Goal: Task Accomplishment & Management: Manage account settings

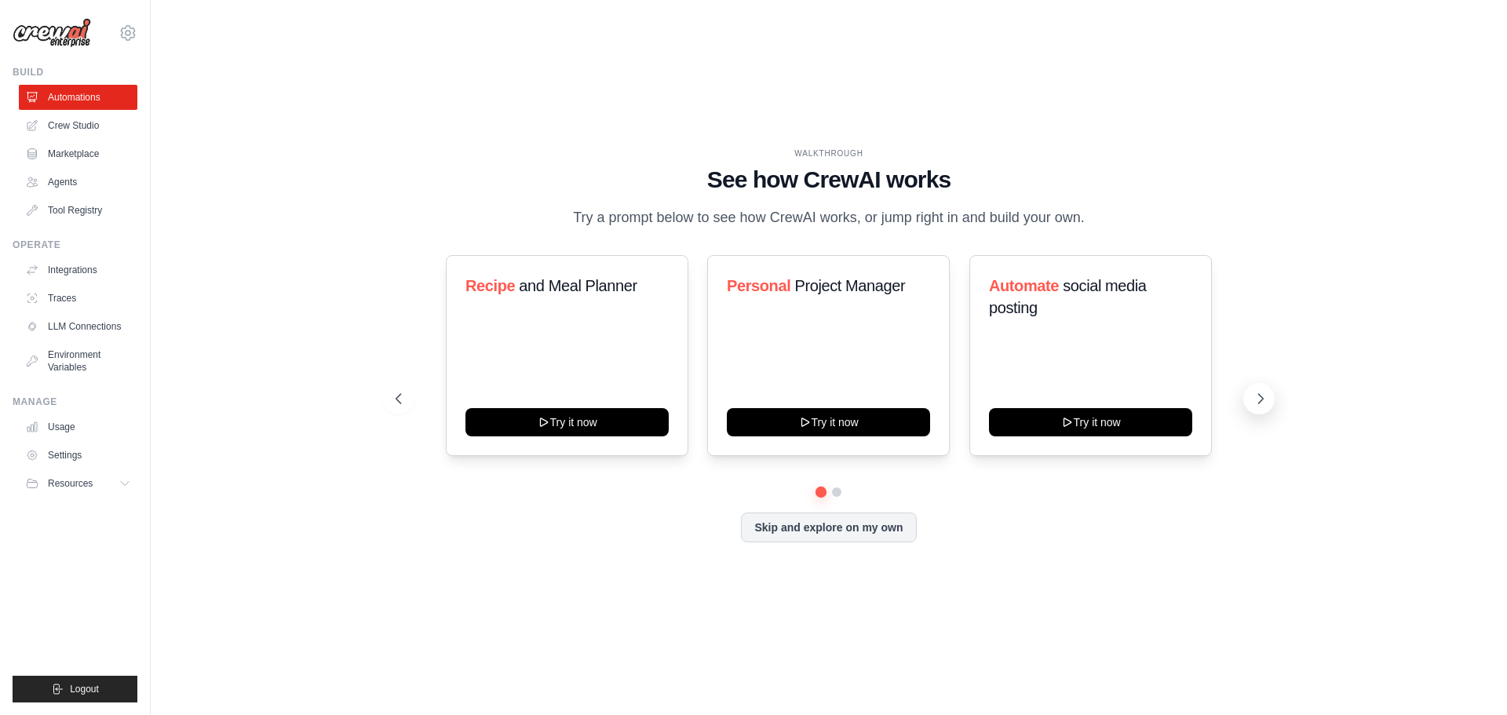
click at [1253, 397] on icon at bounding box center [1261, 399] width 16 height 16
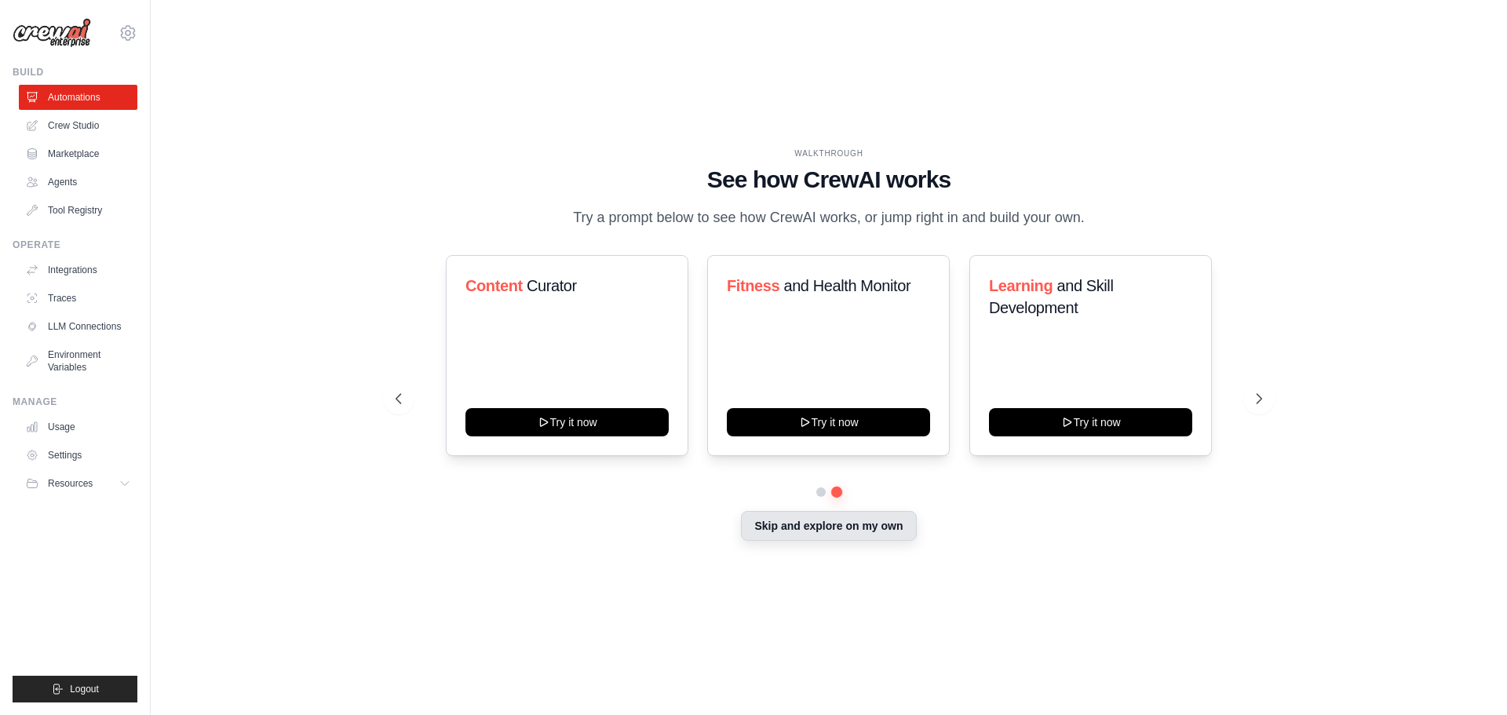
click at [850, 535] on button "Skip and explore on my own" at bounding box center [828, 526] width 175 height 30
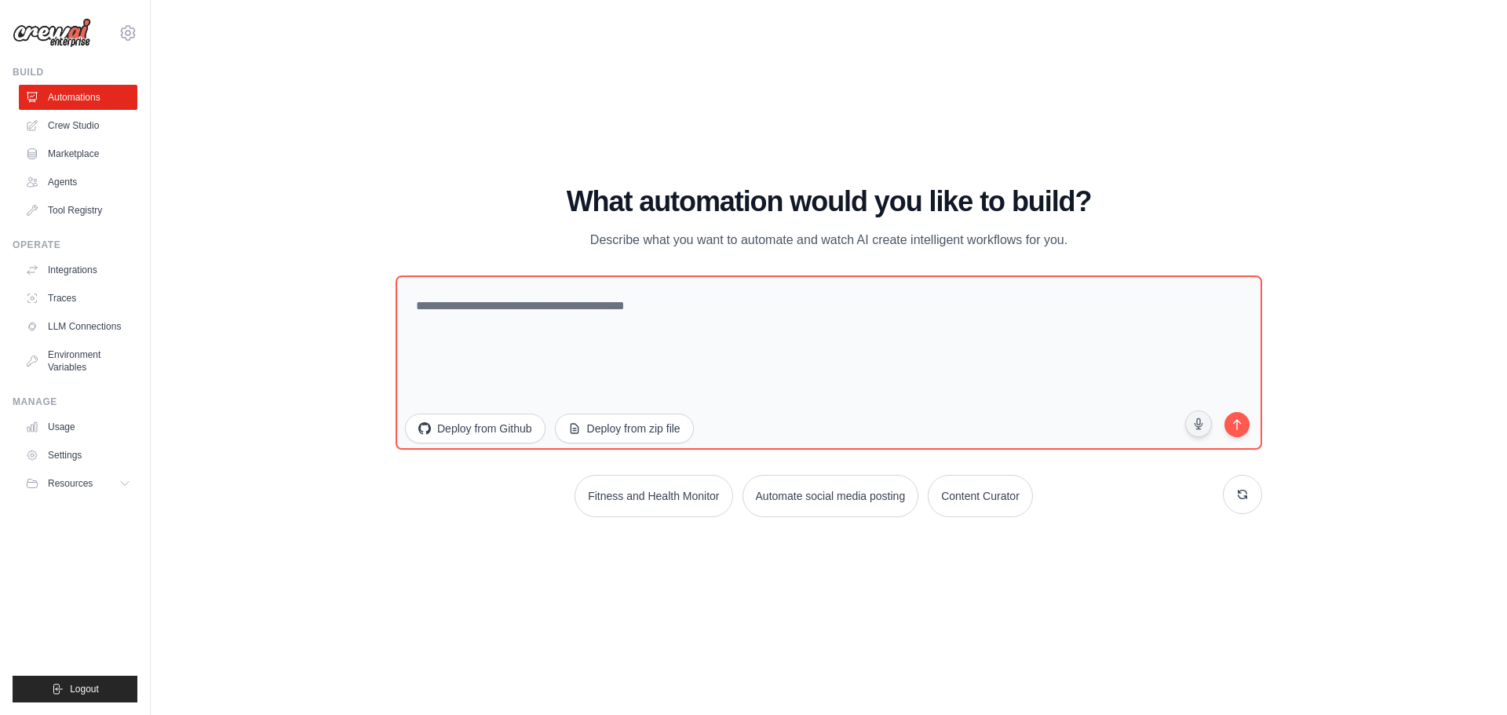
click at [480, 624] on div "WALKTHROUGH See how CrewAI works Try a prompt below to see how CrewAI works, or…" at bounding box center [829, 358] width 1306 height 684
click at [86, 96] on link "Automations" at bounding box center [79, 97] width 119 height 25
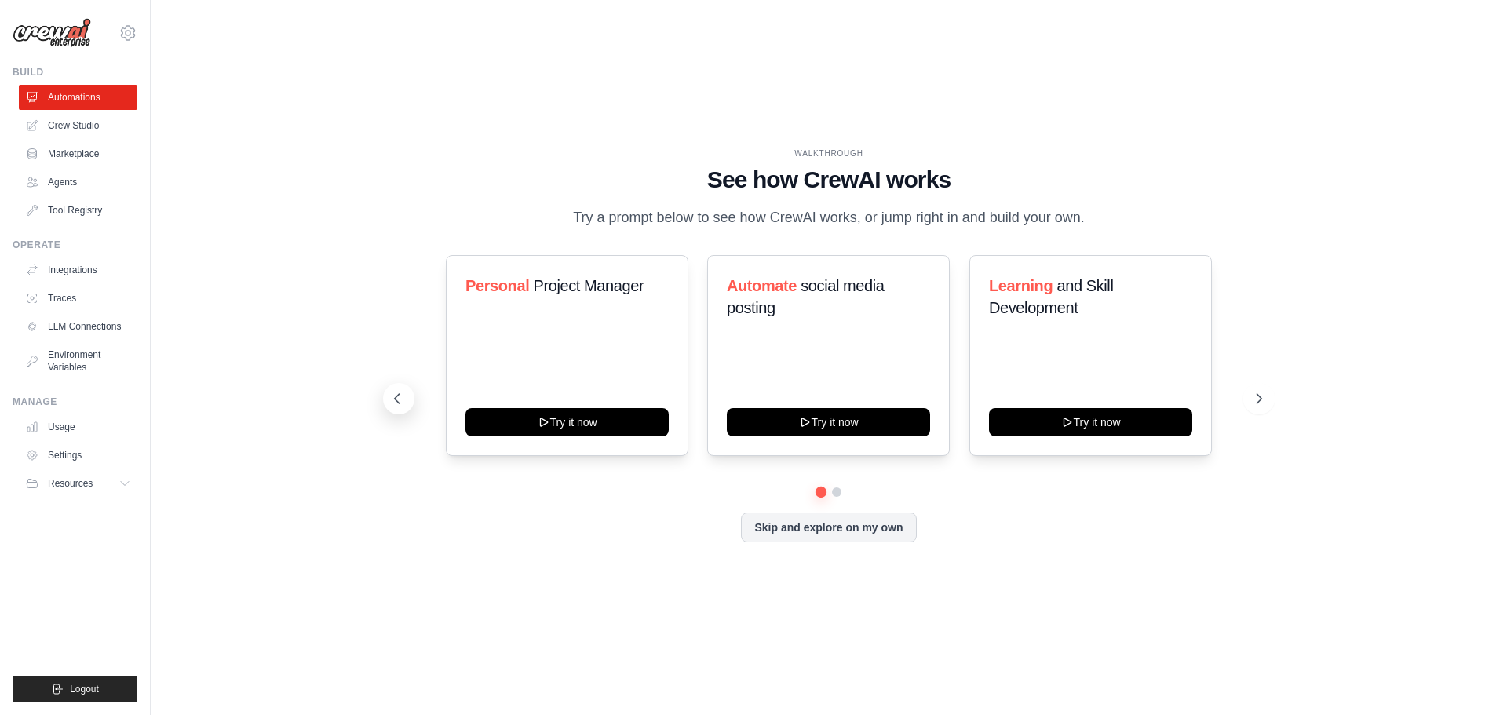
click at [396, 398] on icon at bounding box center [397, 398] width 5 height 9
click at [1262, 408] on button at bounding box center [1258, 398] width 31 height 31
click at [1262, 406] on icon at bounding box center [1261, 399] width 16 height 16
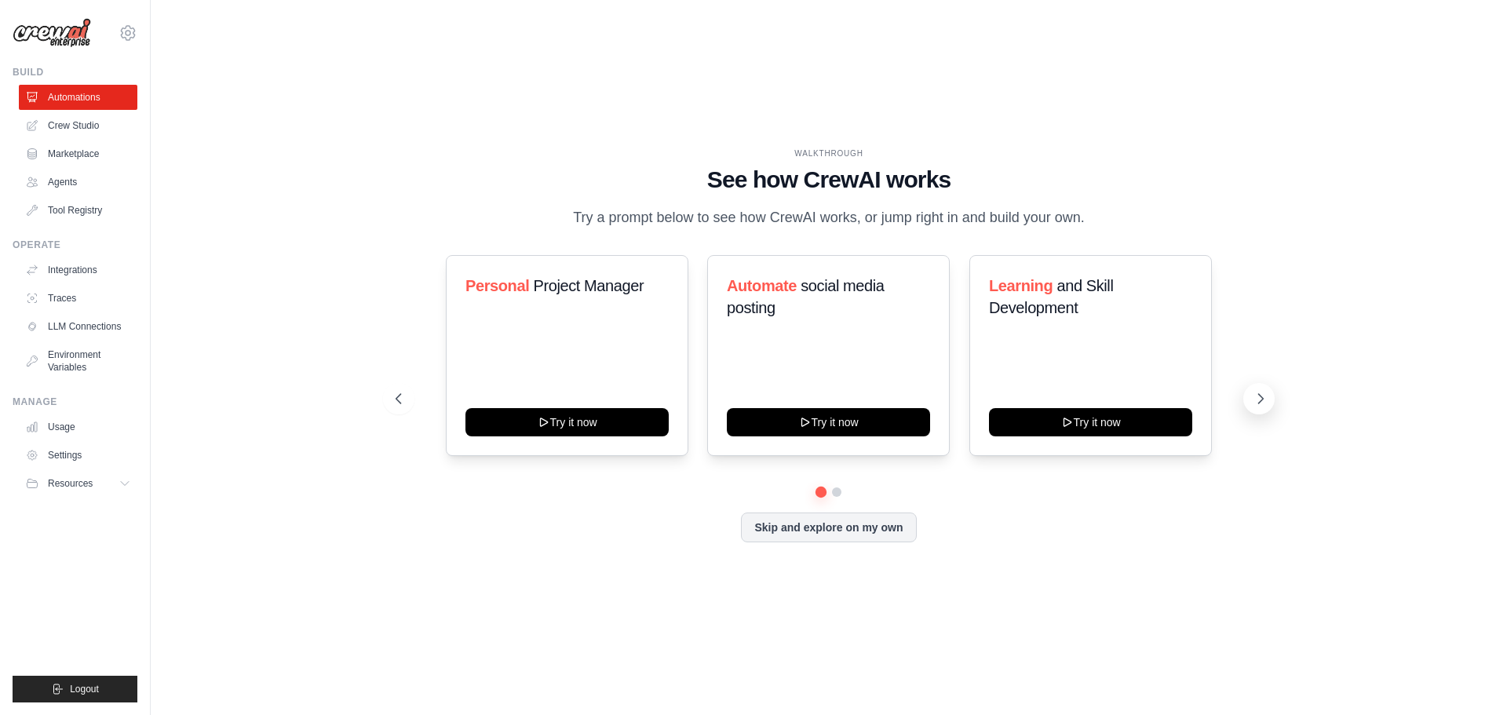
click at [1269, 396] on button at bounding box center [1258, 398] width 31 height 31
click at [89, 127] on link "Crew Studio" at bounding box center [79, 125] width 119 height 25
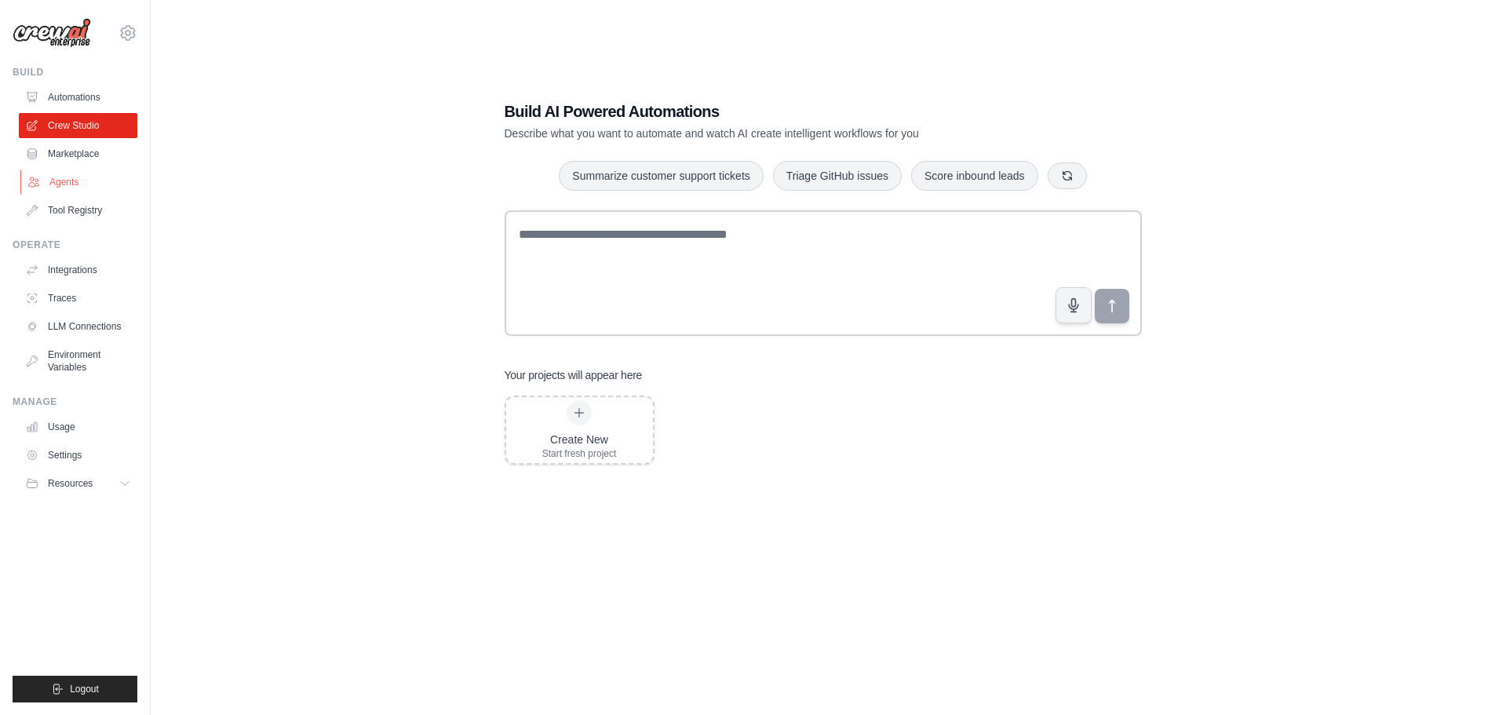
click at [77, 190] on link "Agents" at bounding box center [79, 182] width 119 height 25
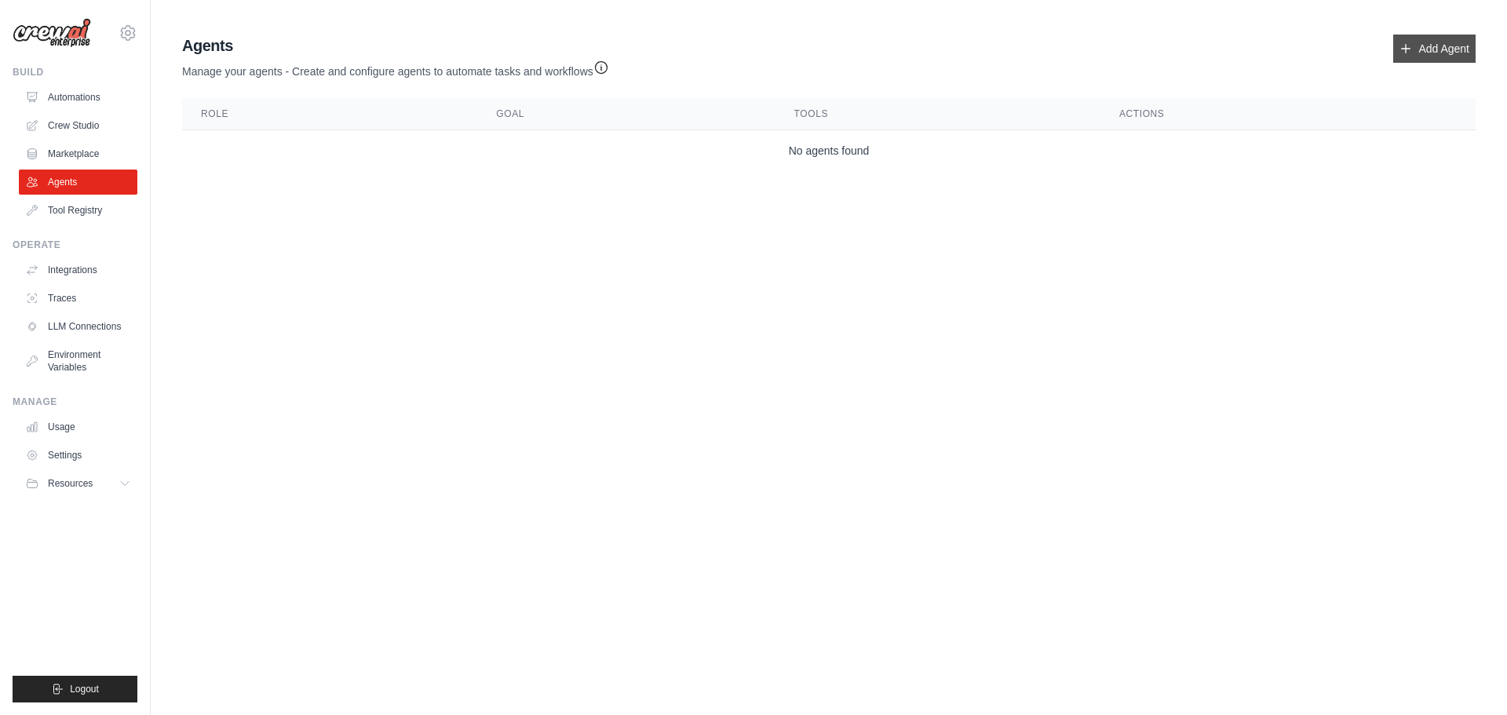
click at [1435, 56] on link "Add Agent" at bounding box center [1434, 49] width 82 height 28
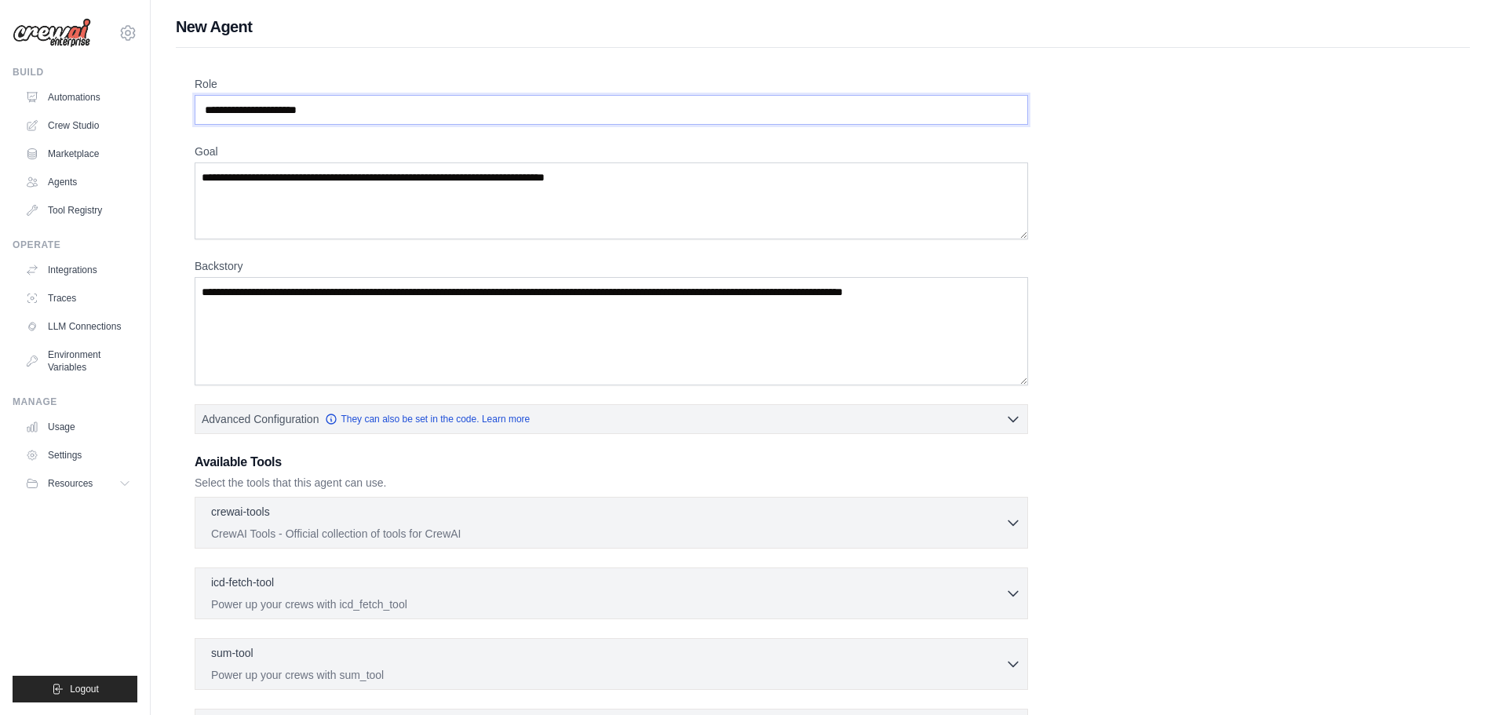
click at [349, 104] on input "Role" at bounding box center [612, 110] width 834 height 30
click at [347, 181] on textarea "Goal" at bounding box center [612, 200] width 834 height 77
click at [340, 298] on textarea "Backstory" at bounding box center [612, 331] width 834 height 108
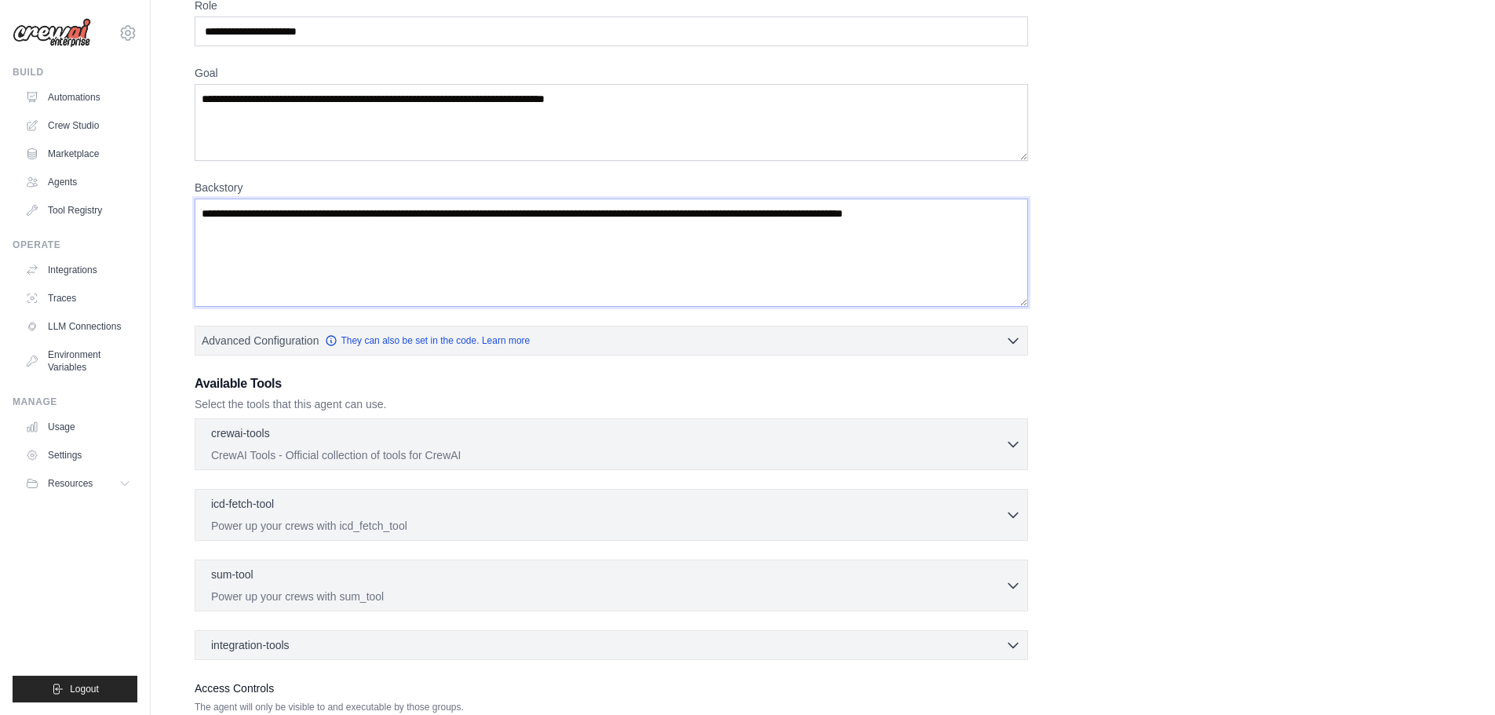
scroll to position [157, 0]
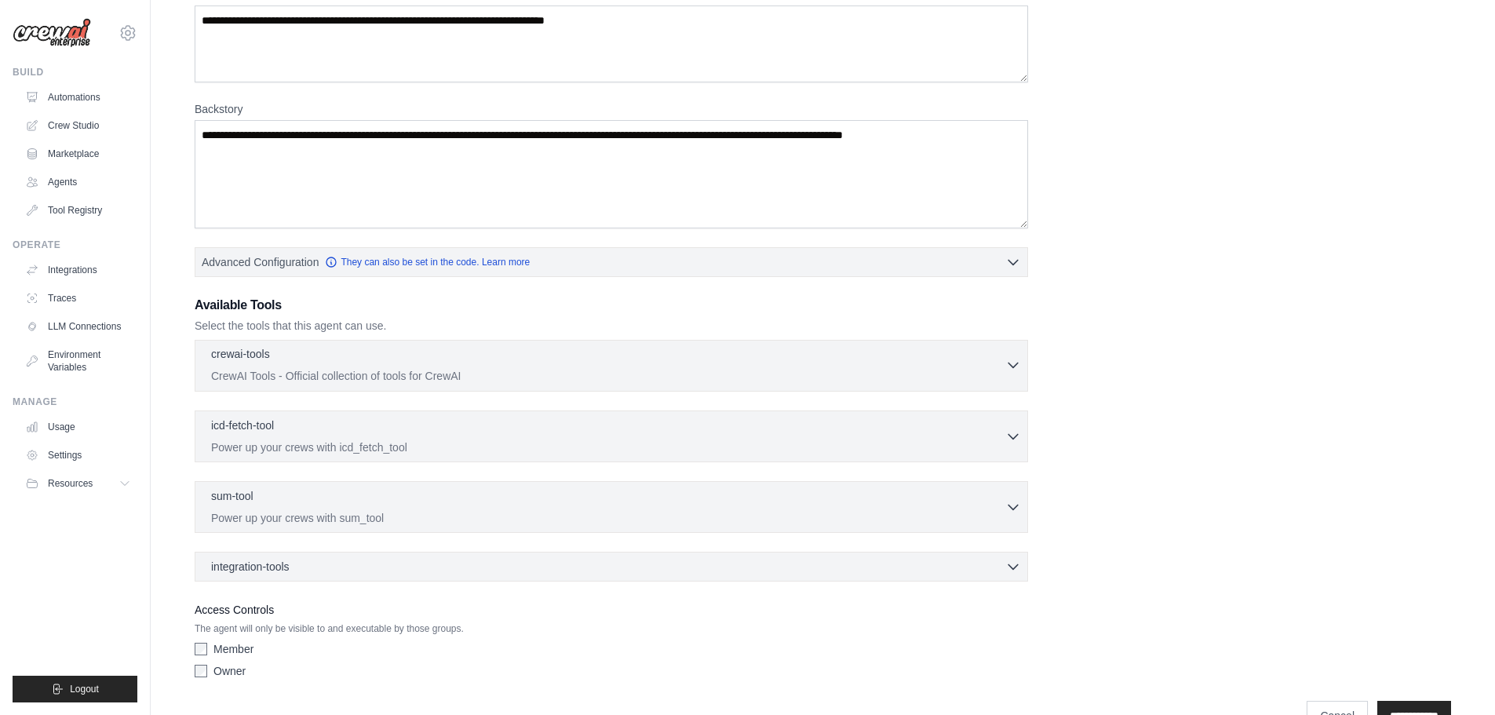
click at [357, 357] on div "crewai-tools 0 selected" at bounding box center [608, 355] width 794 height 19
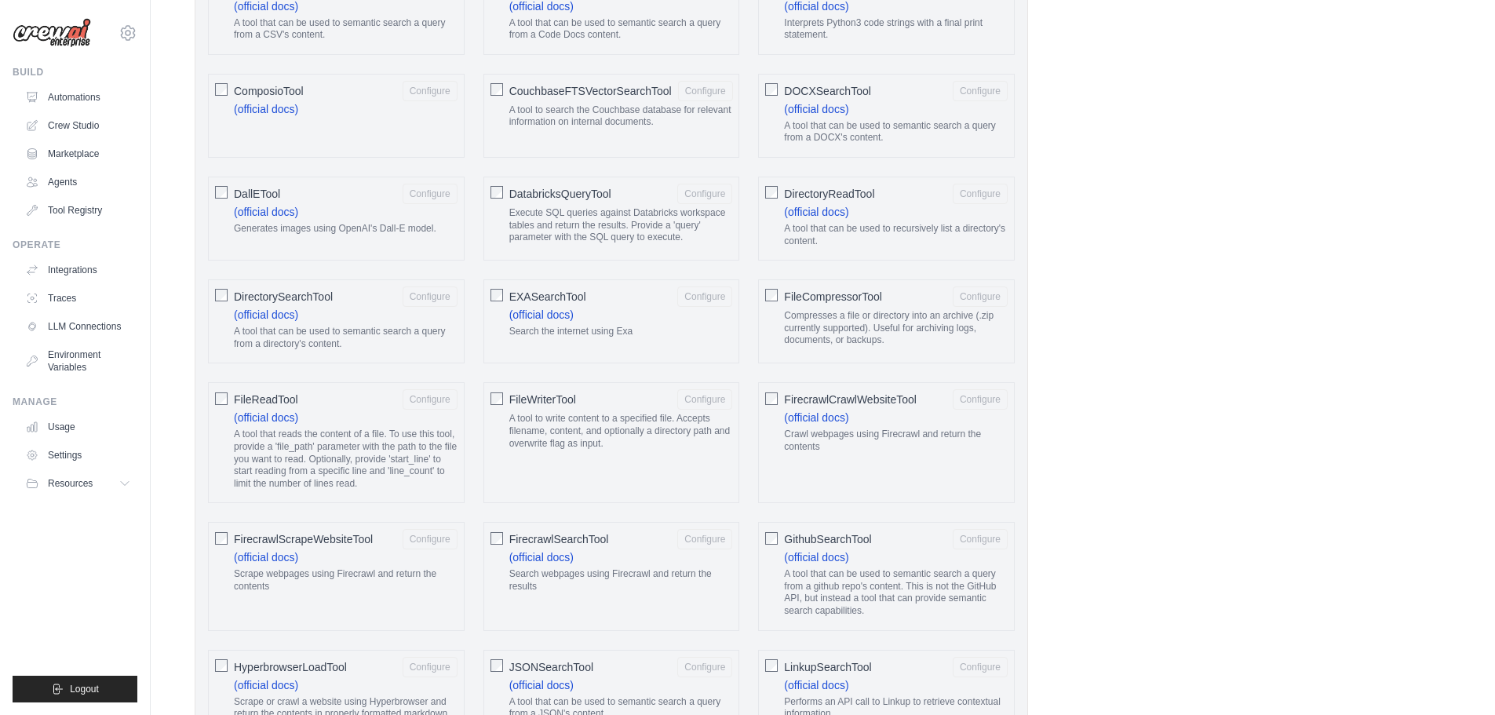
scroll to position [864, 0]
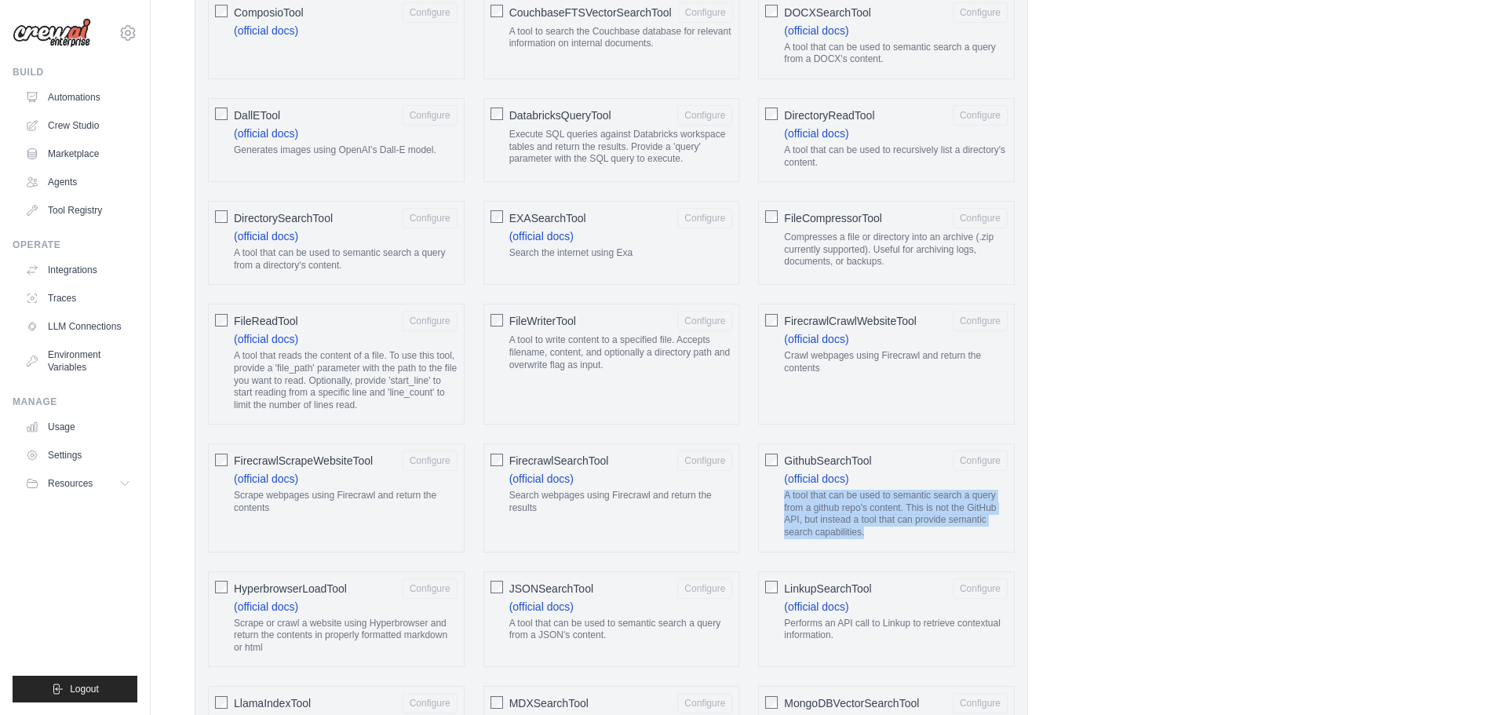
drag, startPoint x: 783, startPoint y: 490, endPoint x: 910, endPoint y: 532, distance: 133.3
click at [910, 532] on div "GithubSearchTool Configure (official docs) A tool that can be used to semantic …" at bounding box center [886, 498] width 257 height 108
click at [895, 541] on div "A tool that can be used to semantic search a query from a github repo's content…" at bounding box center [896, 517] width 224 height 55
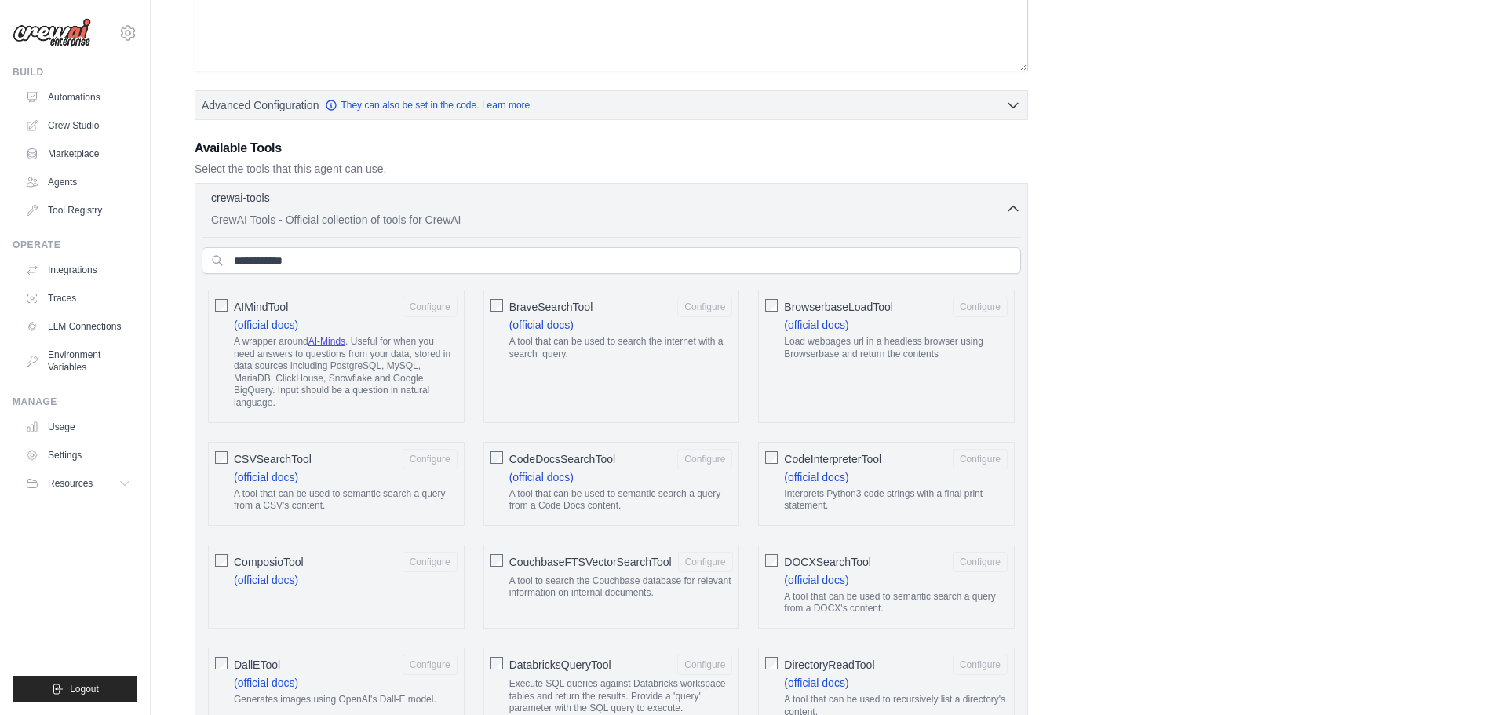
click at [765, 307] on div "BrowserbaseLoadTool Configure (official docs) Load webpages url in a headless b…" at bounding box center [886, 356] width 257 height 133
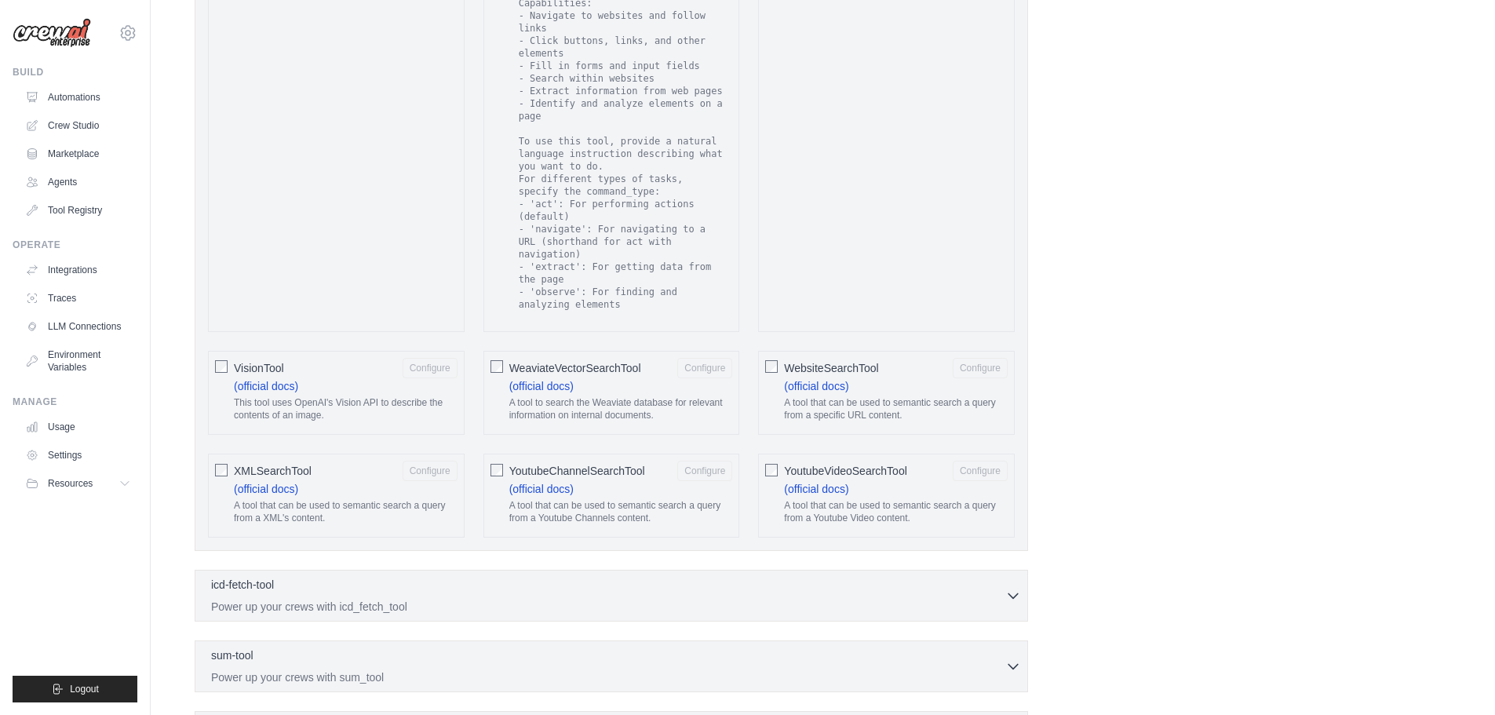
scroll to position [2844, 0]
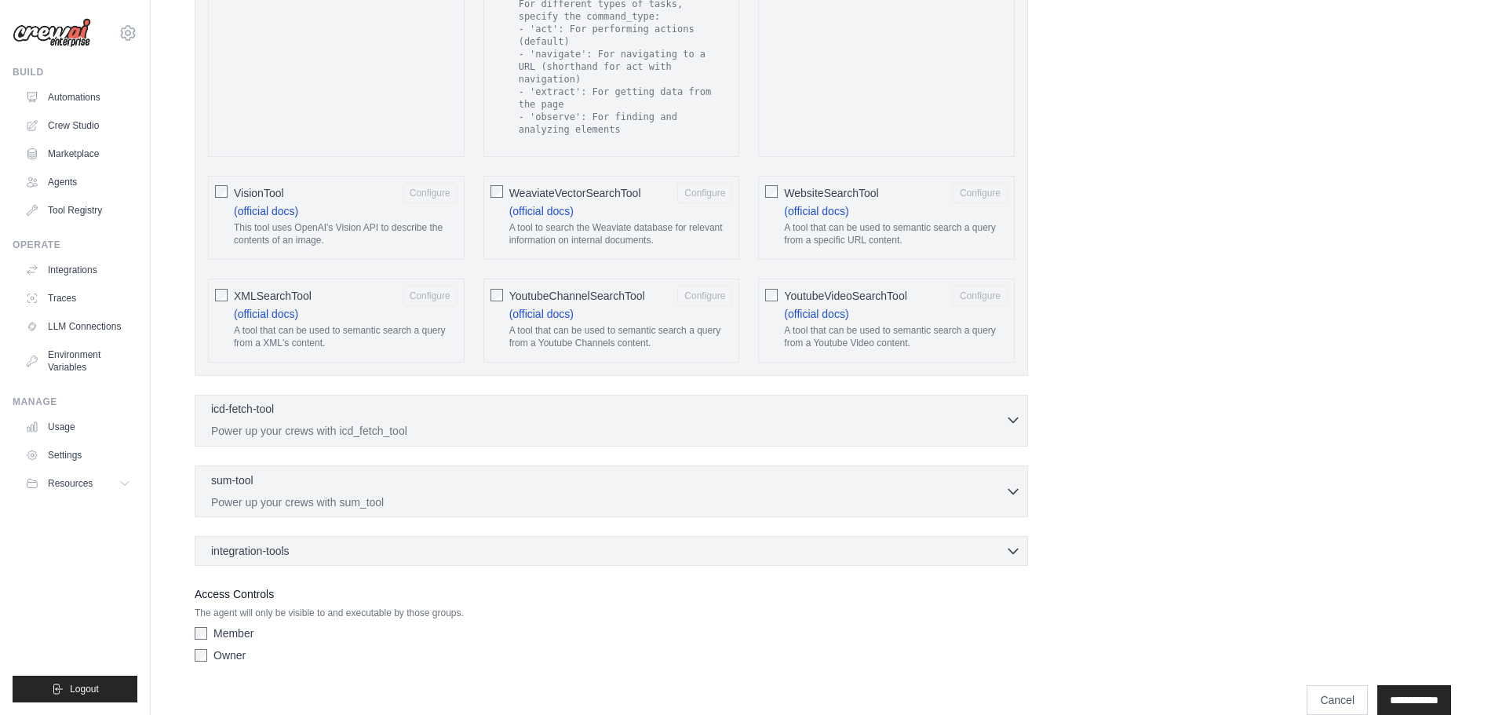
click at [685, 401] on div "icd-fetch-tool 0 selected" at bounding box center [608, 410] width 794 height 19
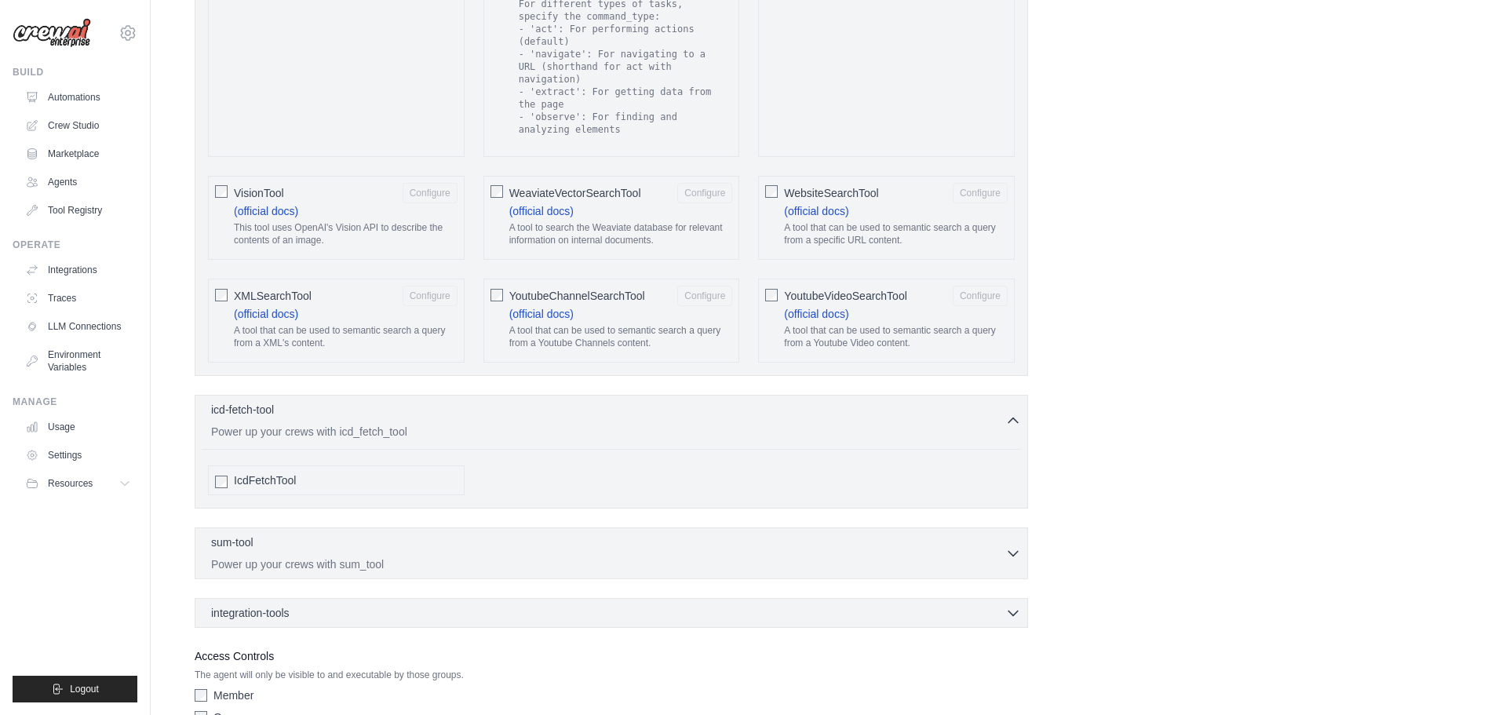
click at [280, 473] on span "IcdFetchTool" at bounding box center [265, 481] width 62 height 16
click at [384, 534] on div "sum-tool 0 selected" at bounding box center [608, 543] width 794 height 19
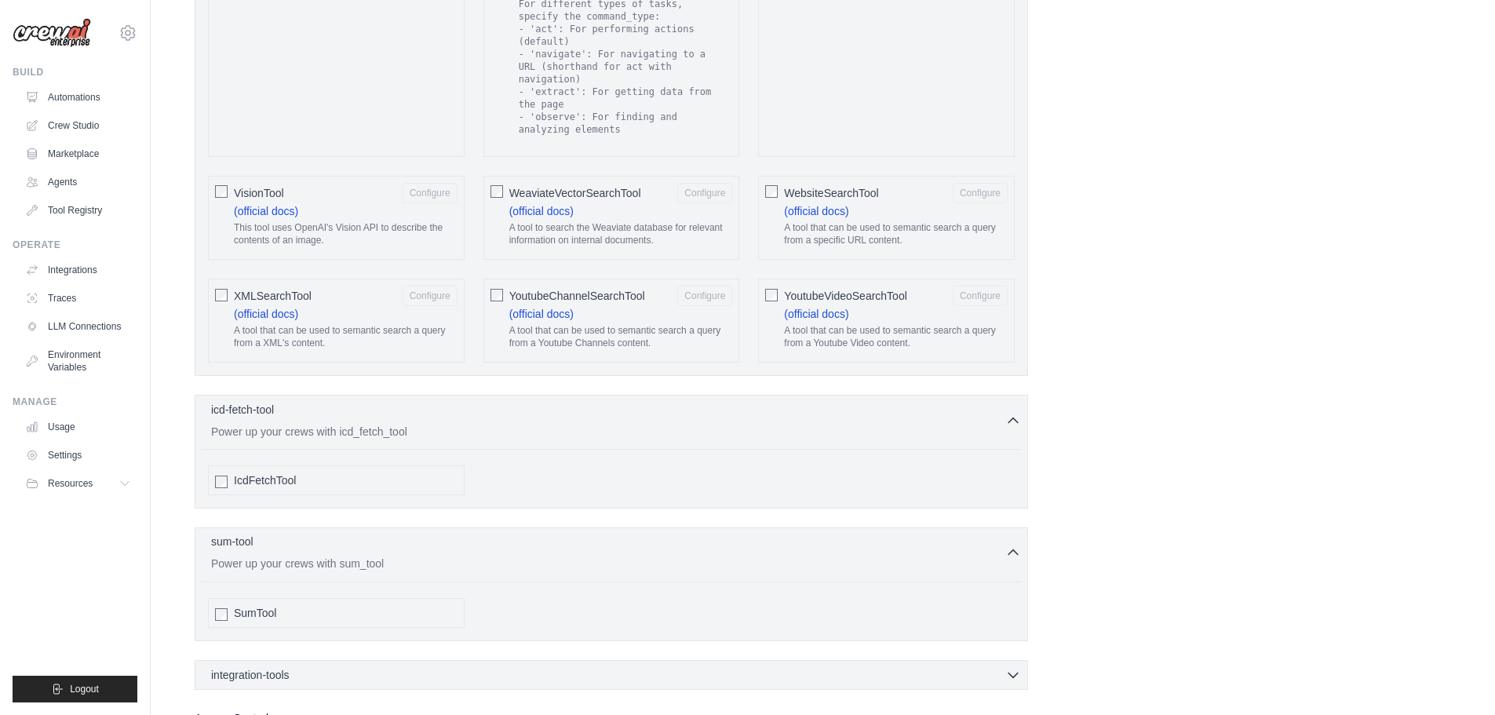
scroll to position [2968, 0]
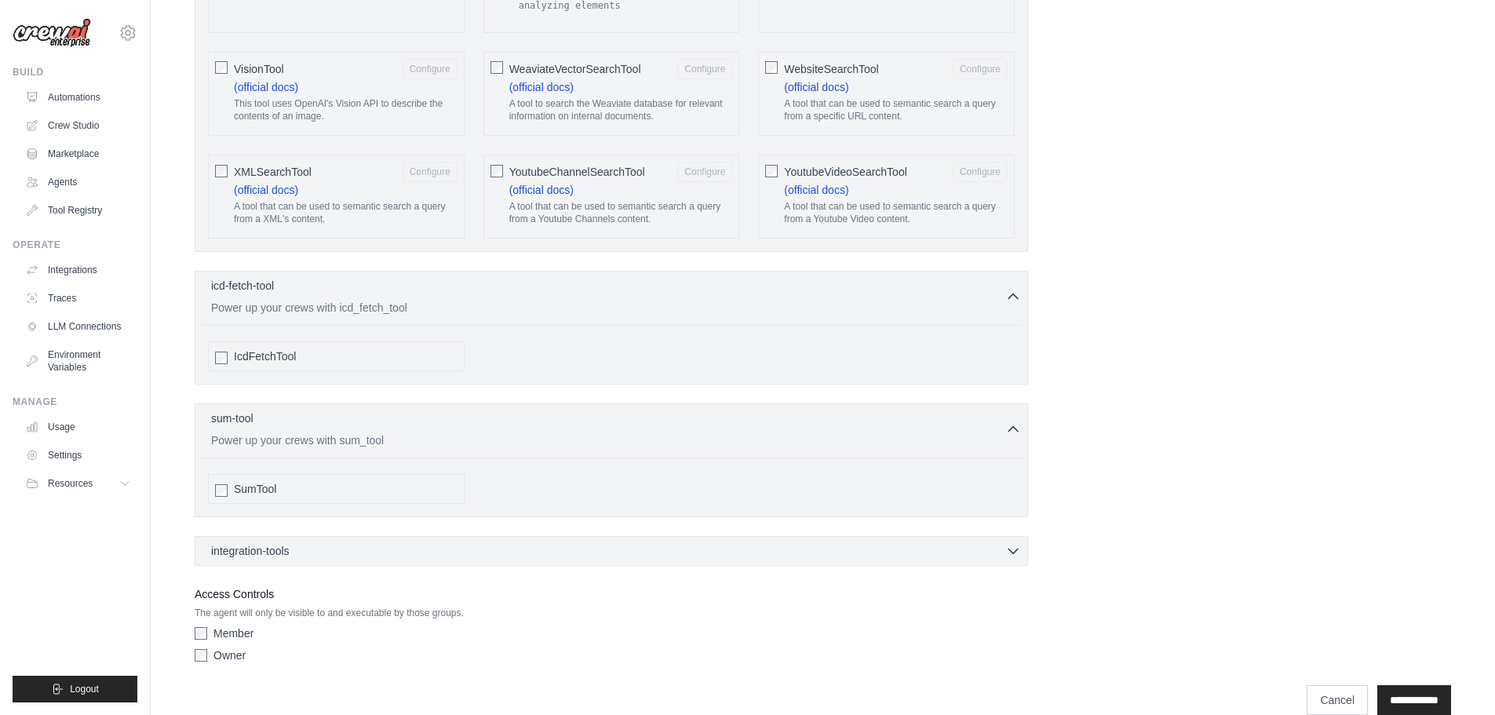
click at [385, 536] on div "integration-tools 0 selected Box Save files to Box Gmail" at bounding box center [612, 551] width 834 height 30
click at [382, 542] on div "integration-tools 0 selected" at bounding box center [616, 550] width 810 height 16
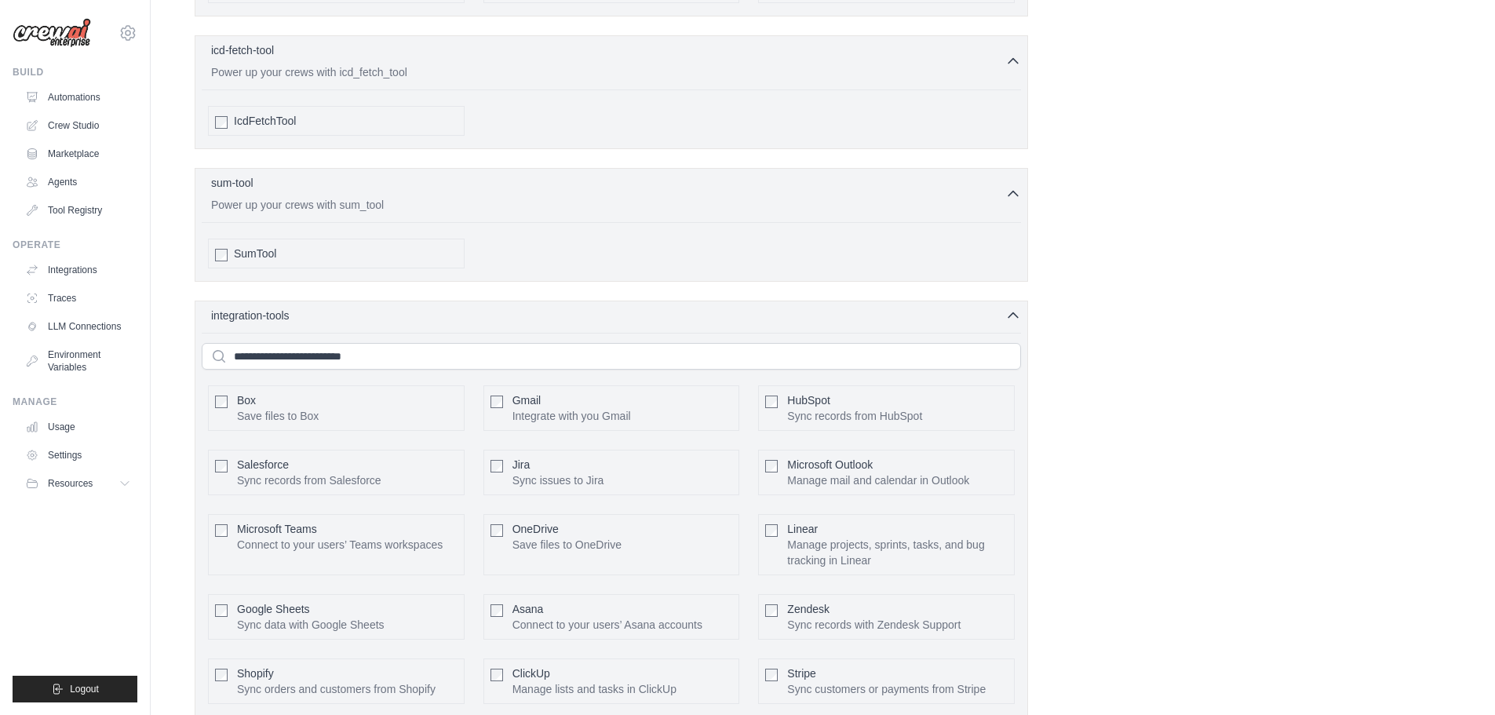
scroll to position [3420, 0]
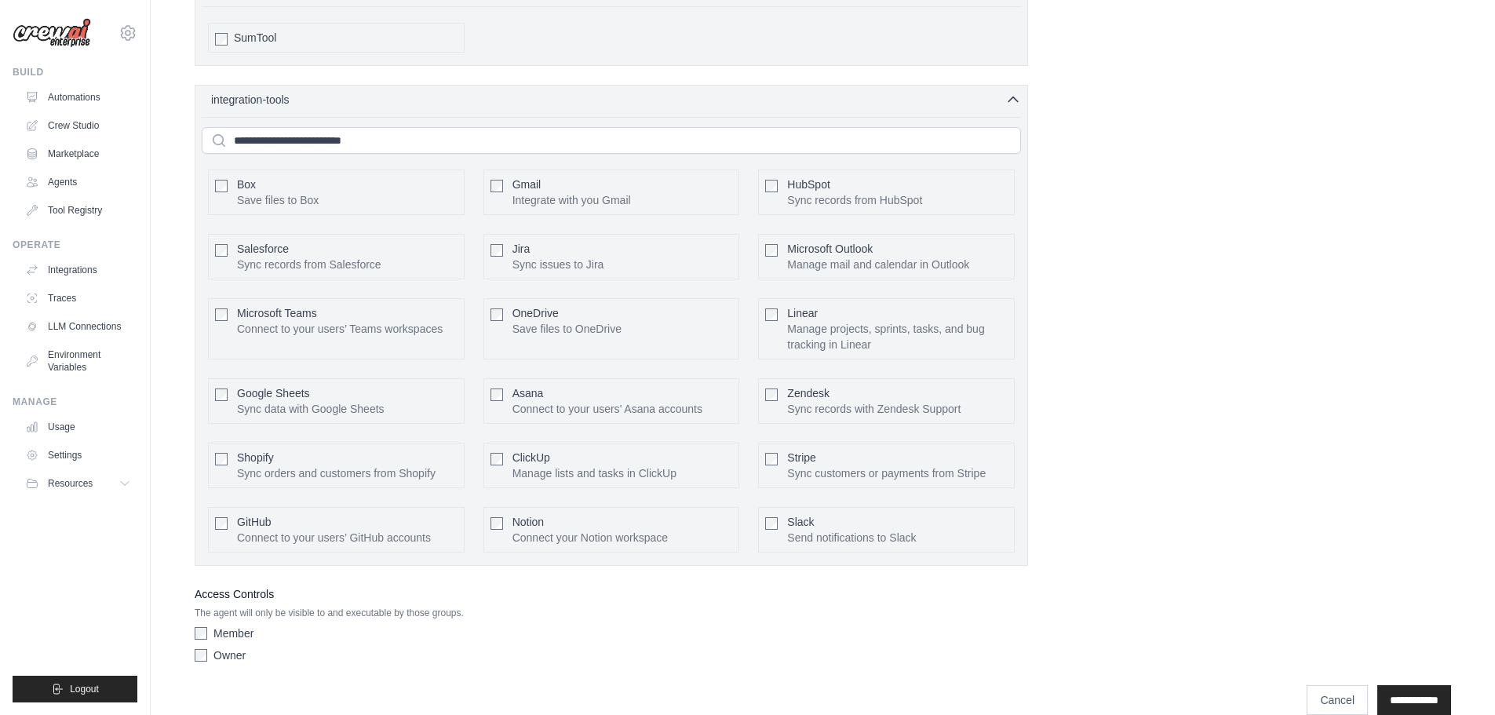
click at [243, 626] on label "Member" at bounding box center [234, 634] width 40 height 16
click at [231, 648] on label "Owner" at bounding box center [230, 656] width 32 height 16
click at [1399, 685] on input "**********" at bounding box center [1415, 700] width 74 height 30
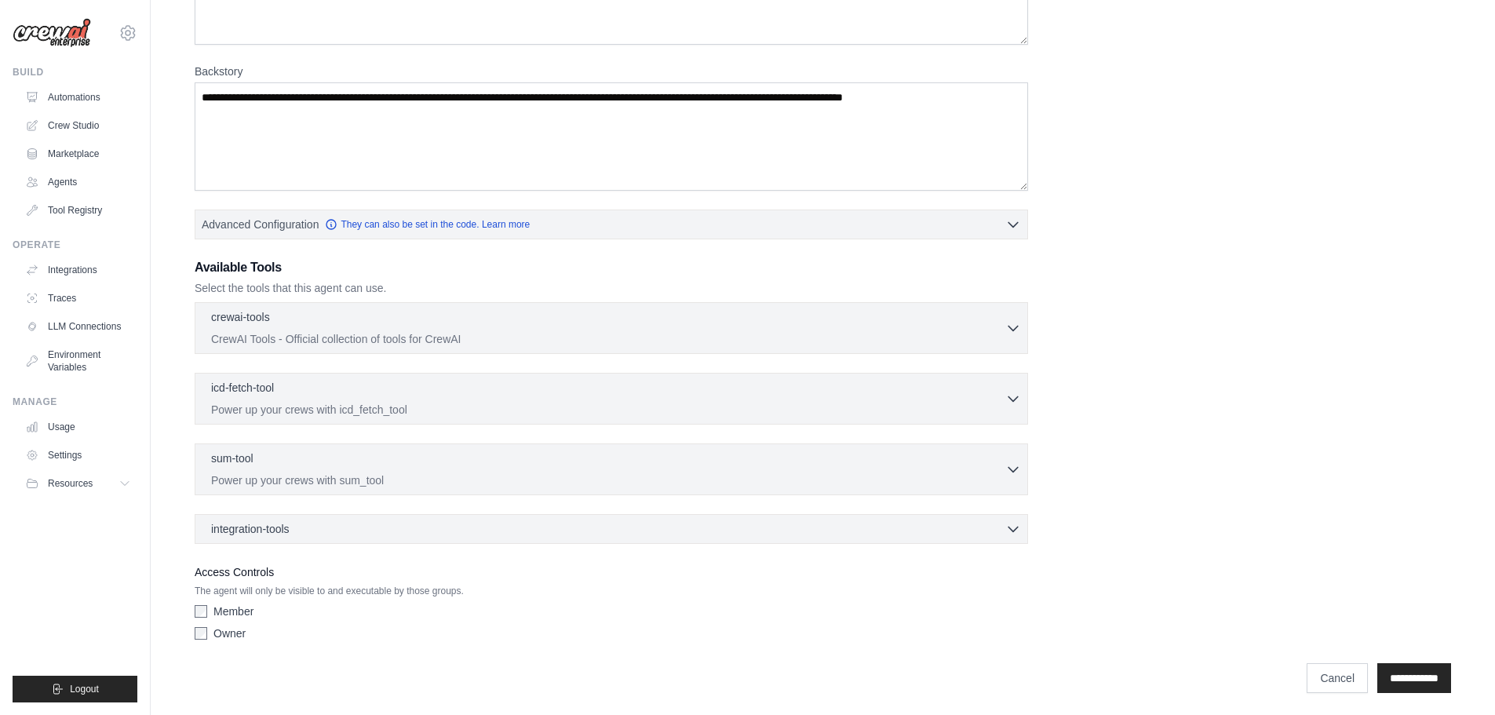
scroll to position [317, 0]
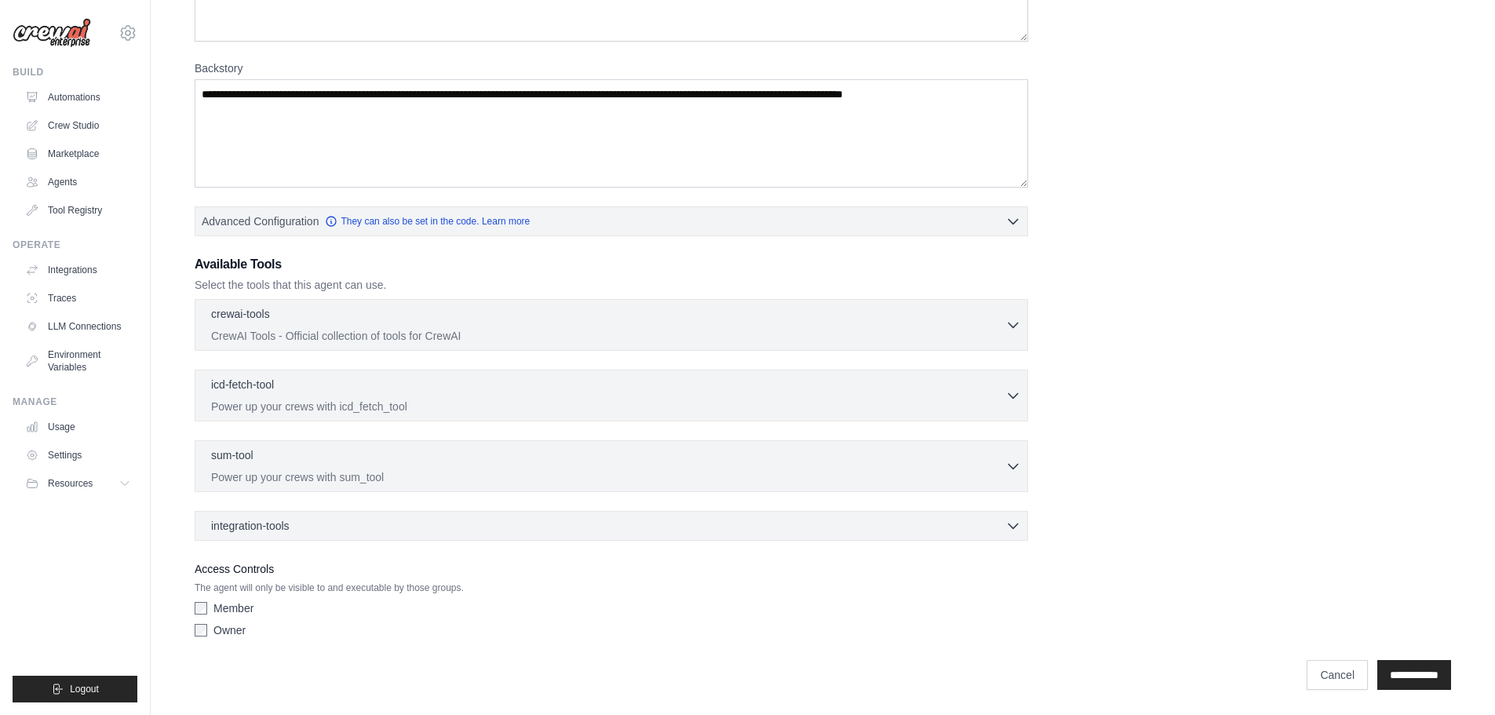
click at [605, 513] on div "integration-tools 0 selected Box Save files to Box Gmail" at bounding box center [612, 526] width 834 height 30
click at [614, 520] on div "integration-tools 0 selected" at bounding box center [616, 525] width 810 height 16
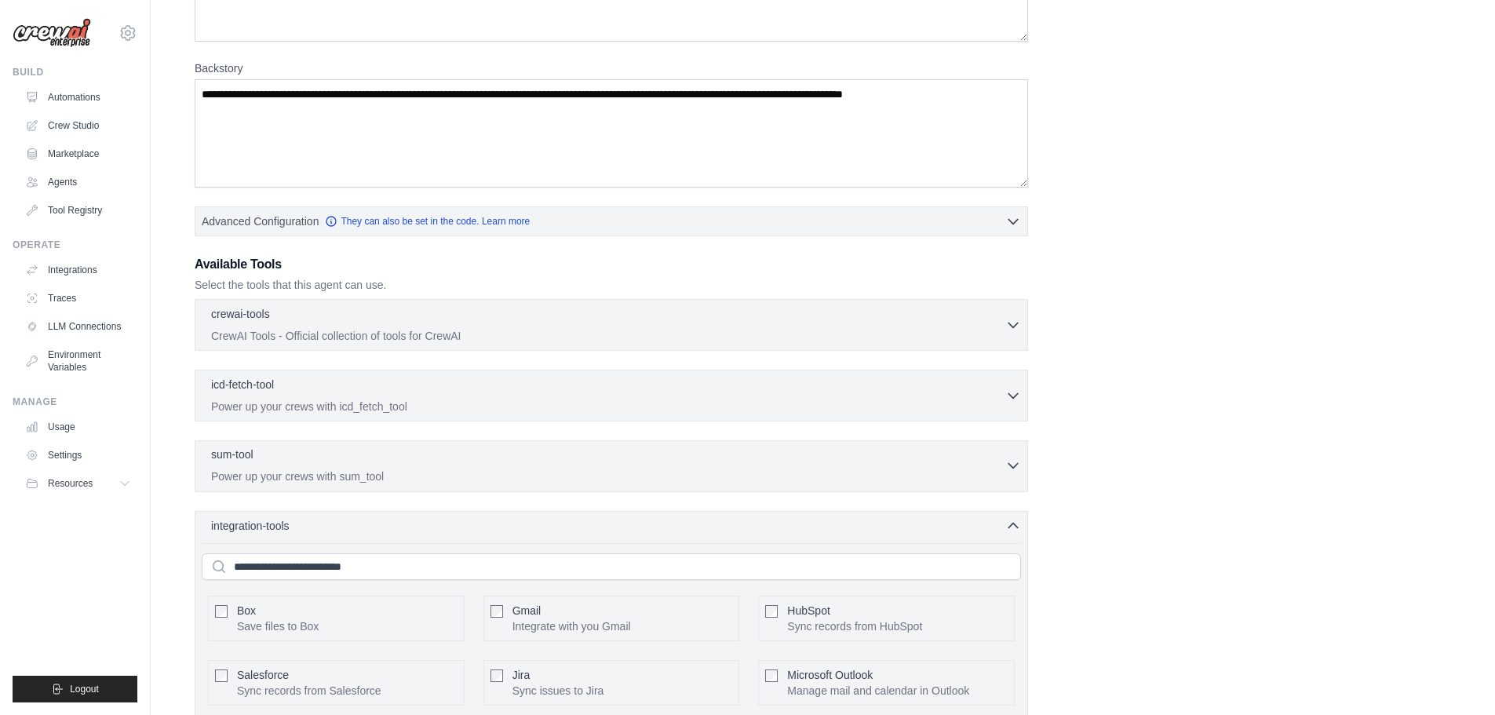
click at [593, 455] on div "sum-tool 0 selected" at bounding box center [608, 456] width 794 height 19
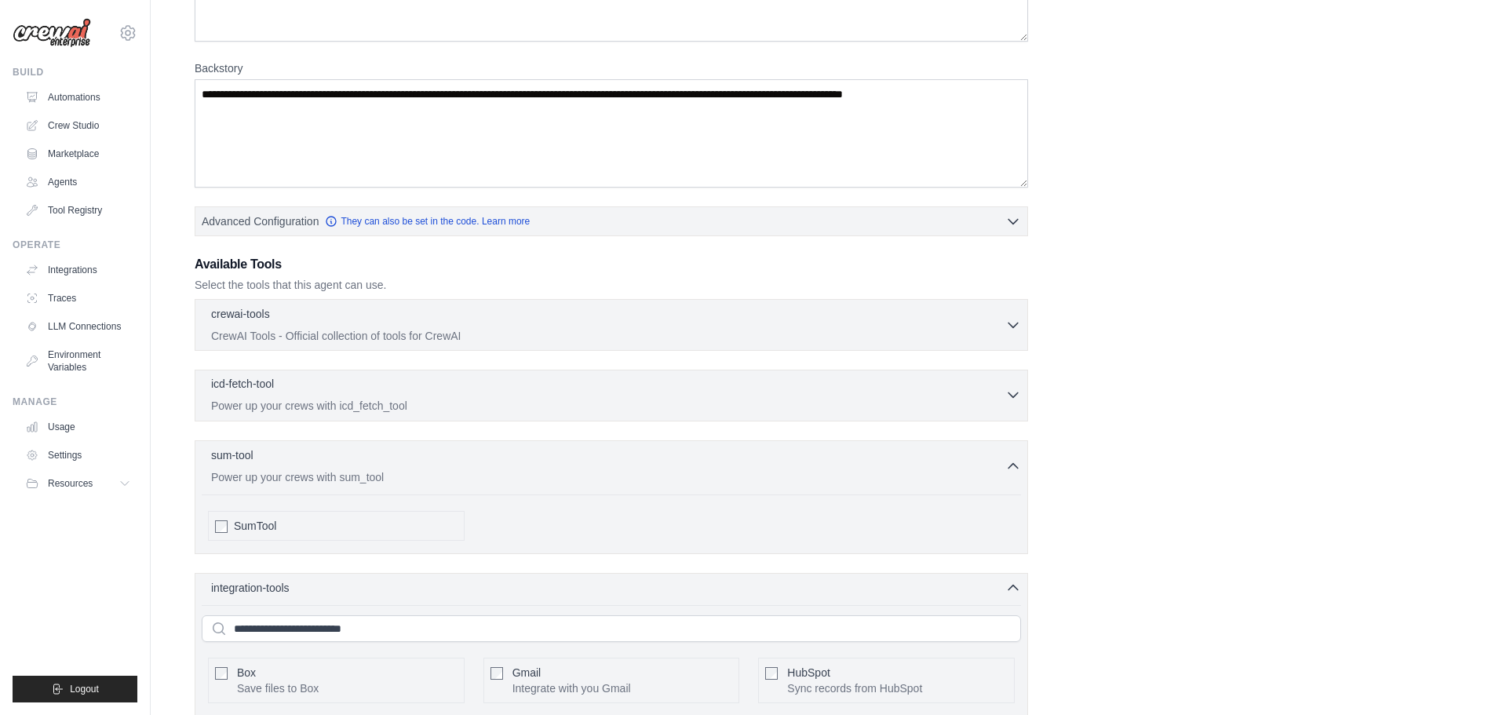
click at [592, 404] on p "Power up your crews with icd_fetch_tool" at bounding box center [608, 406] width 794 height 16
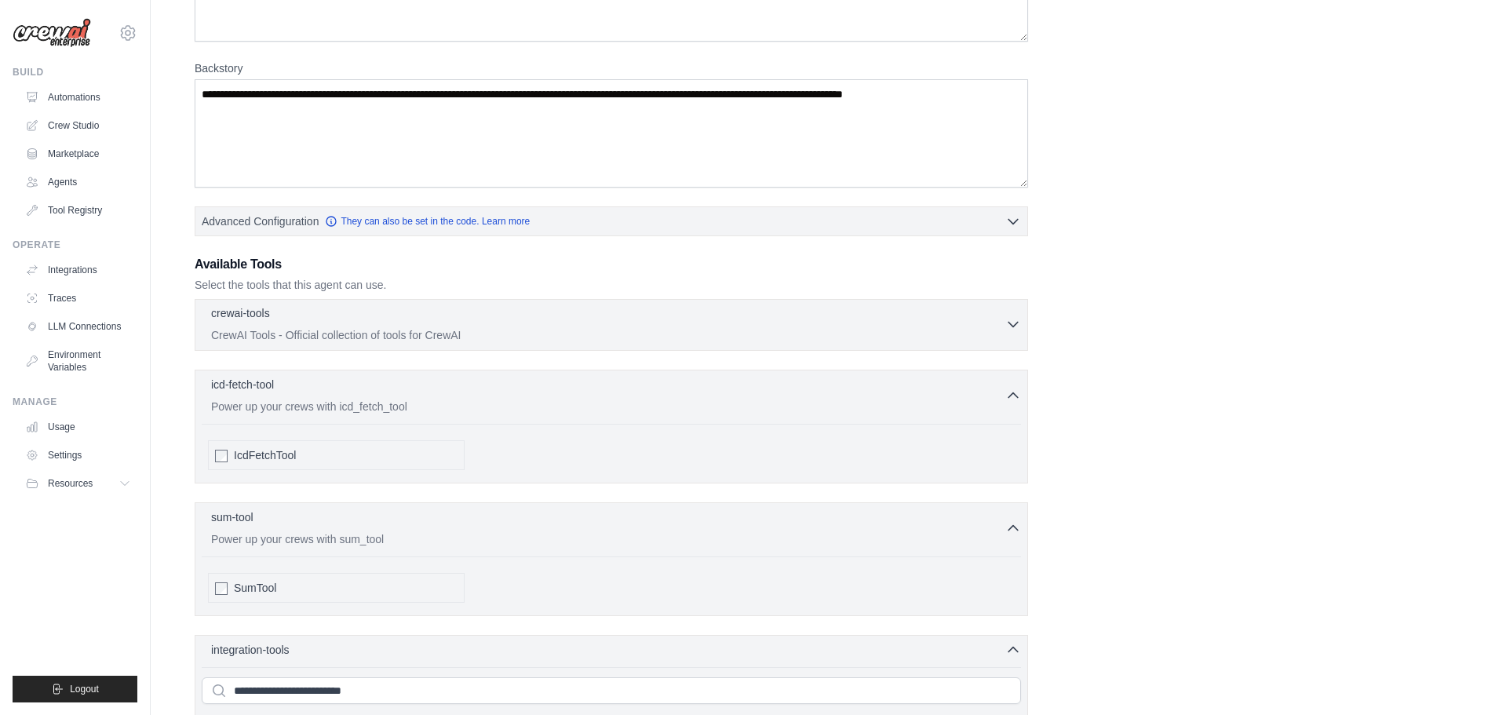
click at [603, 333] on p "CrewAI Tools - Official collection of tools for CrewAI" at bounding box center [608, 335] width 794 height 16
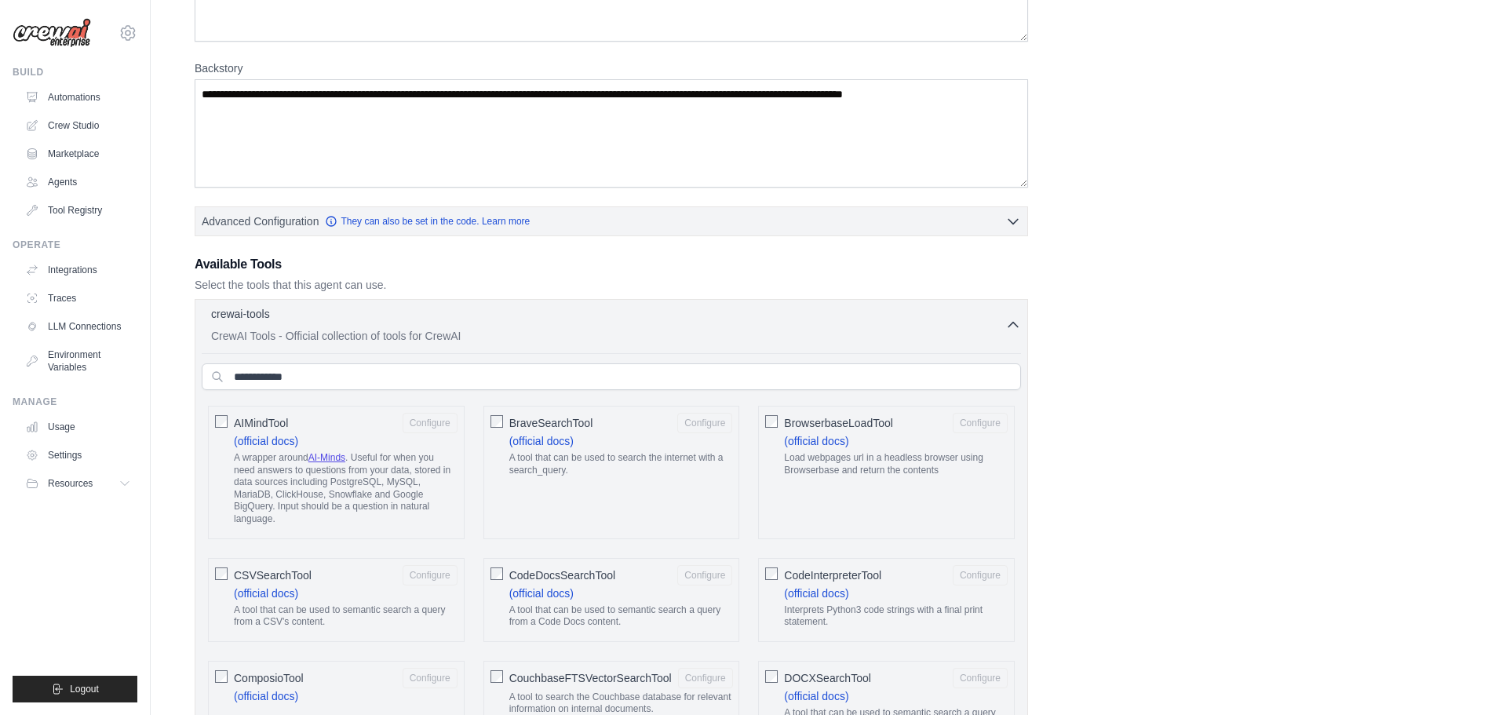
scroll to position [0, 0]
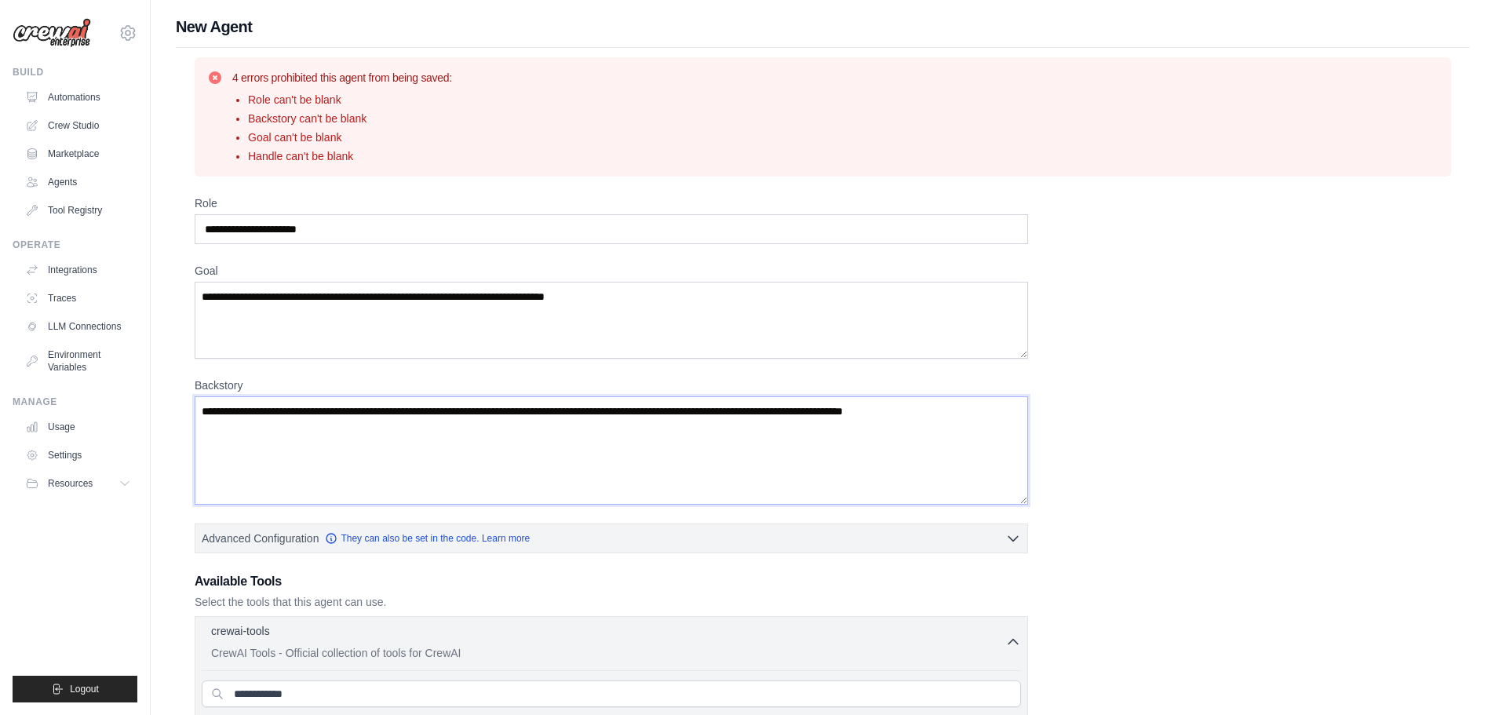
click at [612, 407] on textarea "Backstory" at bounding box center [612, 450] width 834 height 108
click at [703, 421] on textarea "Backstory" at bounding box center [612, 450] width 834 height 108
drag, startPoint x: 1013, startPoint y: 422, endPoint x: 286, endPoint y: 410, distance: 727.0
click at [280, 411] on textarea "Backstory" at bounding box center [612, 450] width 834 height 108
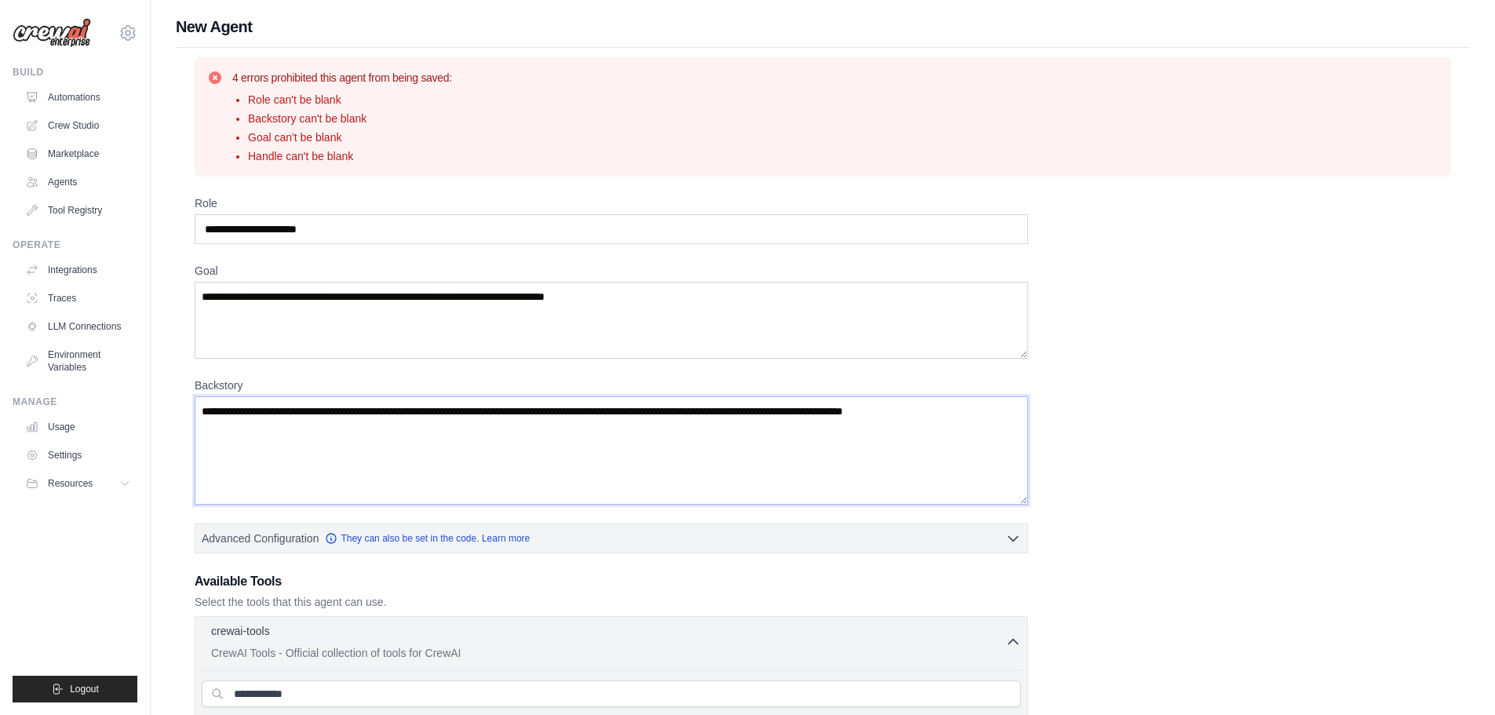
click at [280, 411] on textarea "Backstory" at bounding box center [612, 450] width 834 height 108
click at [348, 293] on textarea "Goal" at bounding box center [612, 320] width 834 height 77
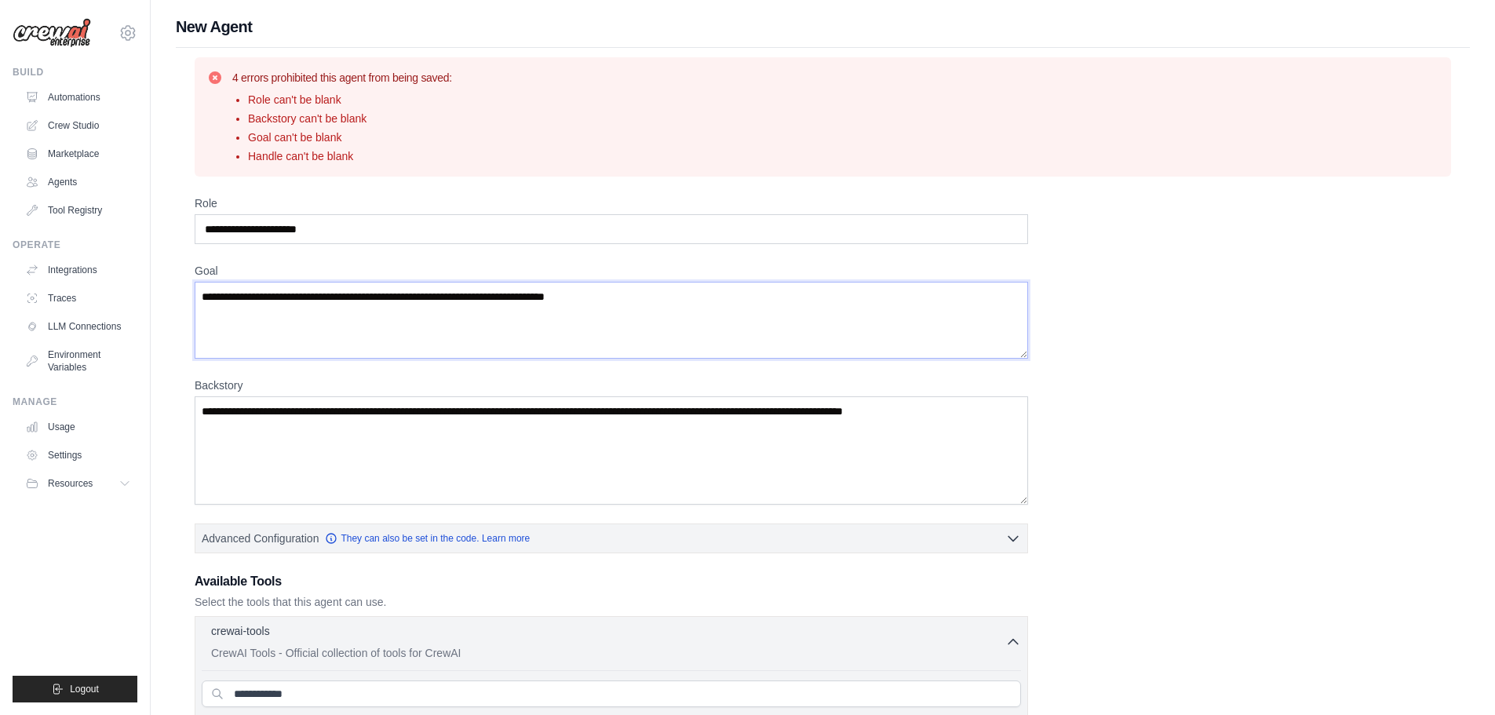
click at [348, 293] on textarea "Goal" at bounding box center [612, 320] width 834 height 77
click at [348, 294] on textarea "Goal" at bounding box center [612, 320] width 834 height 77
drag, startPoint x: 182, startPoint y: 382, endPoint x: 263, endPoint y: 392, distance: 81.5
copy label "Backstory"
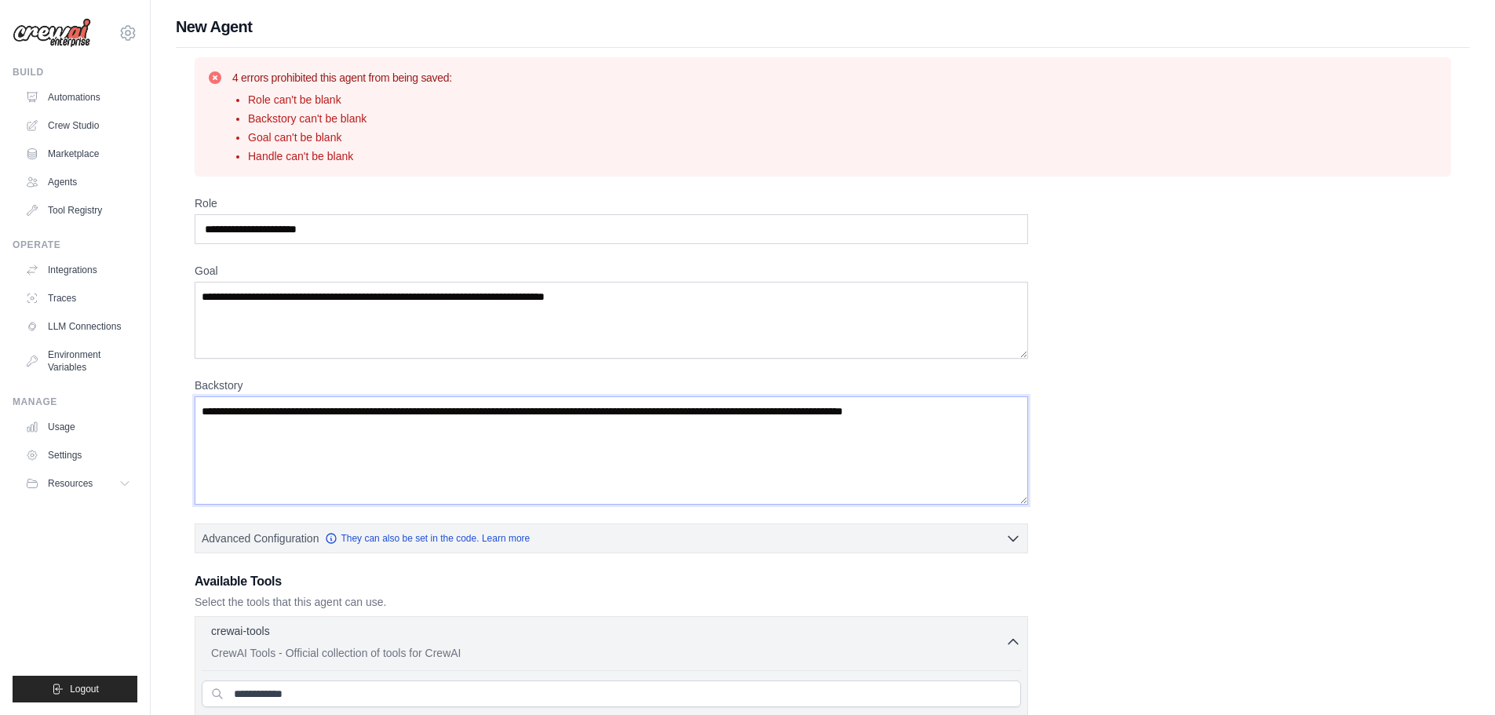
click at [546, 452] on textarea "Backstory" at bounding box center [612, 450] width 834 height 108
paste textarea "**********"
type textarea "**********"
click at [448, 286] on textarea "Goal" at bounding box center [612, 320] width 834 height 77
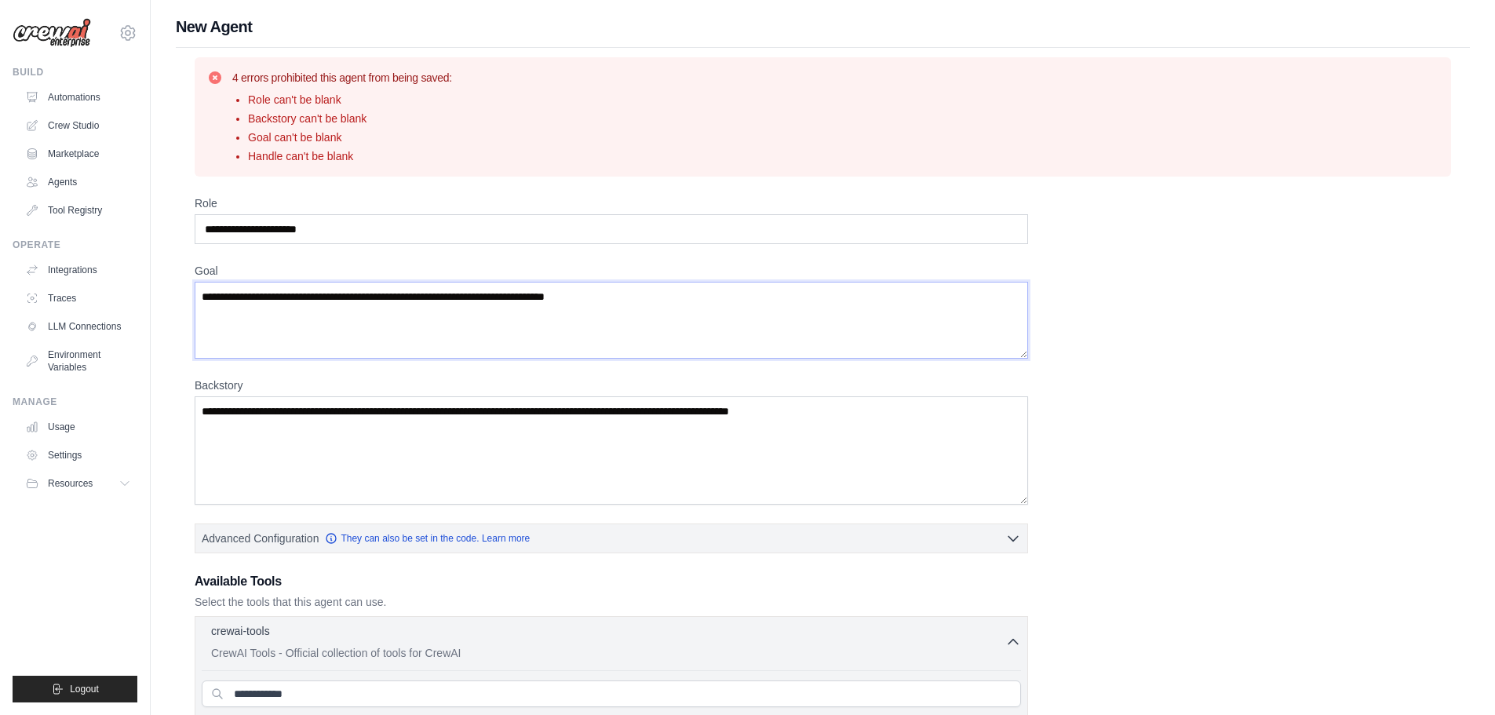
paste textarea "**********"
type textarea "**********"
drag, startPoint x: 358, startPoint y: 232, endPoint x: 158, endPoint y: 232, distance: 200.2
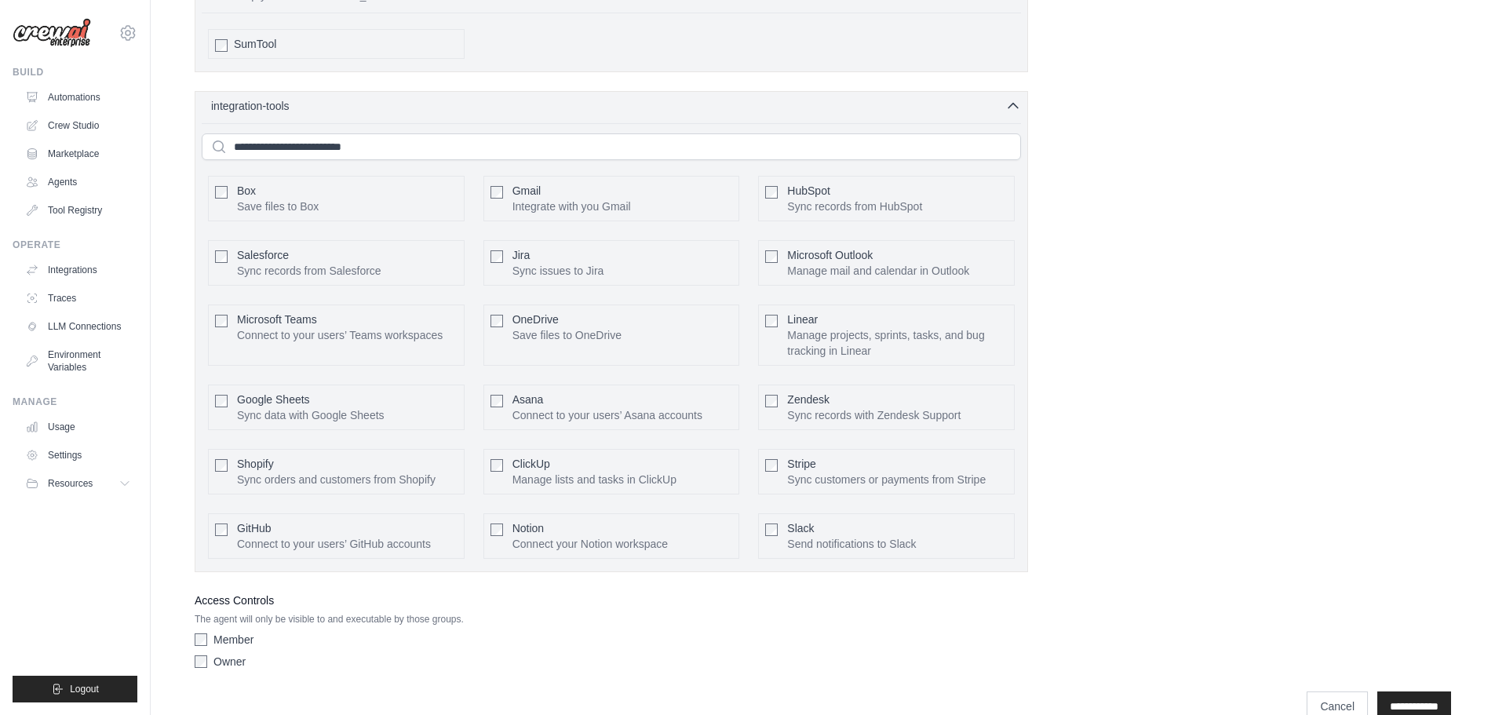
scroll to position [3539, 0]
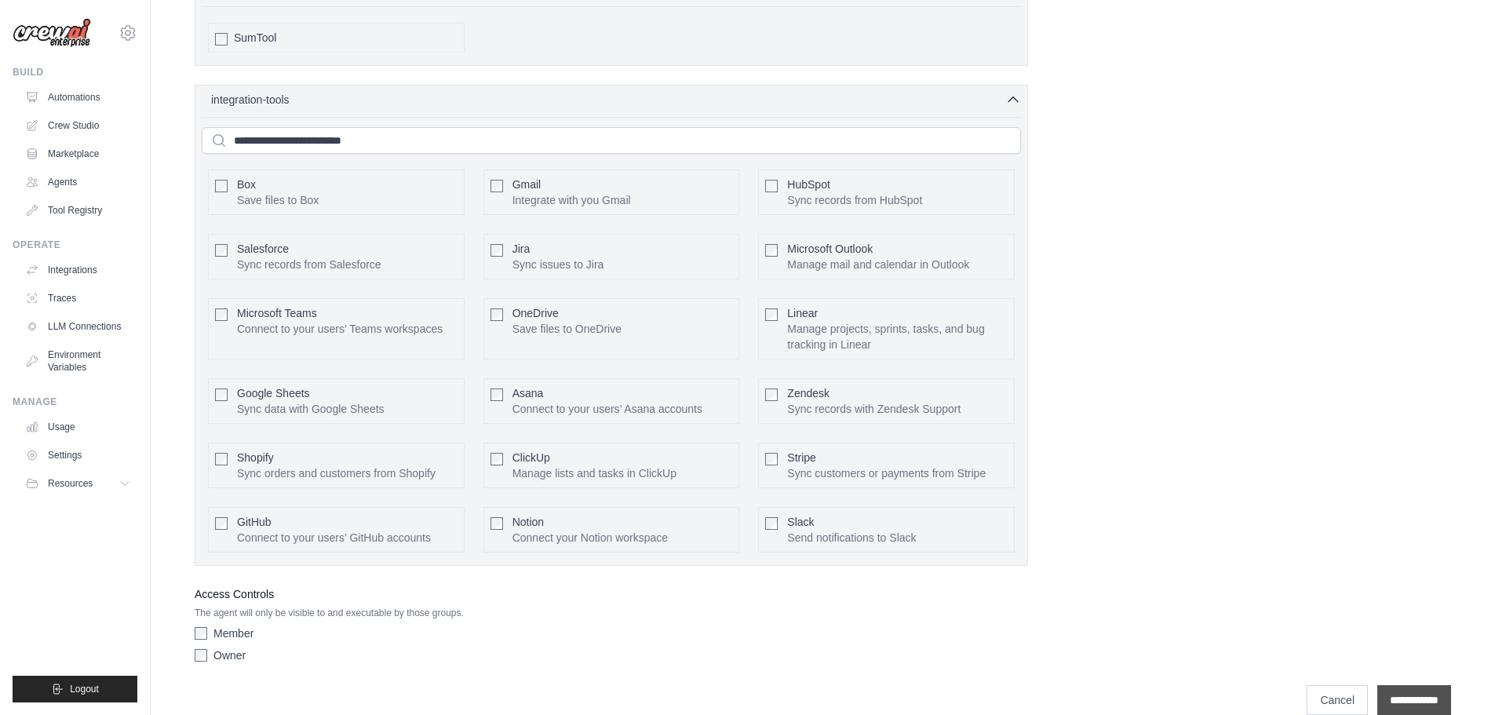
click at [1414, 685] on input "**********" at bounding box center [1415, 700] width 74 height 30
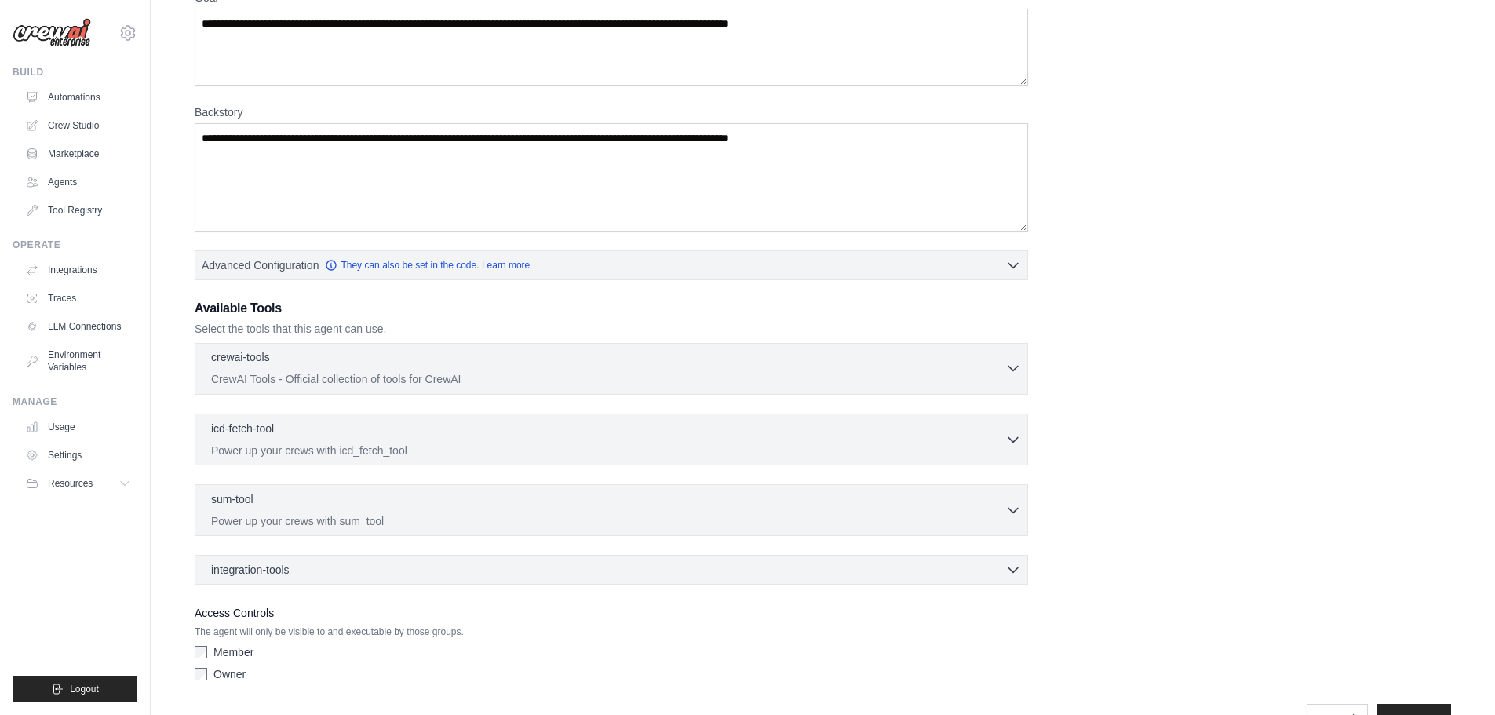
scroll to position [279, 0]
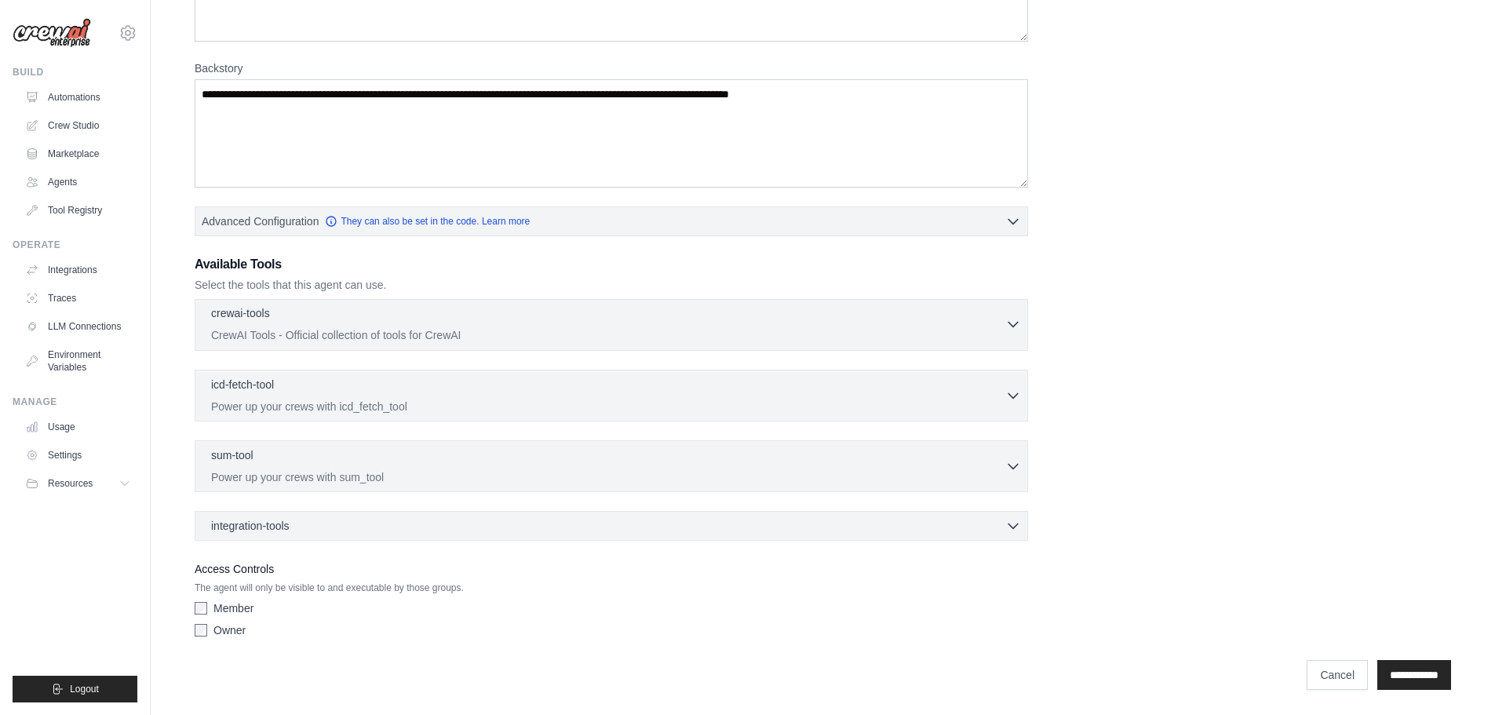
click at [294, 339] on p "CrewAI Tools - Official collection of tools for CrewAI" at bounding box center [608, 335] width 794 height 16
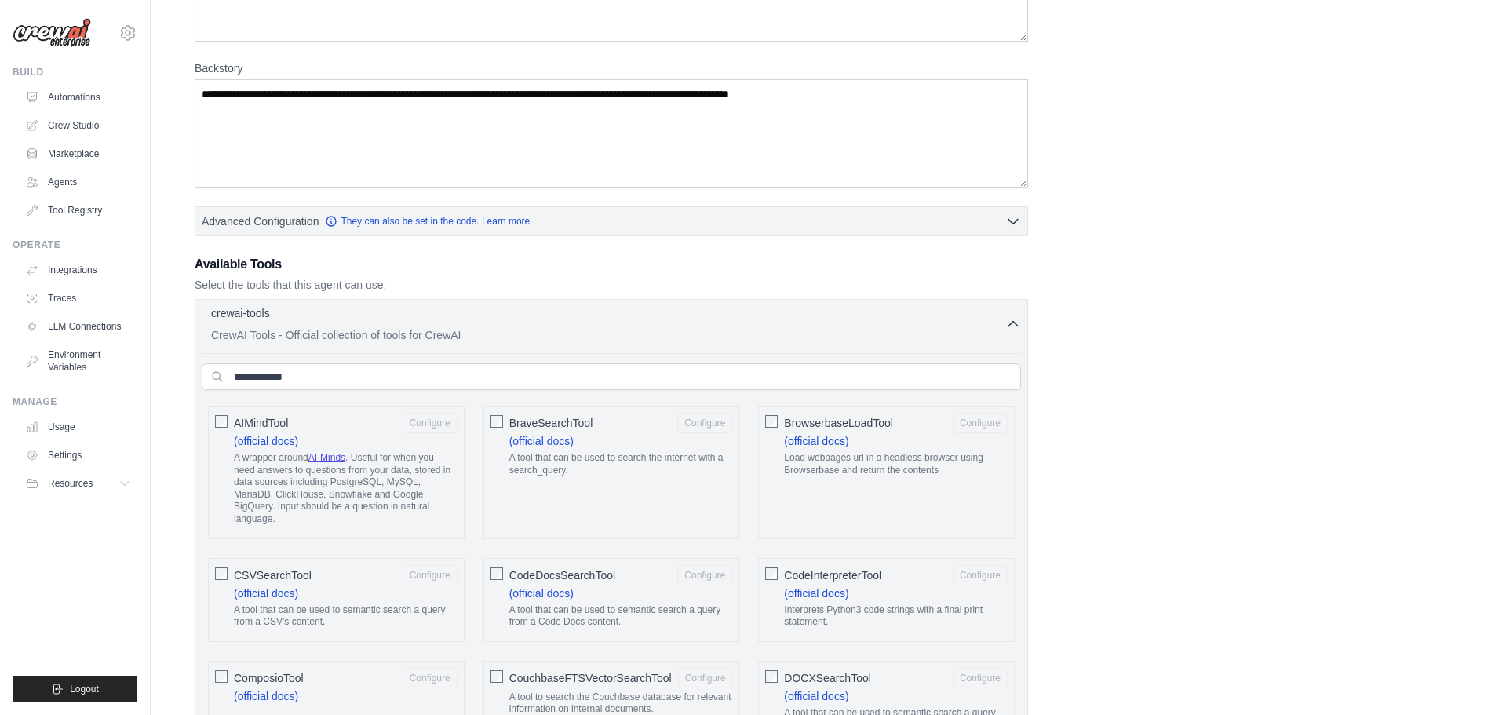
click at [294, 339] on p "CrewAI Tools - Official collection of tools for CrewAI" at bounding box center [608, 335] width 794 height 16
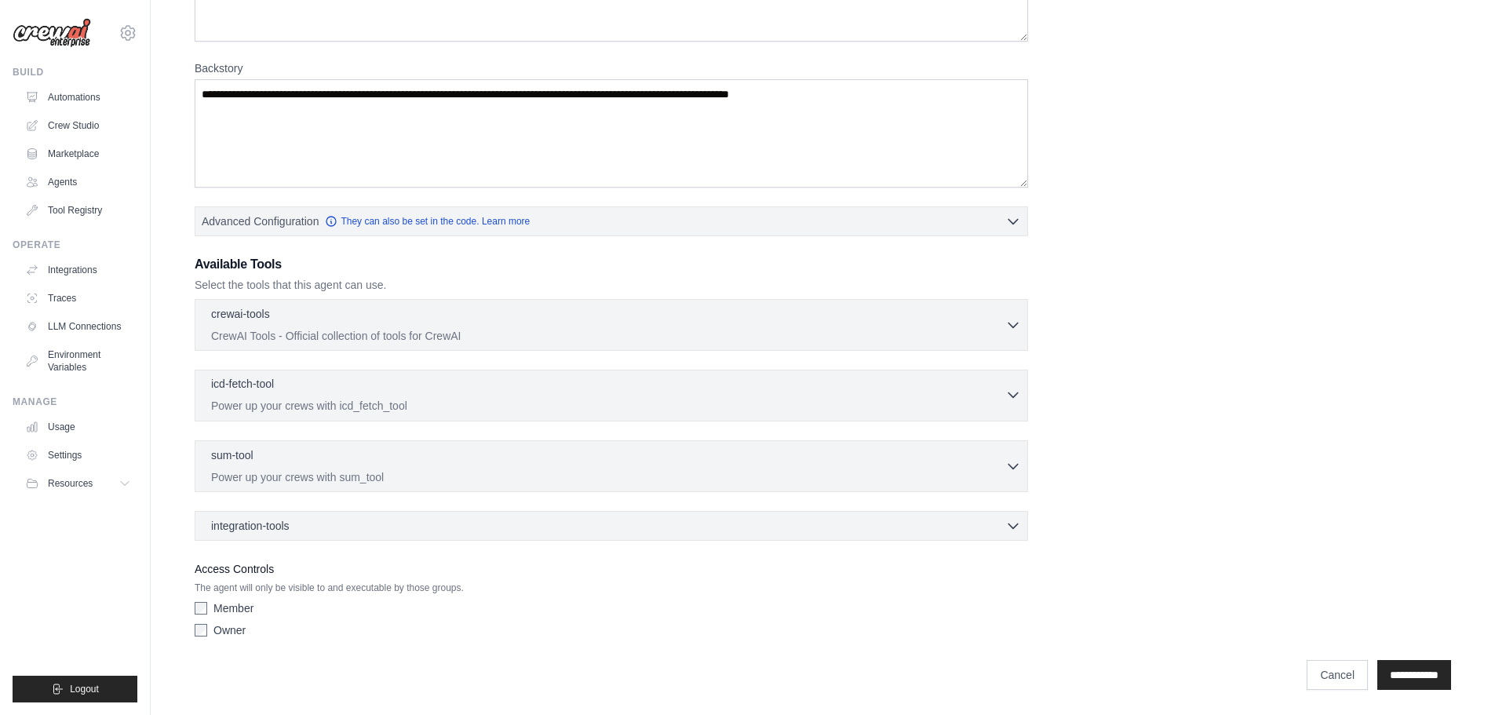
click at [277, 402] on p "Power up your crews with icd_fetch_tool" at bounding box center [608, 406] width 794 height 16
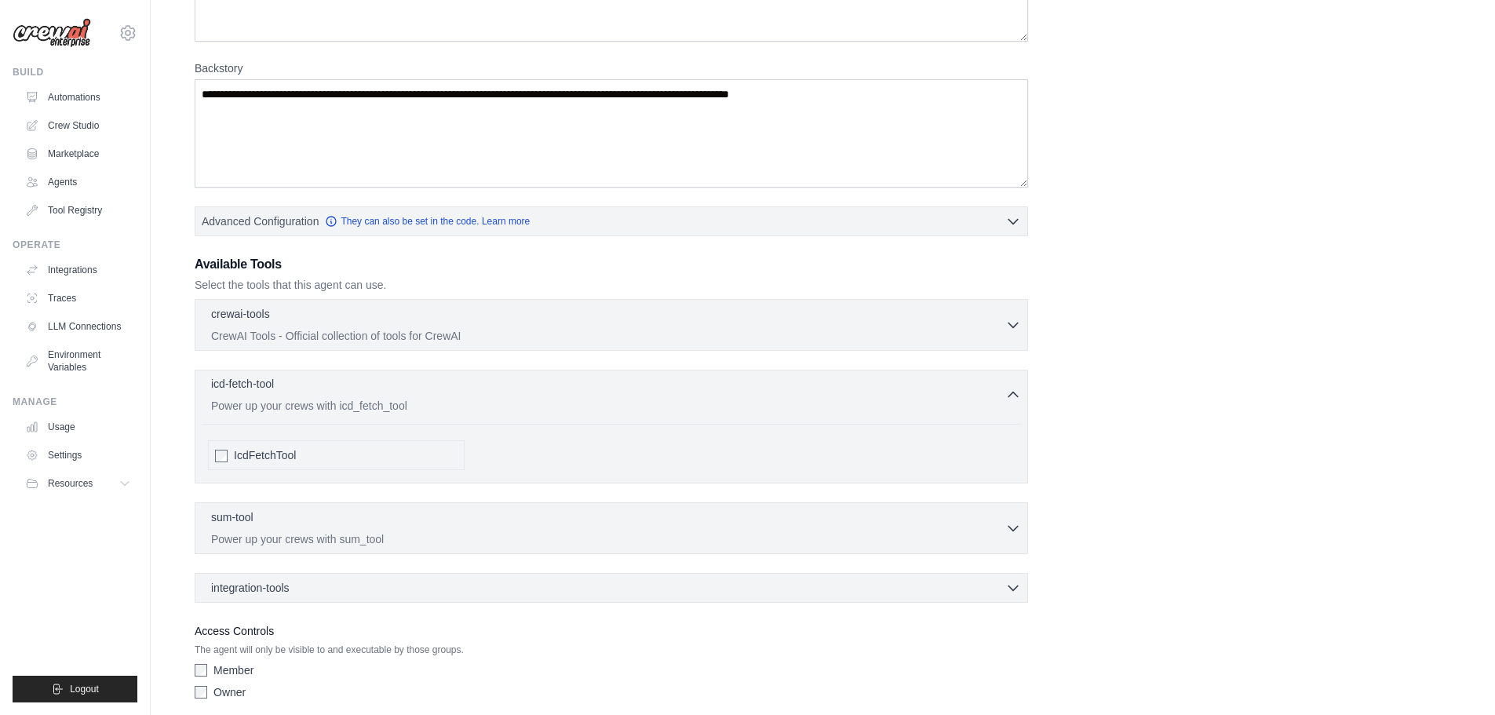
click at [277, 402] on p "Power up your crews with icd_fetch_tool" at bounding box center [608, 406] width 794 height 16
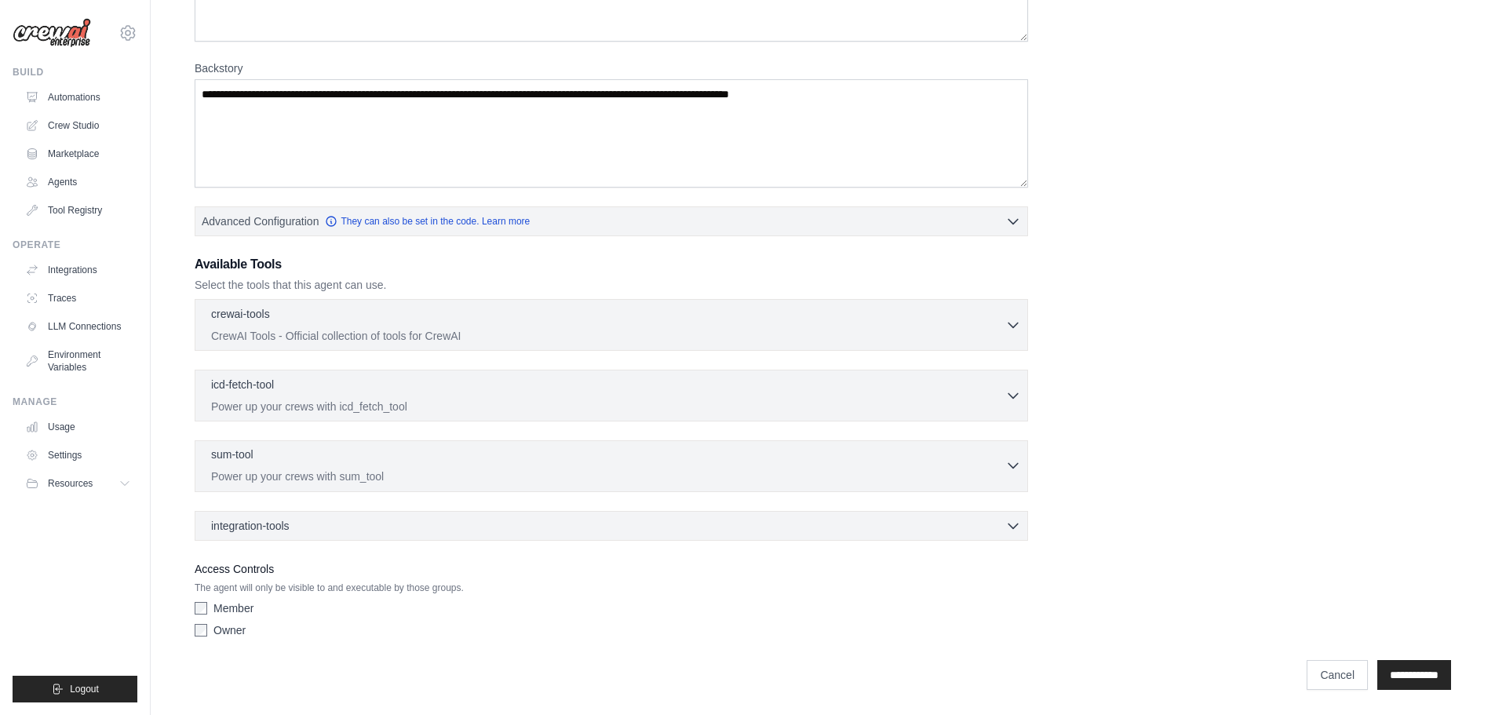
click at [270, 473] on p "Power up your crews with sum_tool" at bounding box center [608, 477] width 794 height 16
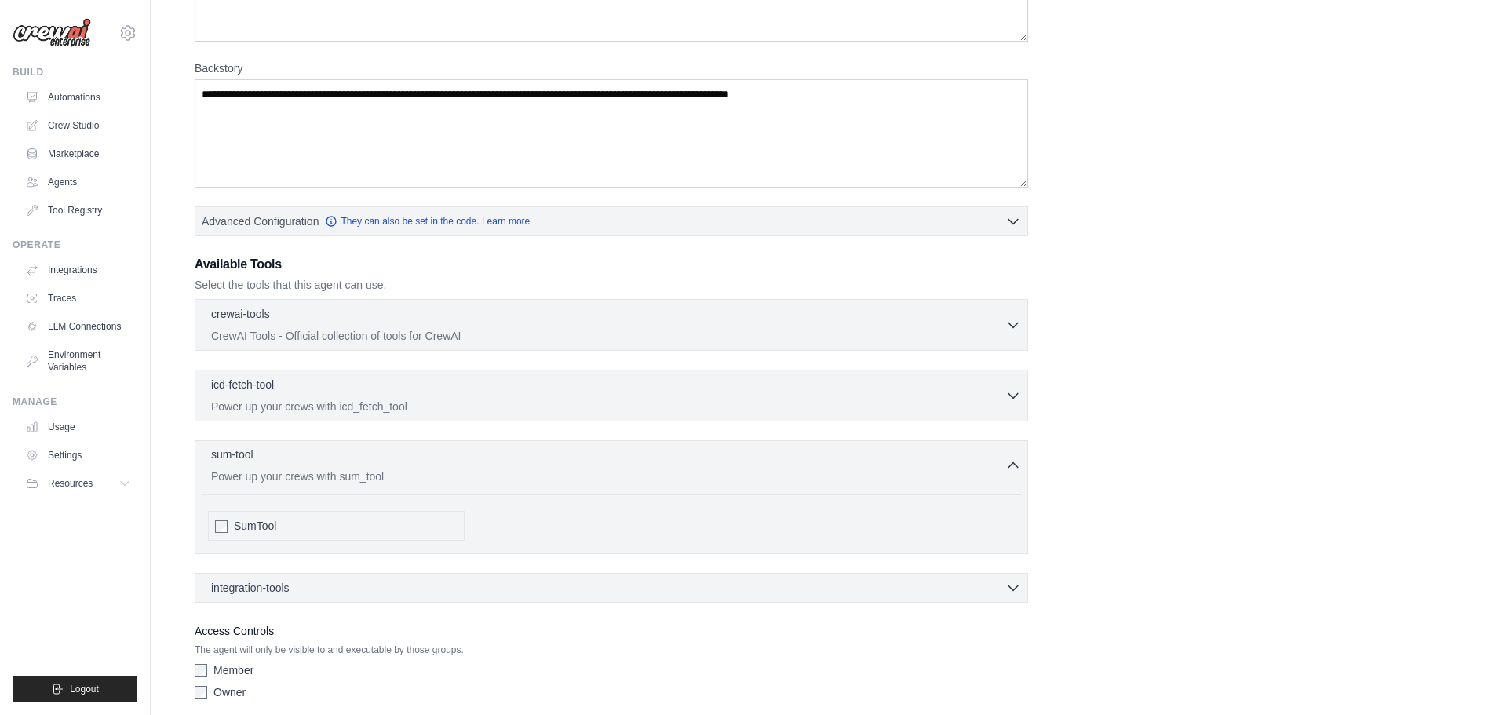
click at [270, 473] on p "Power up your crews with sum_tool" at bounding box center [608, 477] width 794 height 16
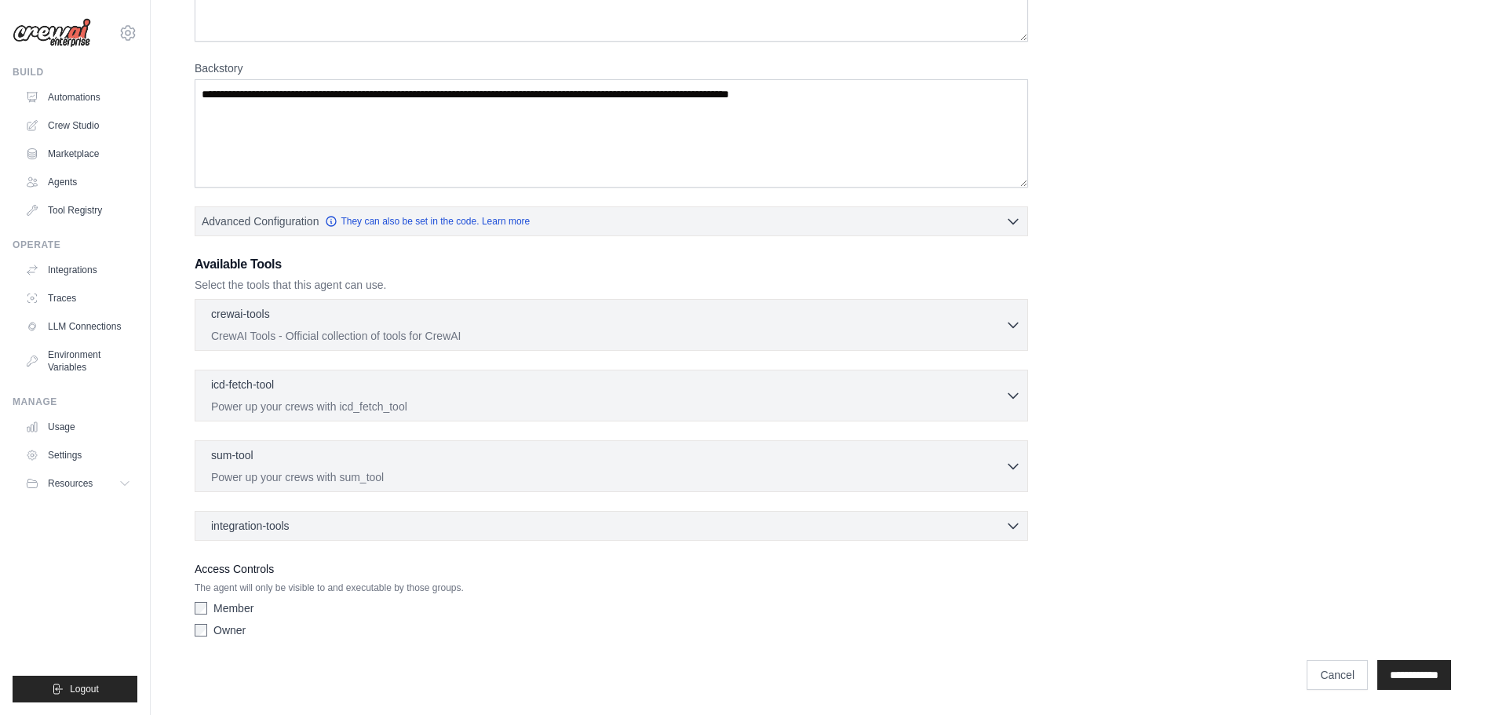
click at [249, 539] on div "integration-tools 0 selected Box Save files to Box Gmail" at bounding box center [612, 526] width 834 height 30
click at [252, 534] on div "integration-tools 0 selected Box Save files to Box Gmail" at bounding box center [612, 526] width 834 height 30
click at [256, 523] on span "integration-tools" at bounding box center [250, 525] width 79 height 16
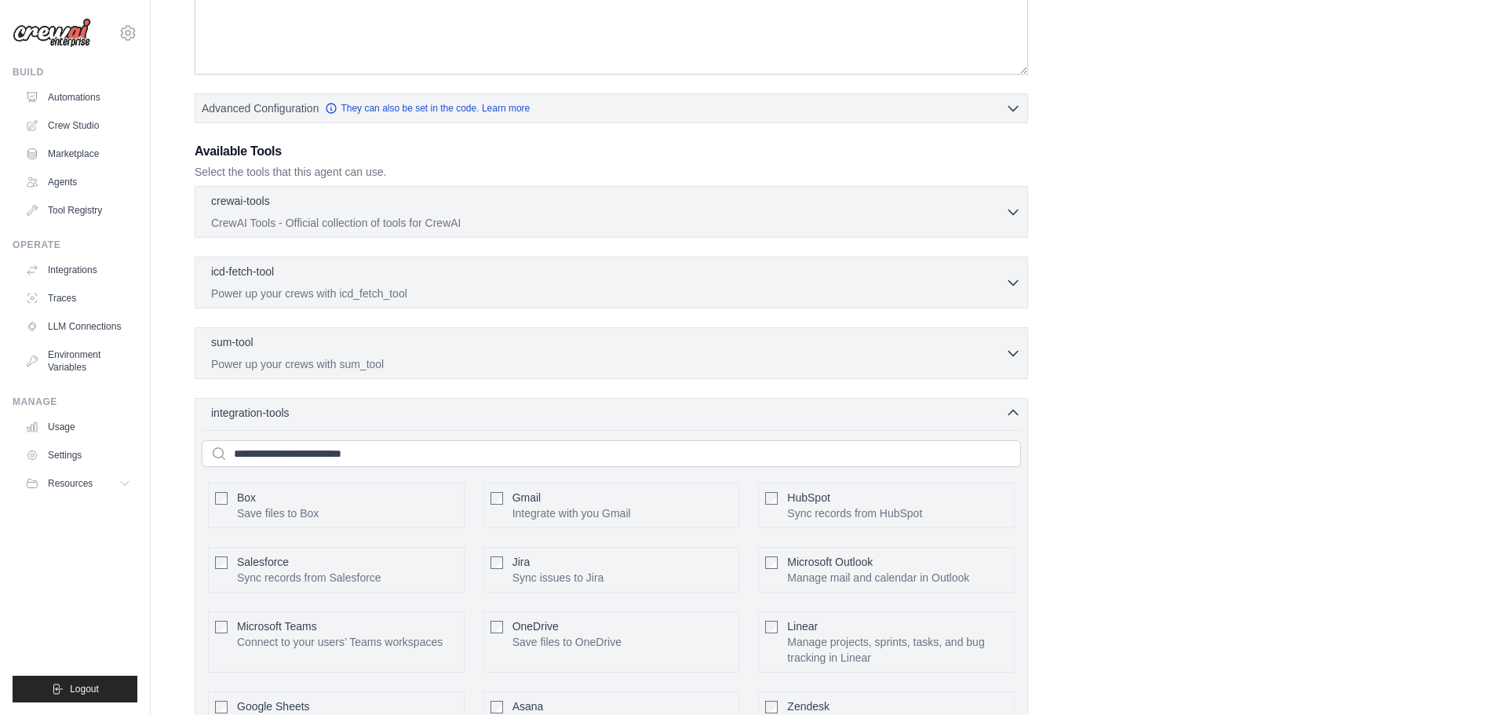
scroll to position [471, 0]
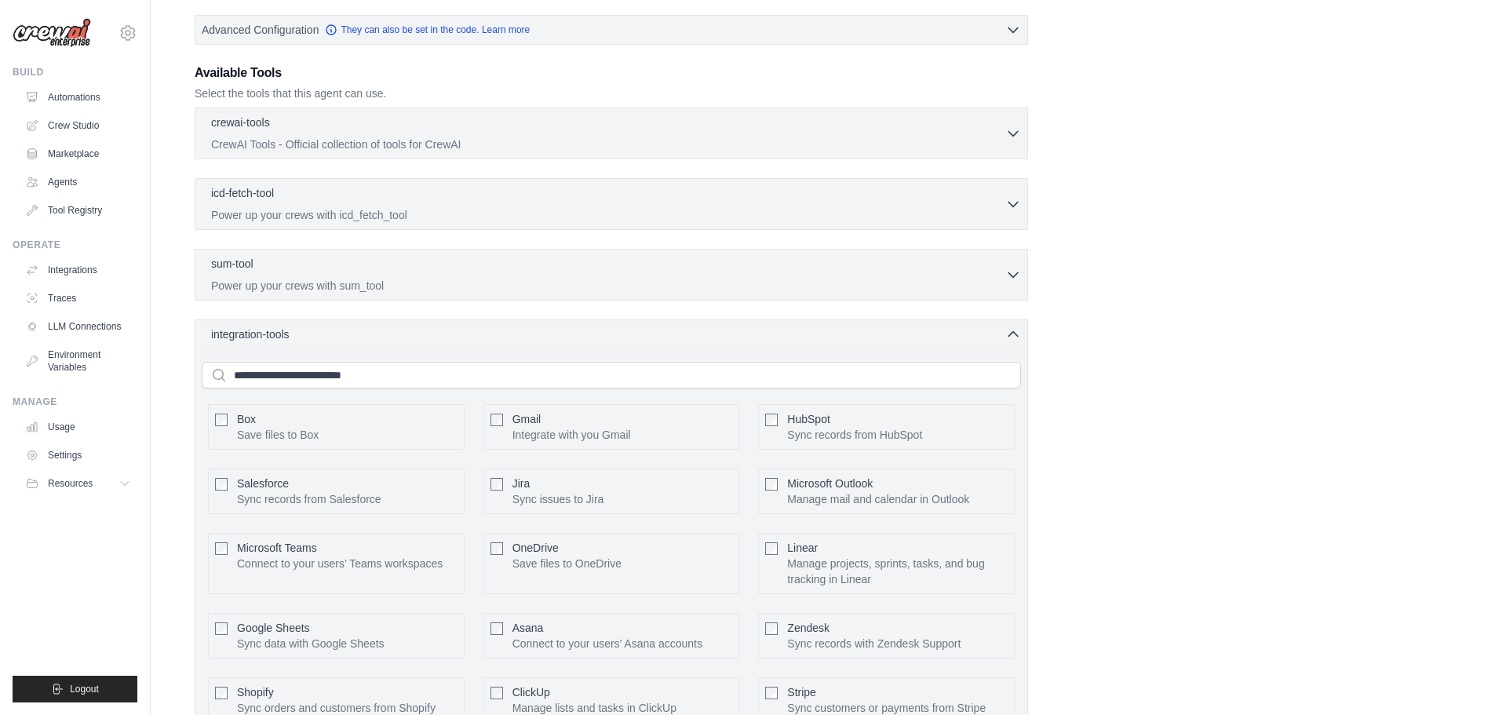
click at [382, 343] on div "integration-tools 0 selected Box Save files to Box Gmail" at bounding box center [612, 560] width 834 height 481
click at [386, 329] on div "integration-tools 0 selected" at bounding box center [616, 334] width 810 height 16
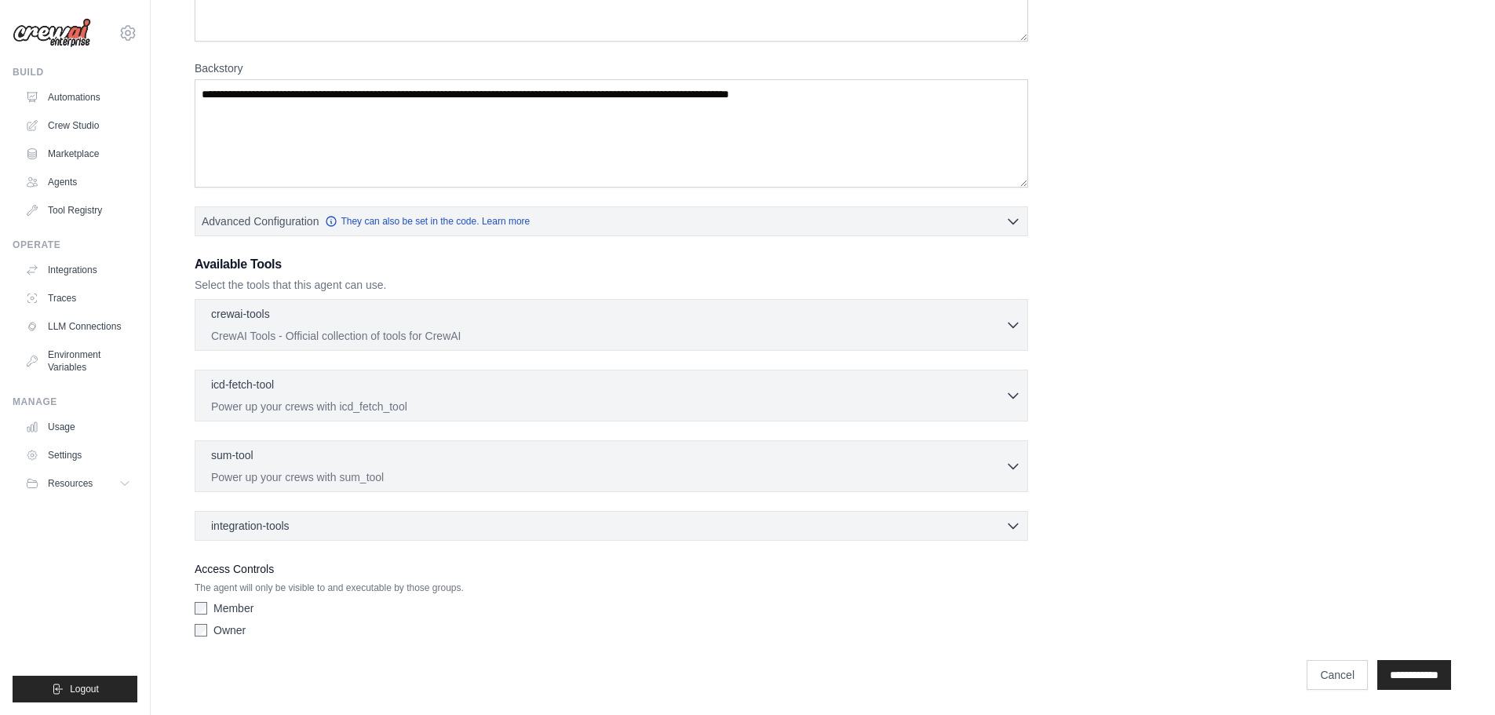
click at [381, 440] on div "sum-tool 0 selected Power up your crews with sum_tool SumTool" at bounding box center [612, 466] width 834 height 52
click at [374, 464] on div "sum-tool 0 selected" at bounding box center [608, 456] width 794 height 19
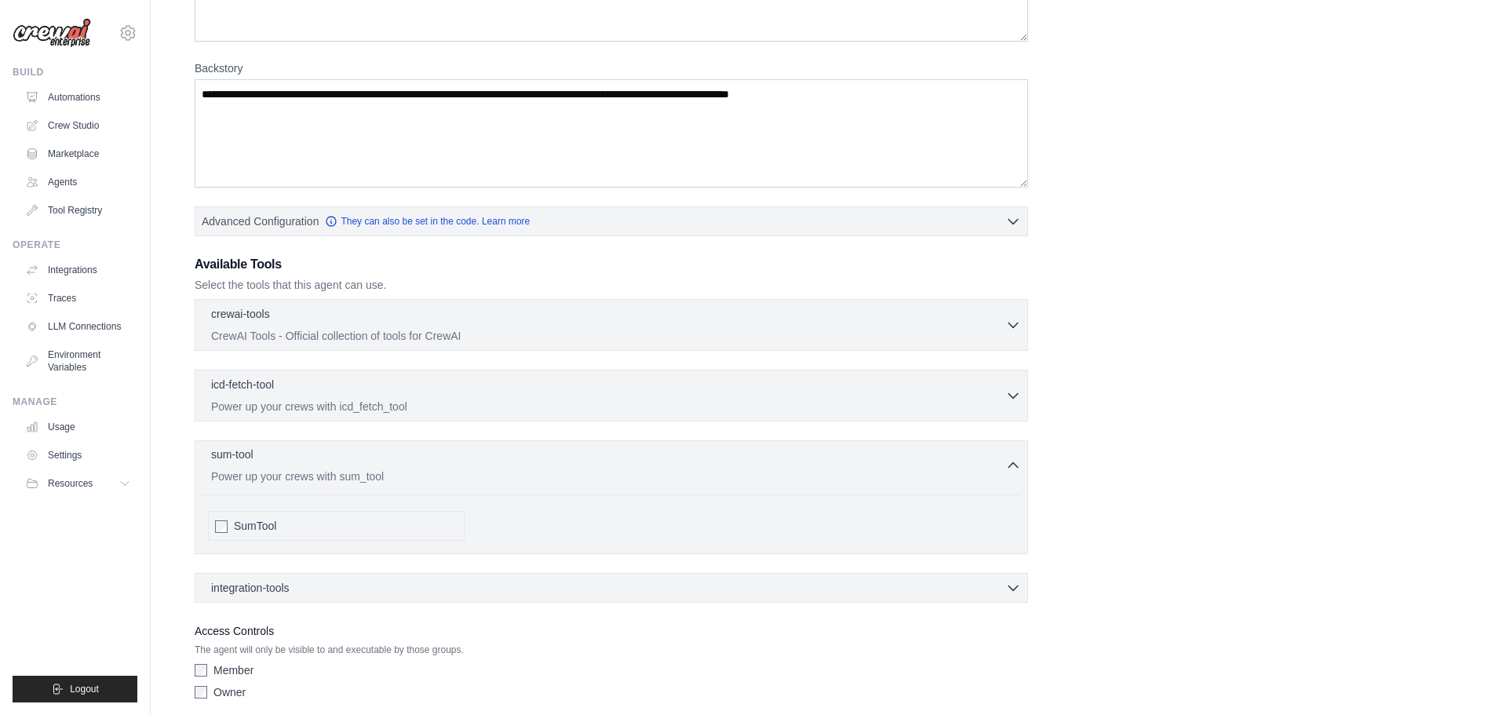
click at [374, 464] on div "sum-tool 0 selected" at bounding box center [608, 456] width 794 height 19
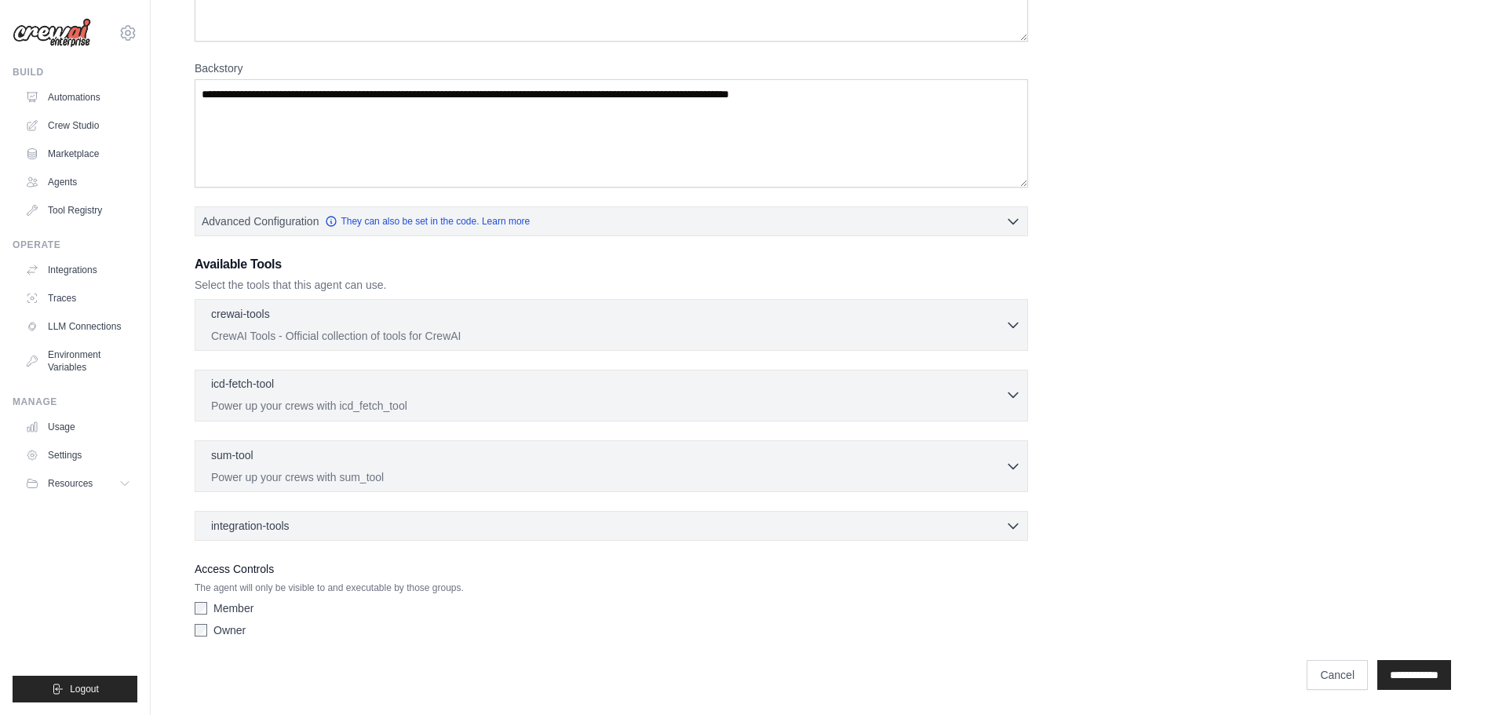
click at [382, 391] on div "icd-fetch-tool 0 selected" at bounding box center [608, 385] width 794 height 19
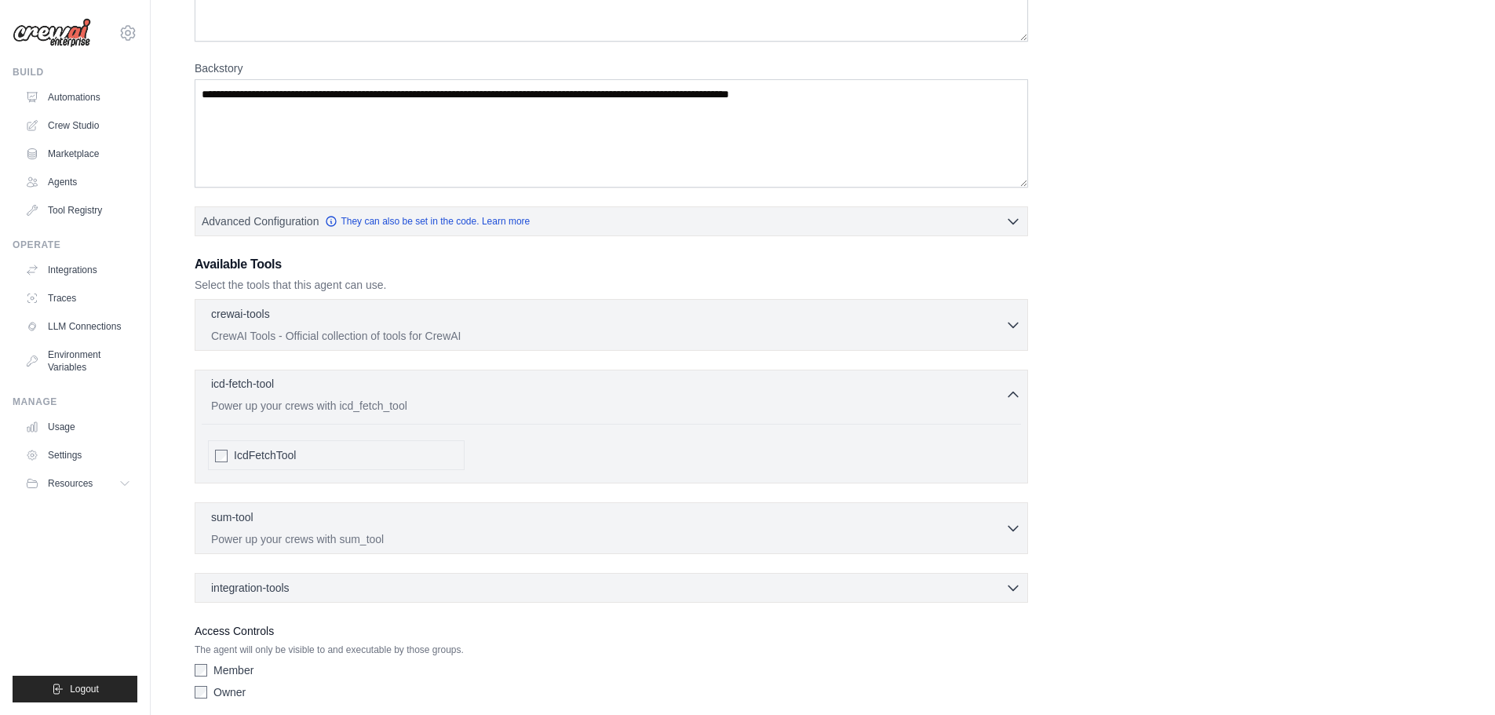
click at [384, 406] on p "Power up your crews with icd_fetch_tool" at bounding box center [608, 406] width 794 height 16
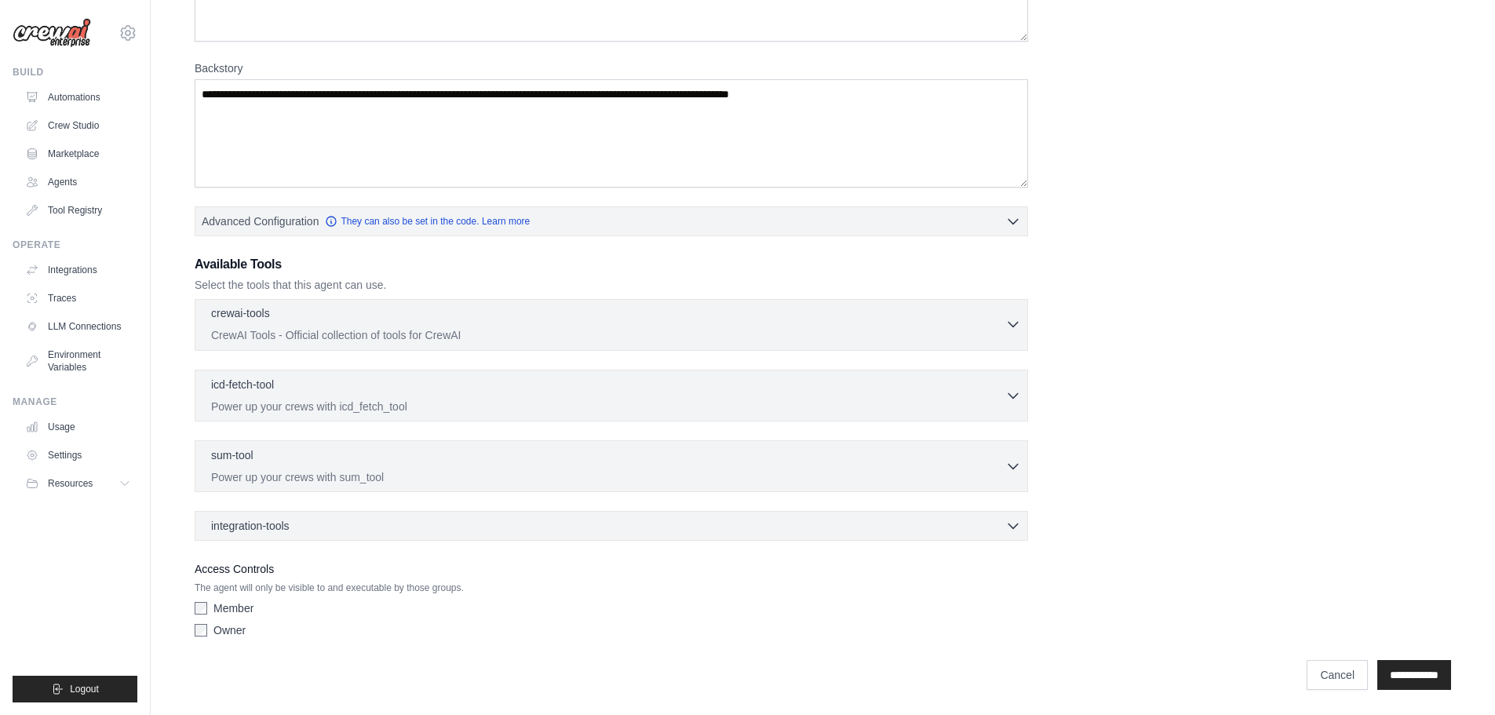
click at [400, 331] on p "CrewAI Tools - Official collection of tools for CrewAI" at bounding box center [608, 335] width 794 height 16
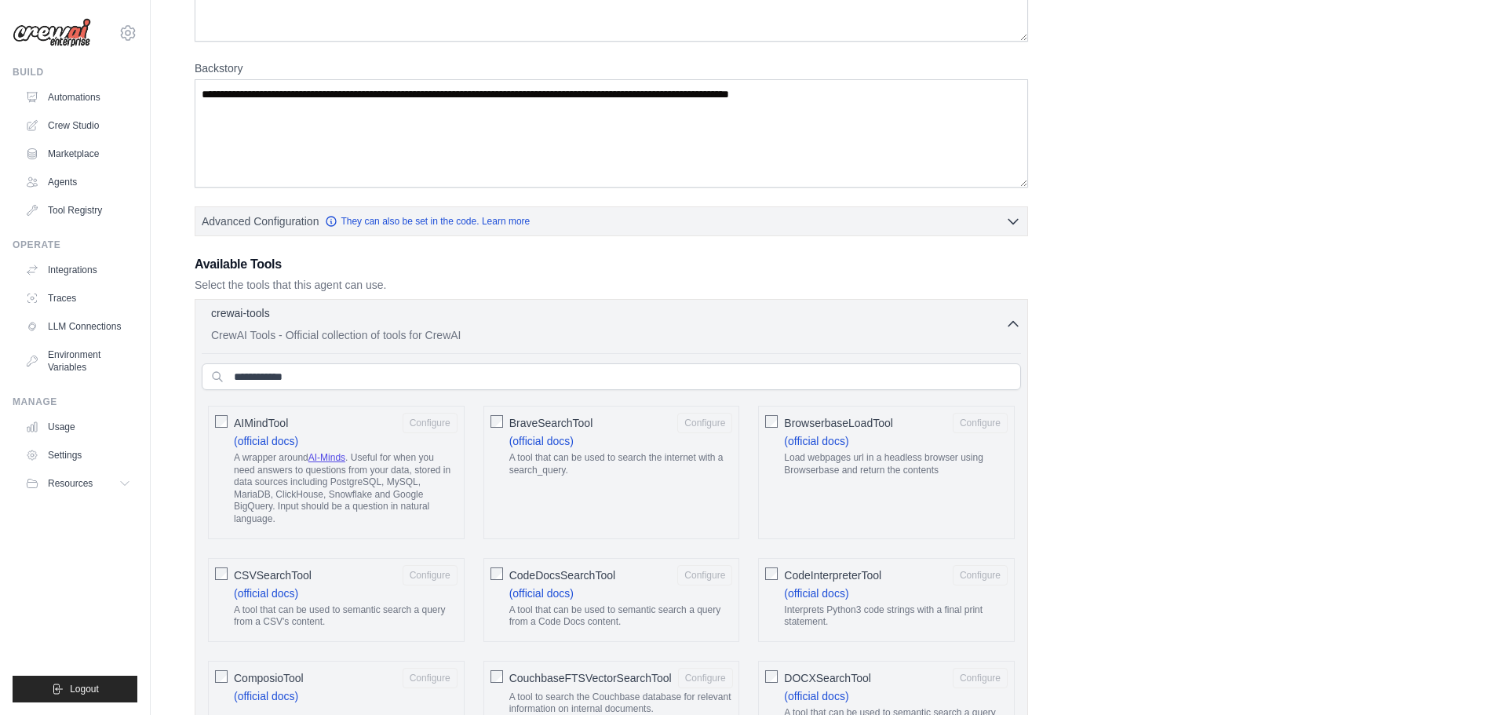
click at [400, 331] on p "CrewAI Tools - Official collection of tools for CrewAI" at bounding box center [608, 335] width 794 height 16
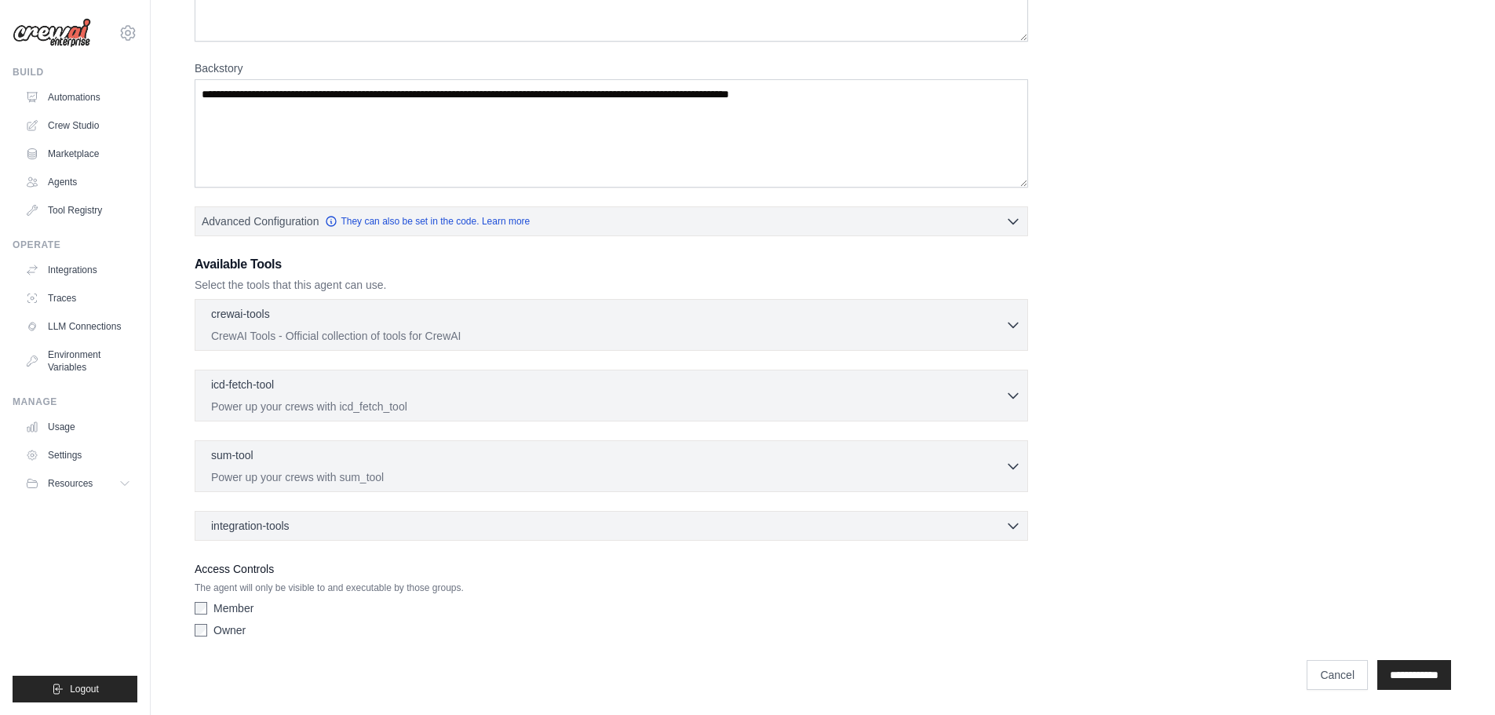
scroll to position [0, 0]
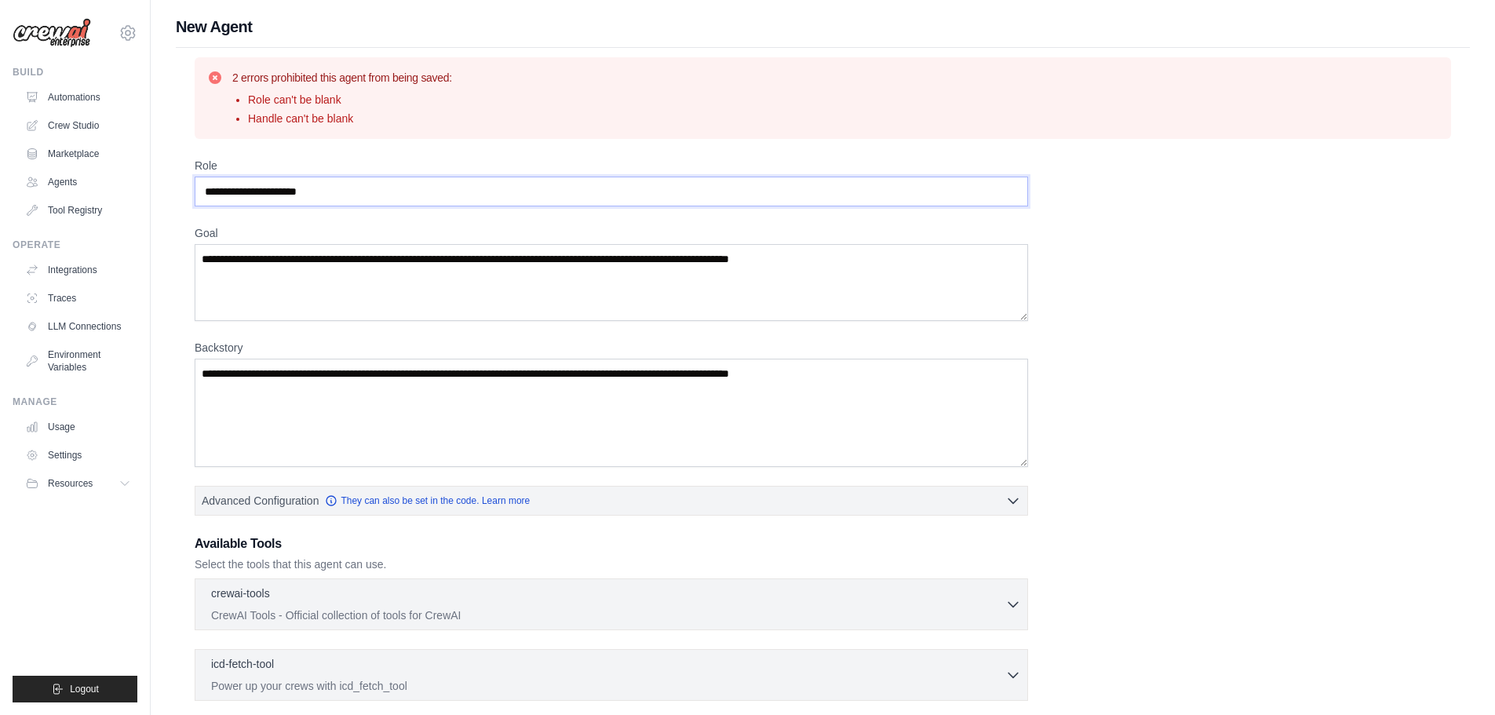
drag, startPoint x: 352, startPoint y: 197, endPoint x: -30, endPoint y: 190, distance: 381.6
click at [0, 190] on html "[EMAIL_ADDRESS][DOMAIN_NAME] Settings Build Automations Crew Studio" at bounding box center [747, 497] width 1495 height 995
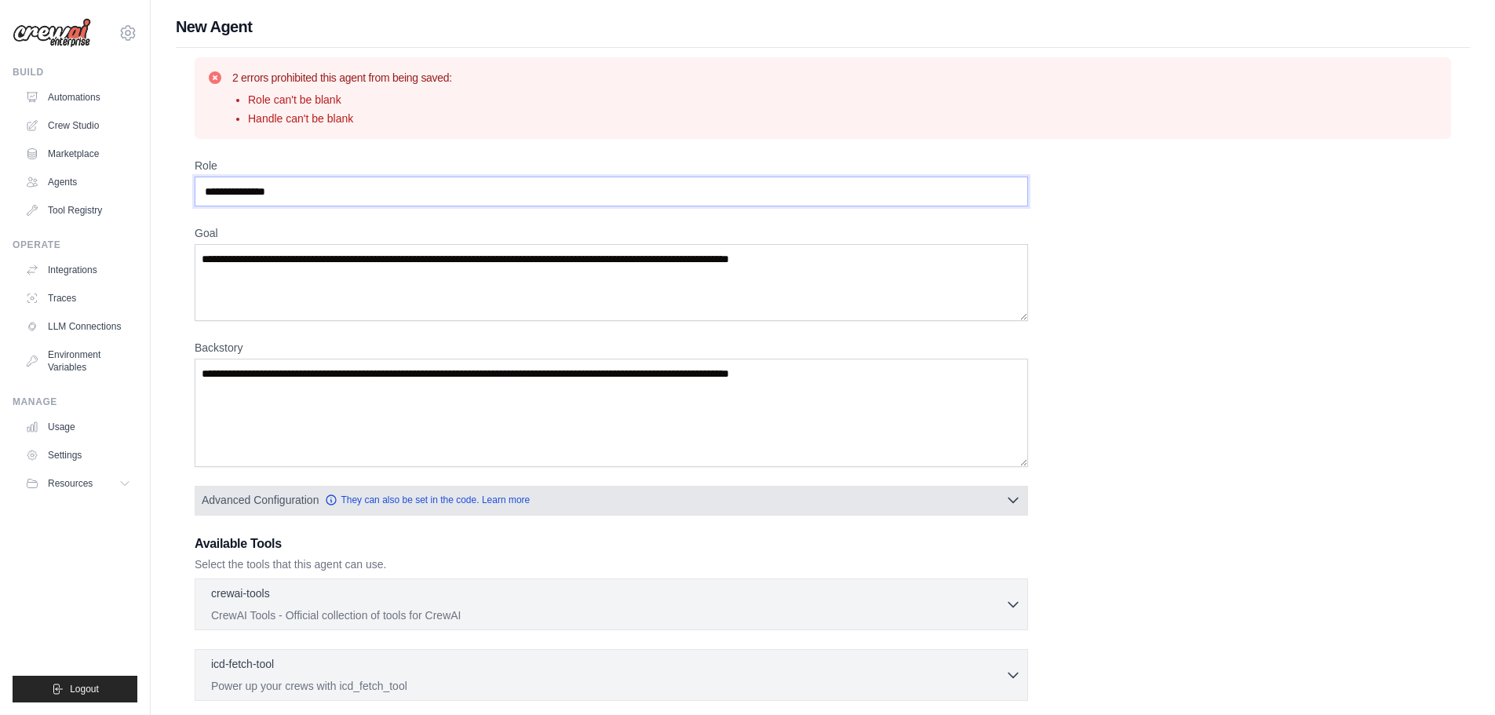
scroll to position [279, 0]
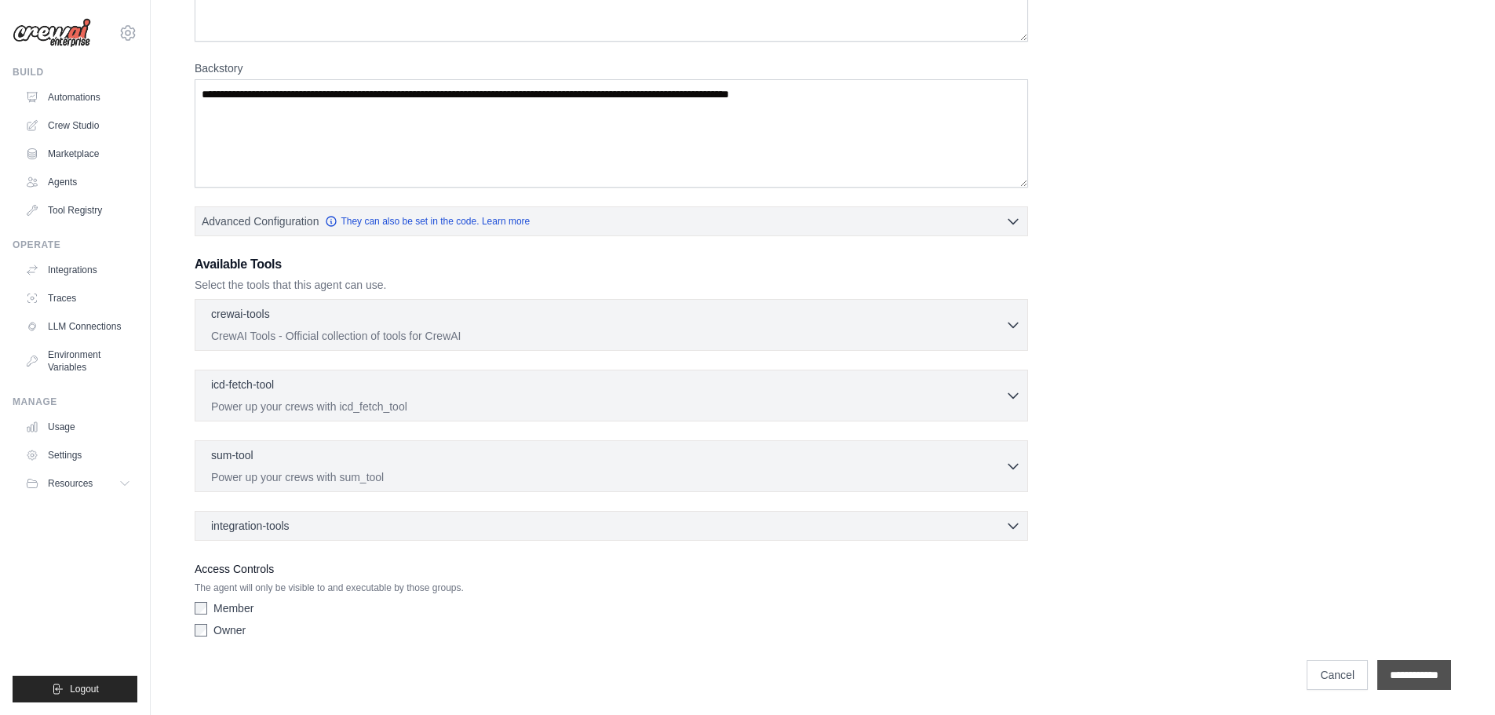
type input "**********"
click at [1427, 665] on input "**********" at bounding box center [1415, 675] width 74 height 30
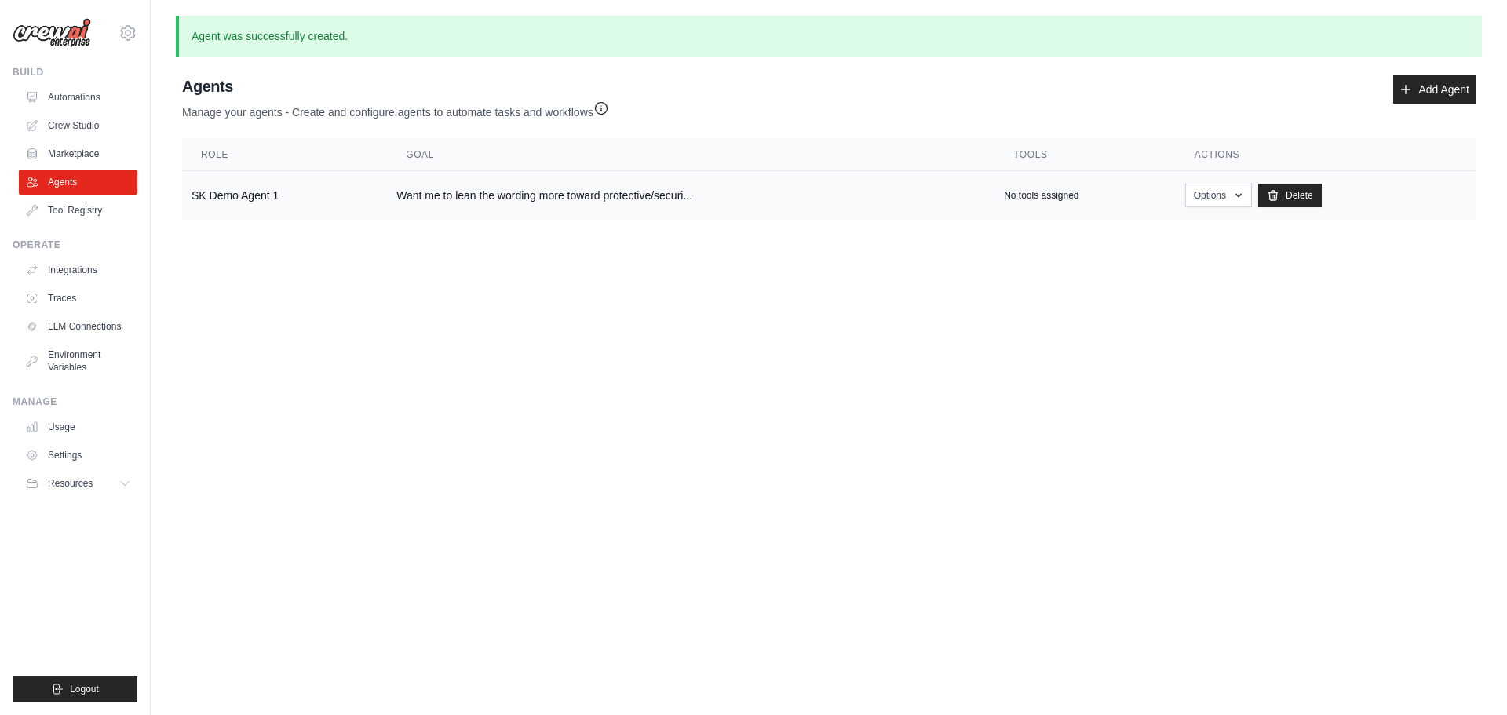
click at [245, 197] on td "SK Demo Agent 1" at bounding box center [284, 195] width 205 height 49
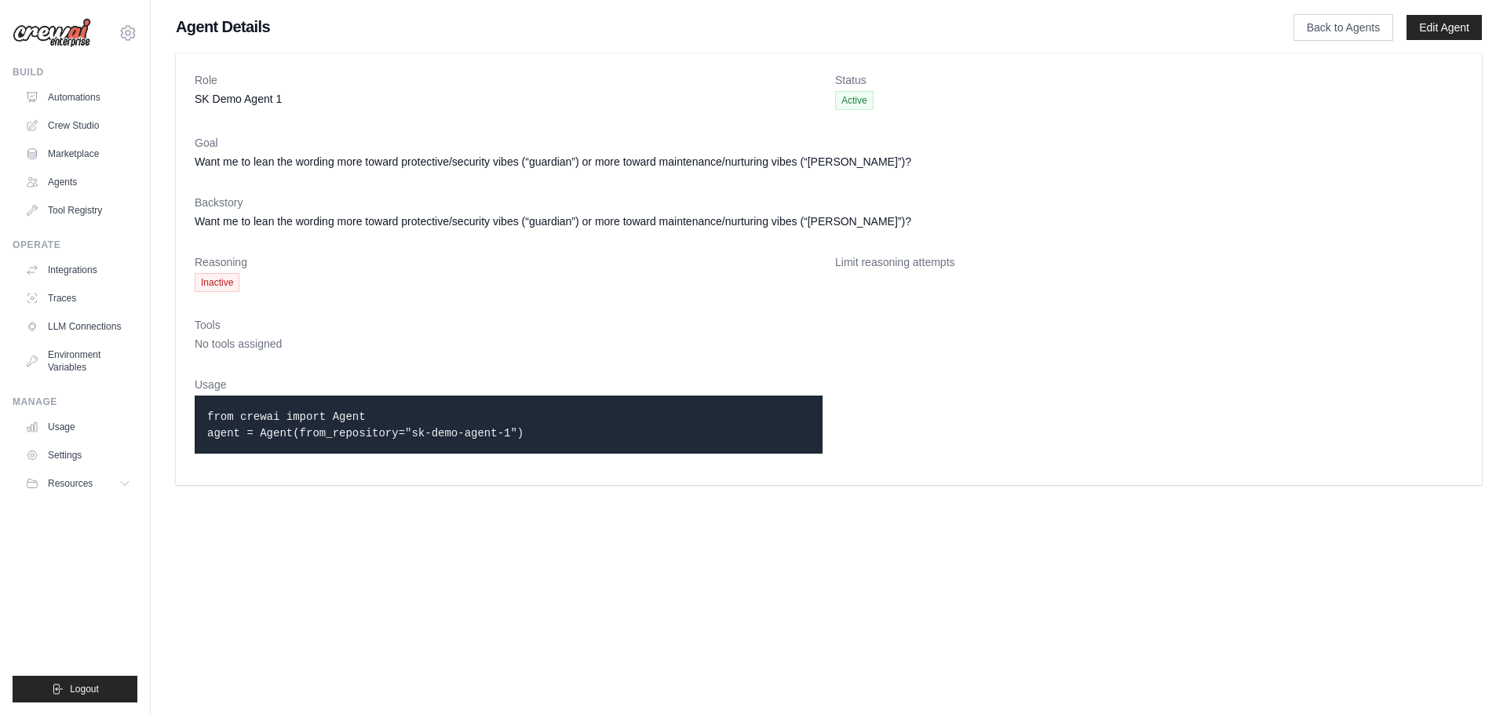
drag, startPoint x: 217, startPoint y: 277, endPoint x: 248, endPoint y: 282, distance: 31.8
click at [248, 282] on dd "Inactive" at bounding box center [509, 282] width 628 height 19
click at [255, 287] on dd "Inactive" at bounding box center [509, 282] width 628 height 19
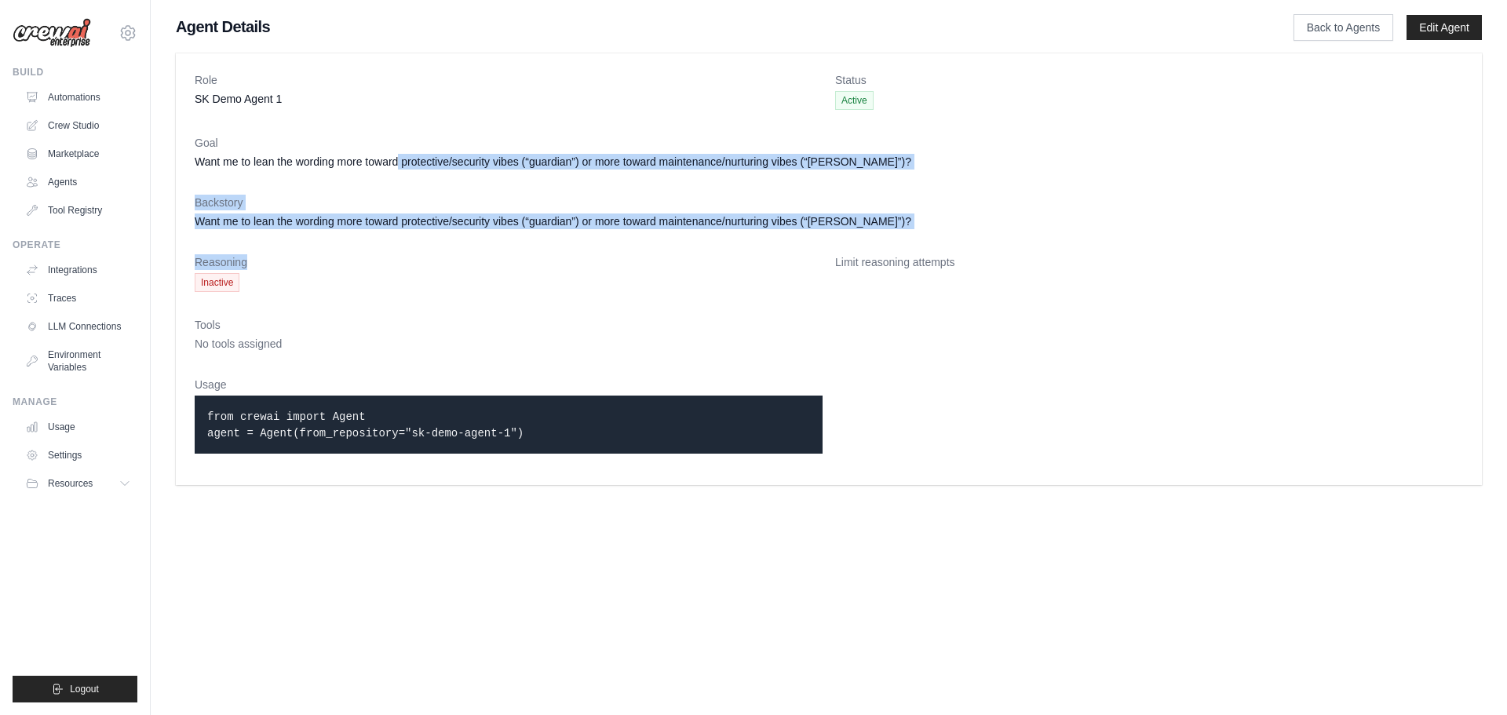
drag, startPoint x: 414, startPoint y: 202, endPoint x: 438, endPoint y: 258, distance: 61.2
click at [438, 258] on dl "Role SK Demo Agent 1 Status Active Goal Want me to lean the wording more toward…" at bounding box center [829, 269] width 1269 height 394
click at [434, 254] on dt "Reasoning" at bounding box center [509, 262] width 628 height 16
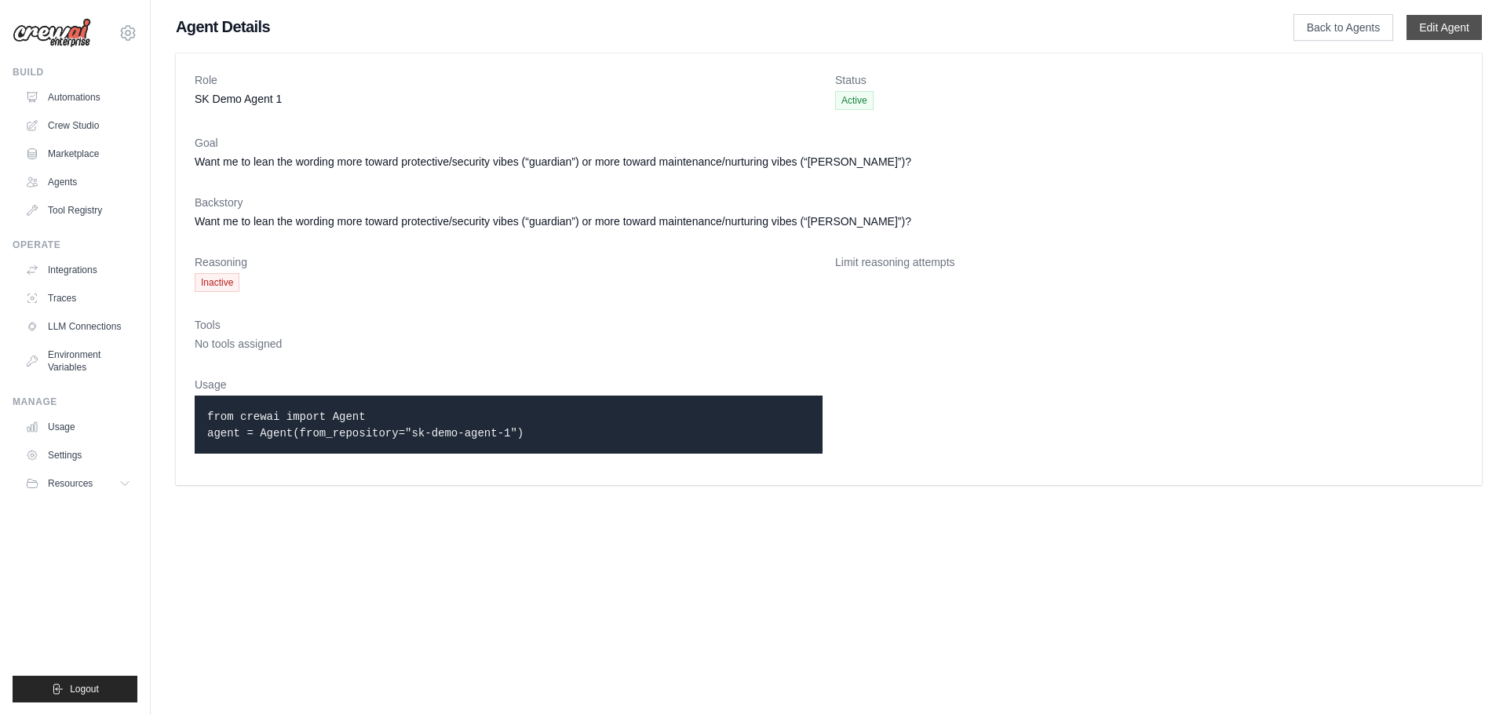
click at [1423, 16] on link "Edit Agent" at bounding box center [1444, 27] width 75 height 25
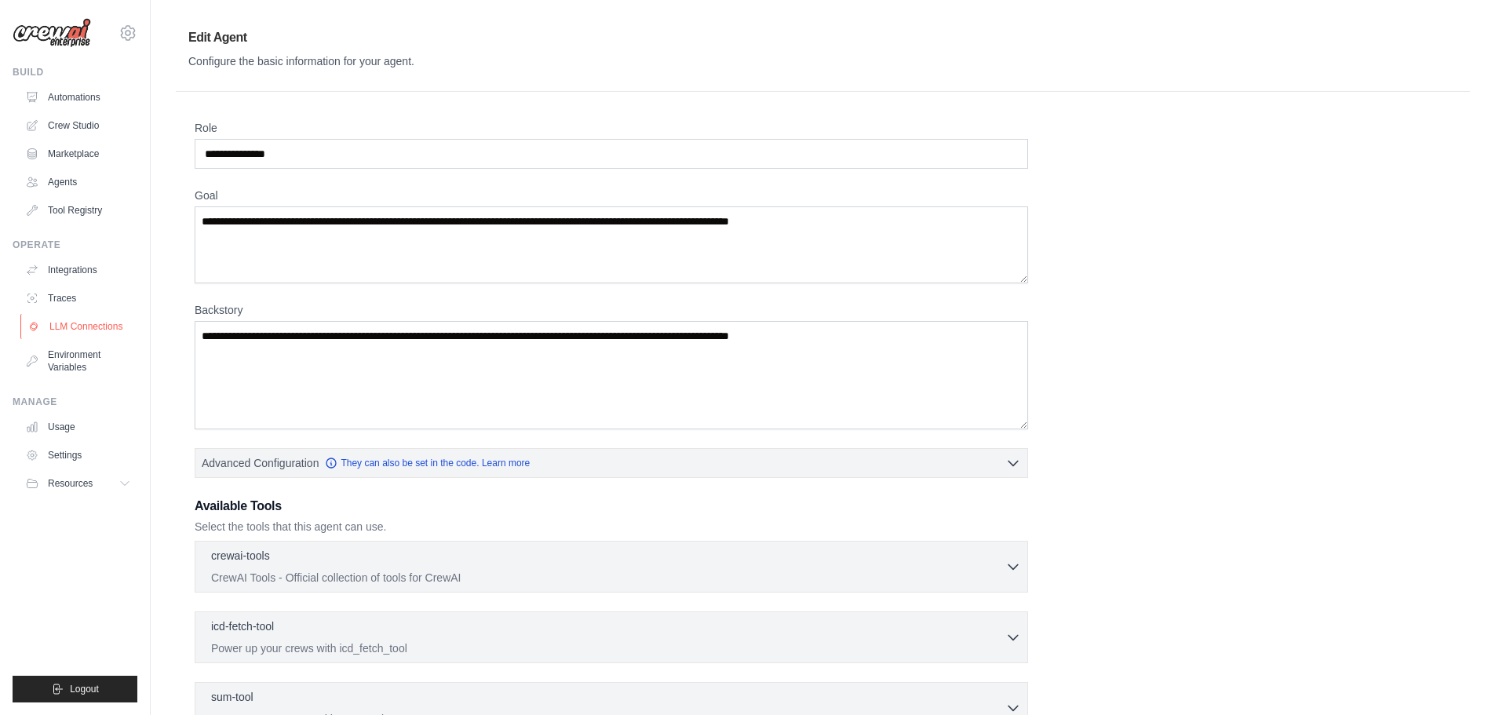
click at [96, 324] on link "LLM Connections" at bounding box center [79, 326] width 119 height 25
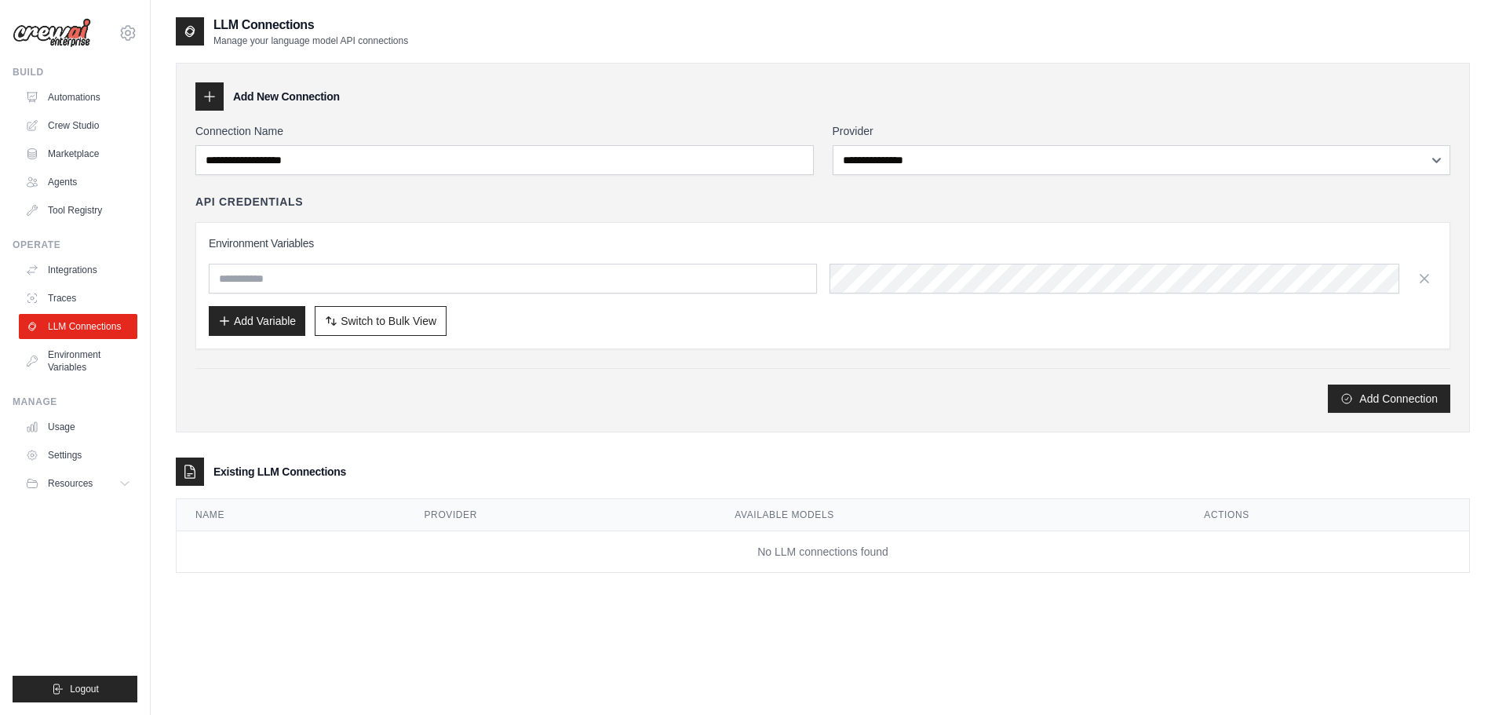
click at [772, 330] on div "Add Variable Switch to Bulk View Switch to Table View" at bounding box center [823, 321] width 1229 height 30
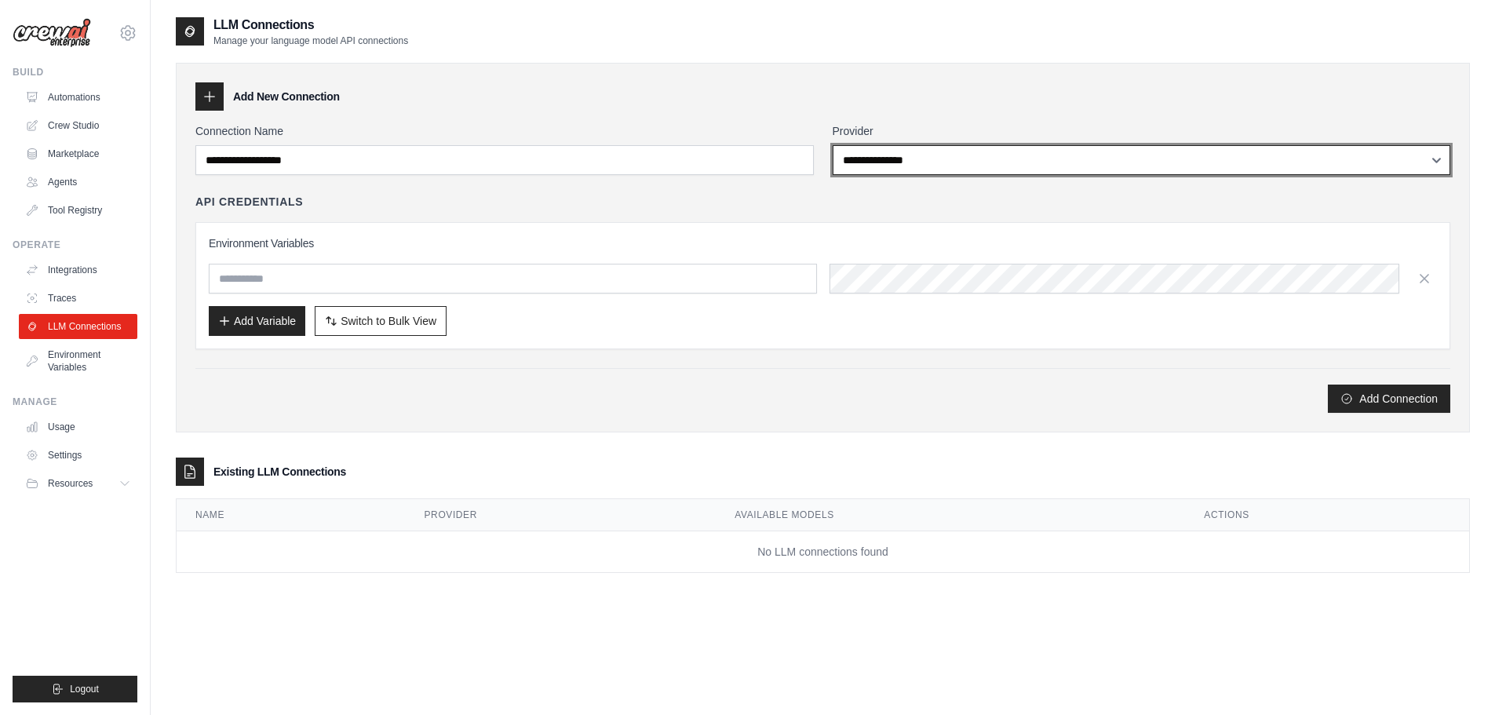
click at [966, 170] on select "**********" at bounding box center [1142, 160] width 619 height 30
select select "******"
click at [833, 145] on select "**********" at bounding box center [1142, 160] width 619 height 30
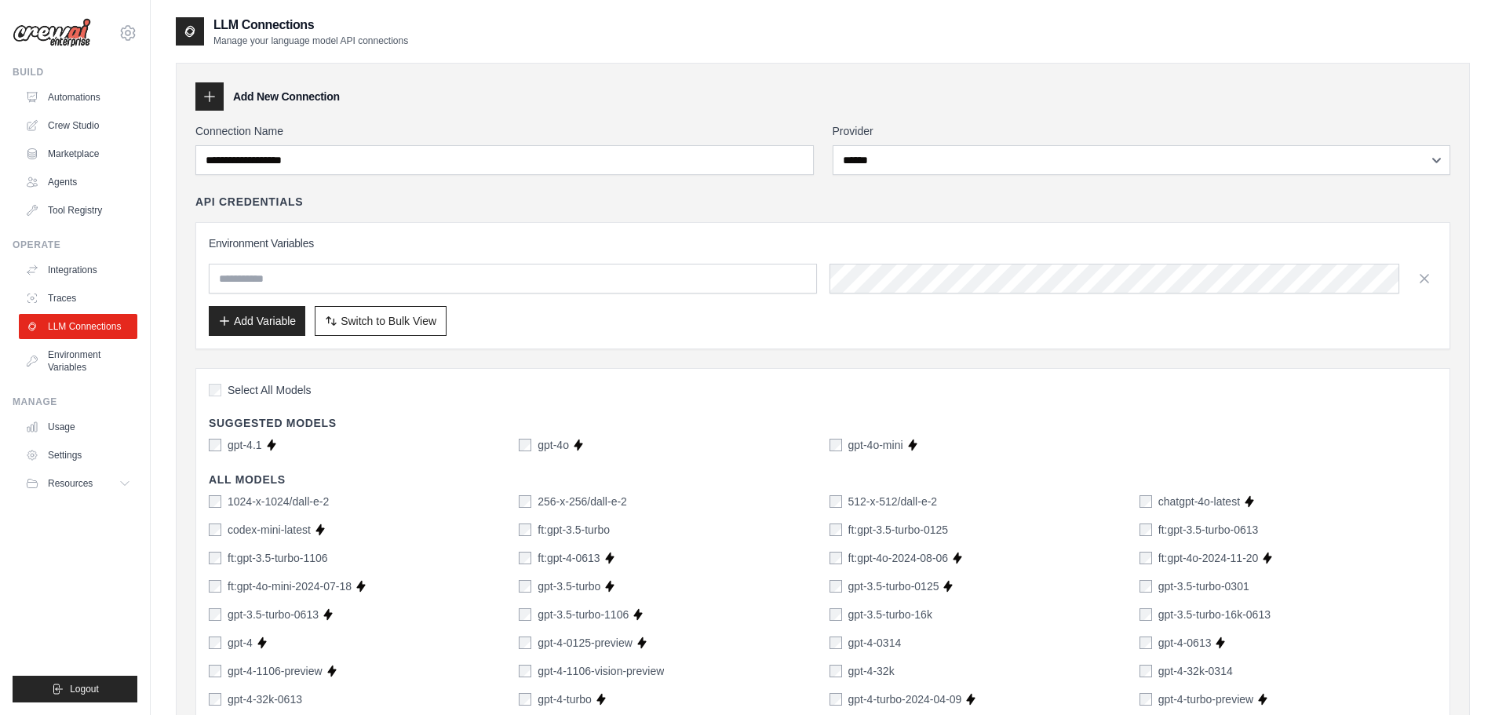
click at [528, 312] on div "Add Variable Switch to Bulk View Switch to Table View" at bounding box center [823, 321] width 1229 height 30
click at [524, 283] on input "text" at bounding box center [513, 279] width 608 height 30
click at [47, 309] on link "Traces" at bounding box center [79, 298] width 119 height 25
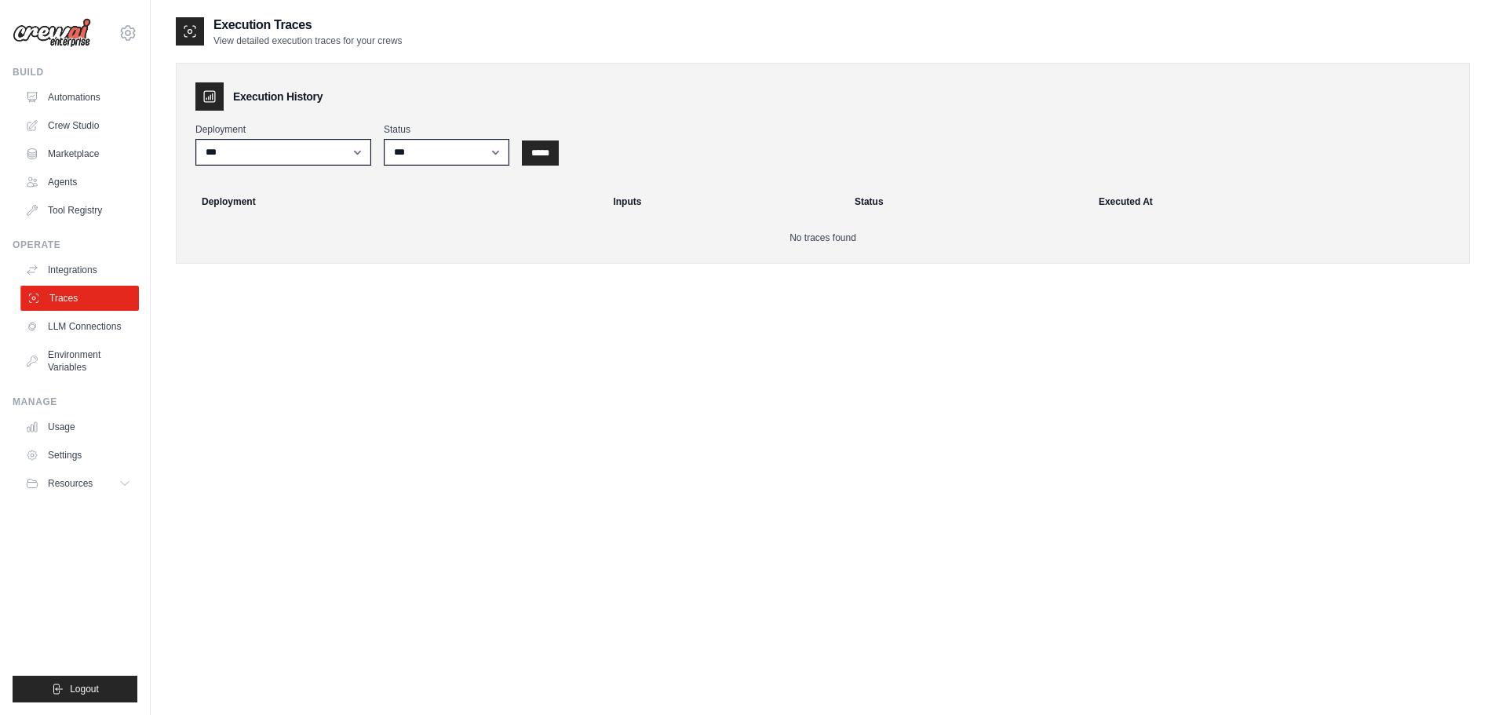
click at [46, 300] on link "Traces" at bounding box center [79, 298] width 119 height 25
click at [70, 254] on div "Operate Integrations Traces LLM Connections Environment Variables" at bounding box center [75, 309] width 125 height 141
click at [70, 266] on link "Integrations" at bounding box center [79, 269] width 119 height 25
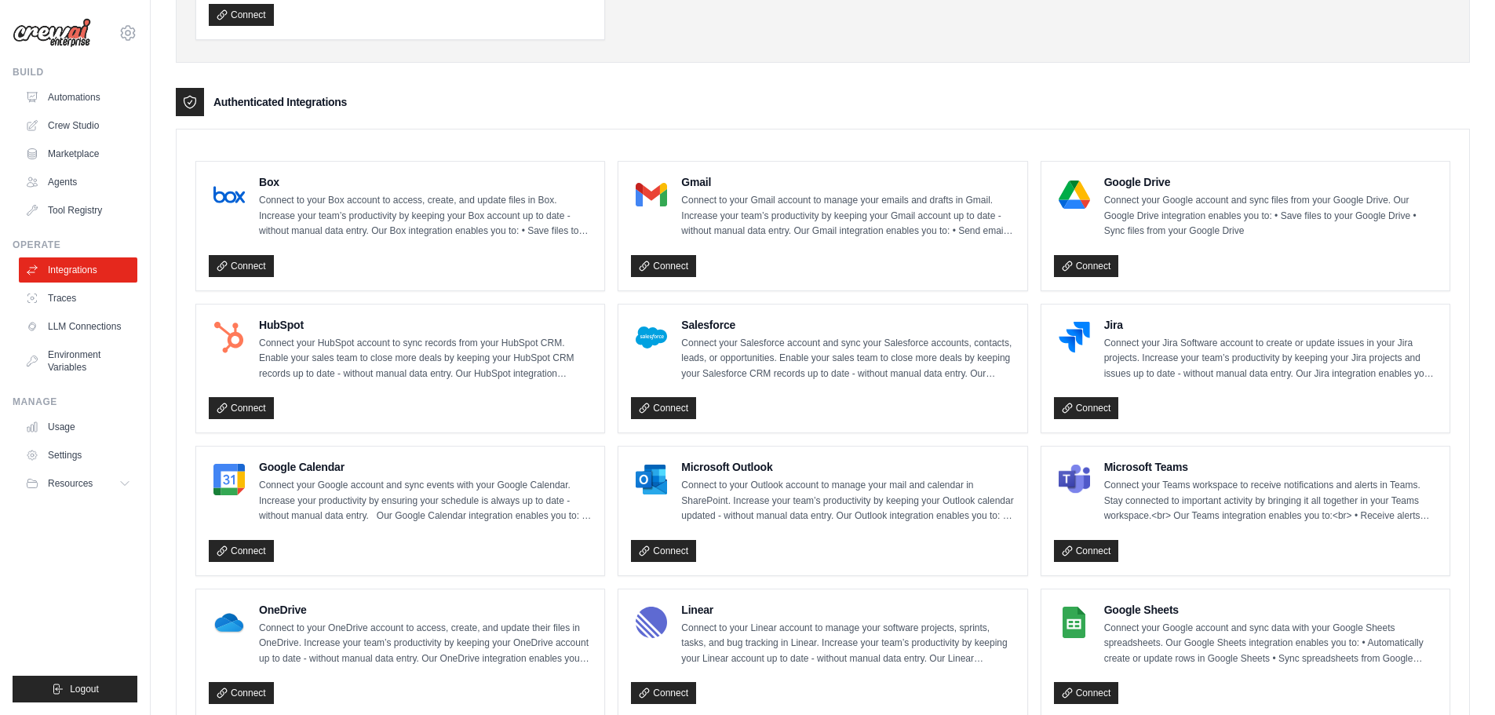
scroll to position [236, 0]
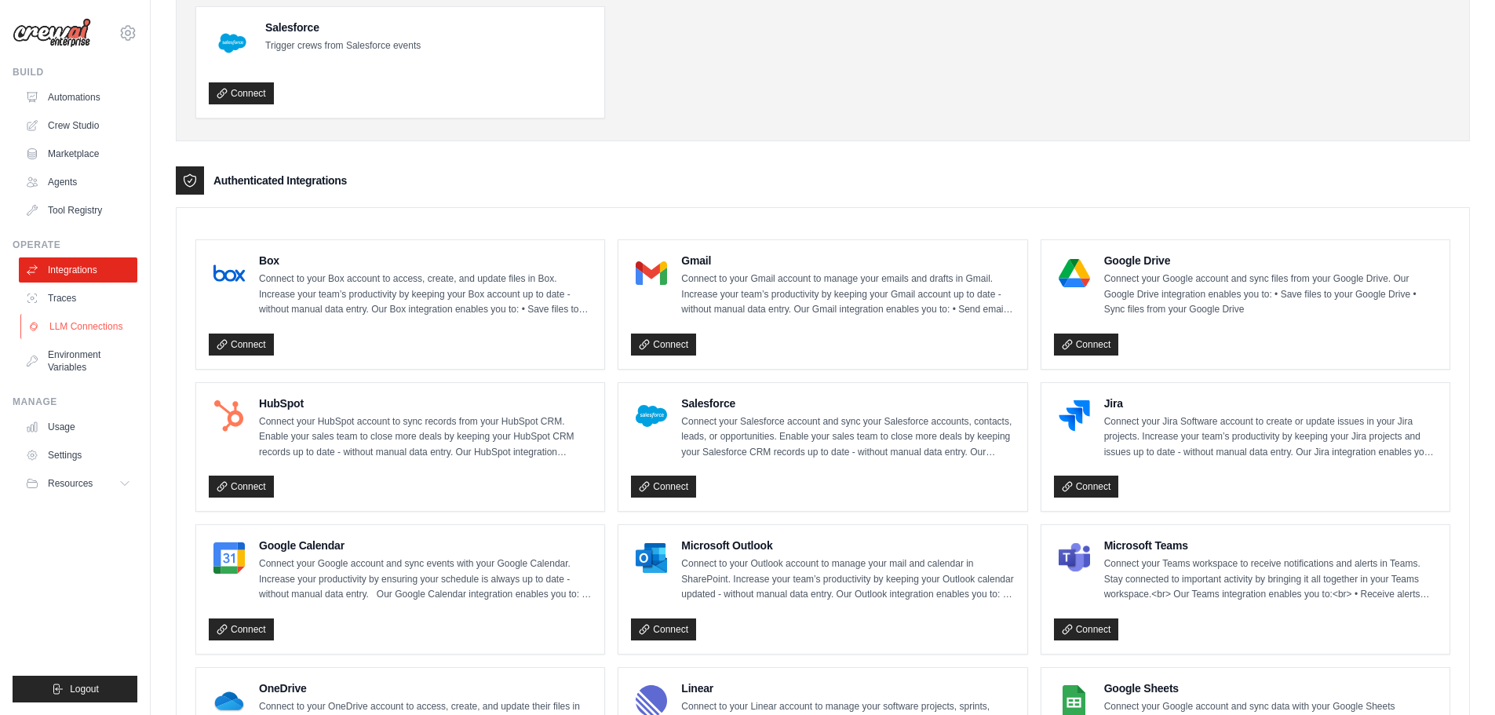
click at [75, 330] on link "LLM Connections" at bounding box center [79, 326] width 119 height 25
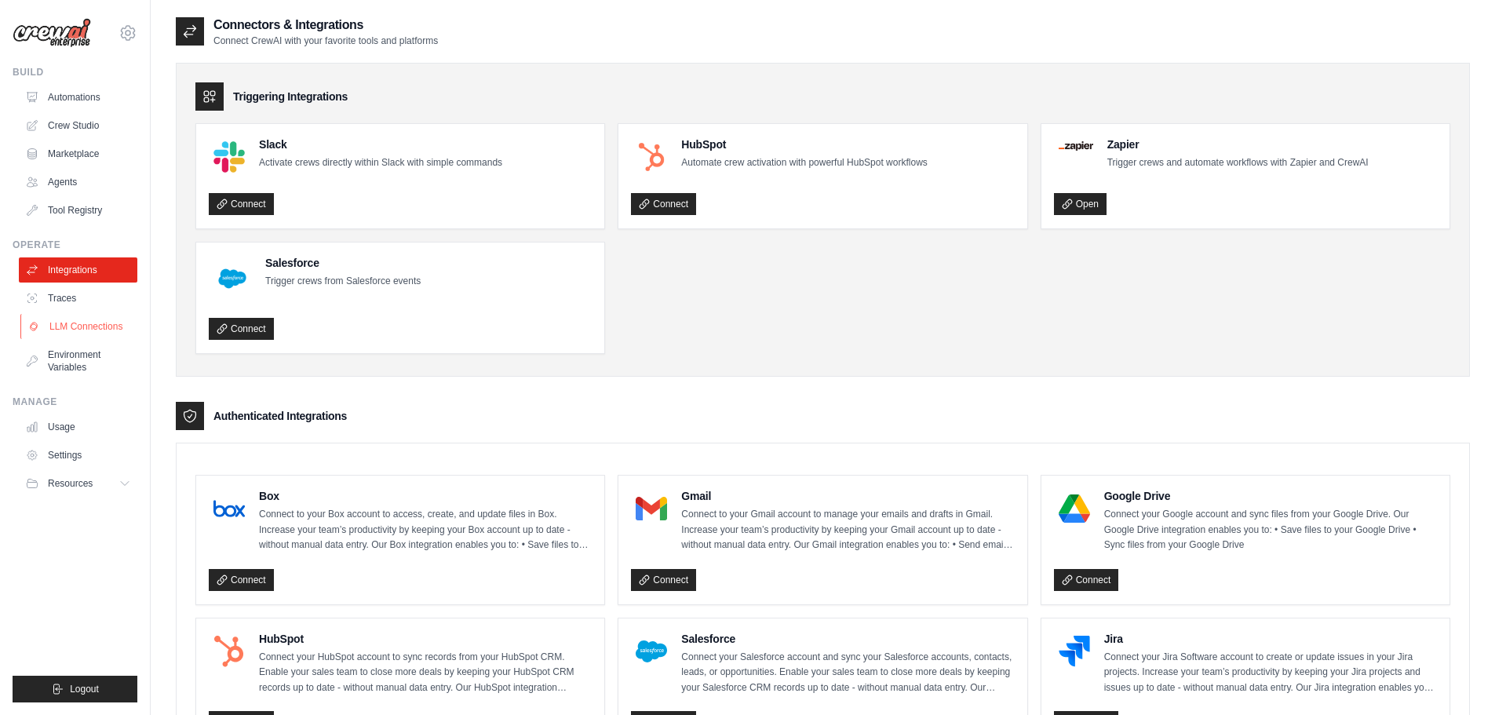
select select "******"
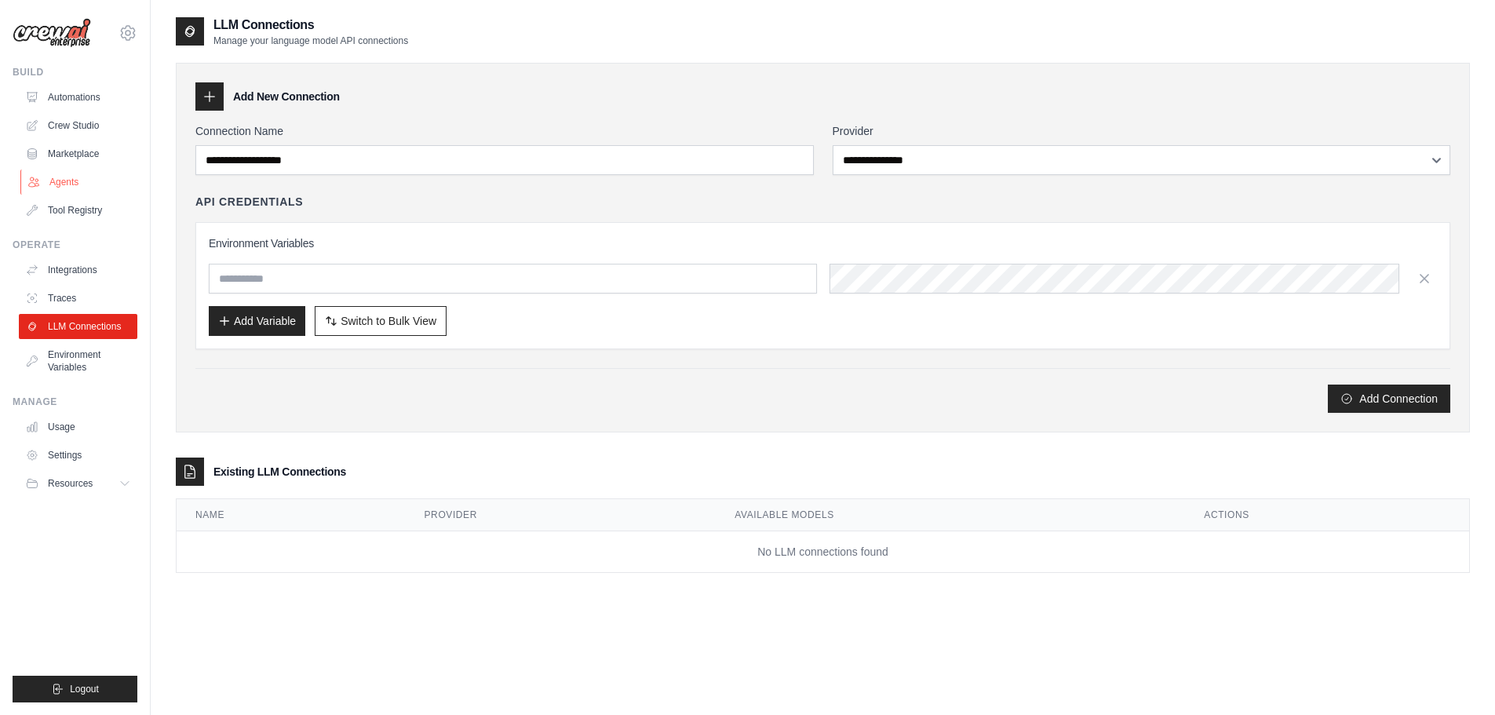
click at [75, 172] on link "Agents" at bounding box center [79, 182] width 119 height 25
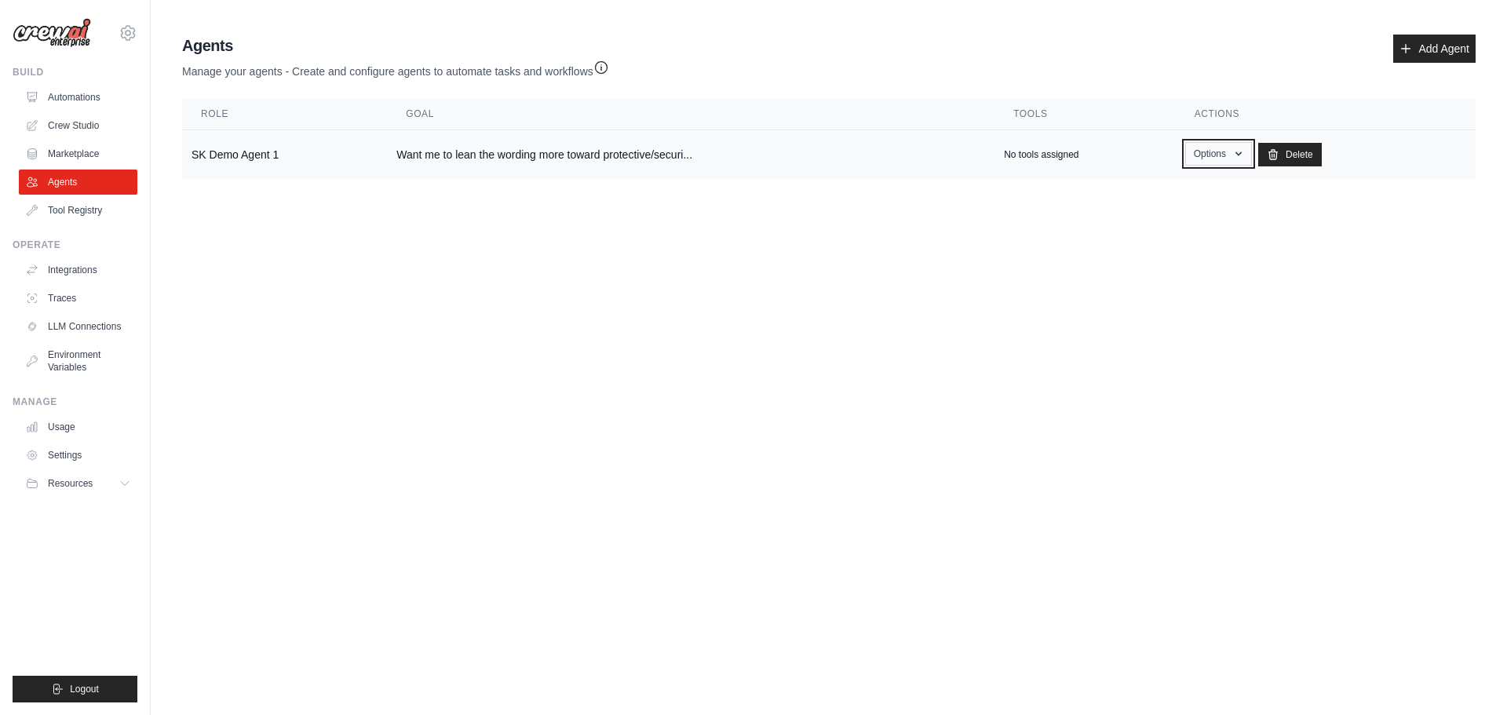
click at [1213, 158] on button "Options" at bounding box center [1218, 154] width 67 height 24
click at [1189, 196] on link "Show" at bounding box center [1195, 190] width 113 height 28
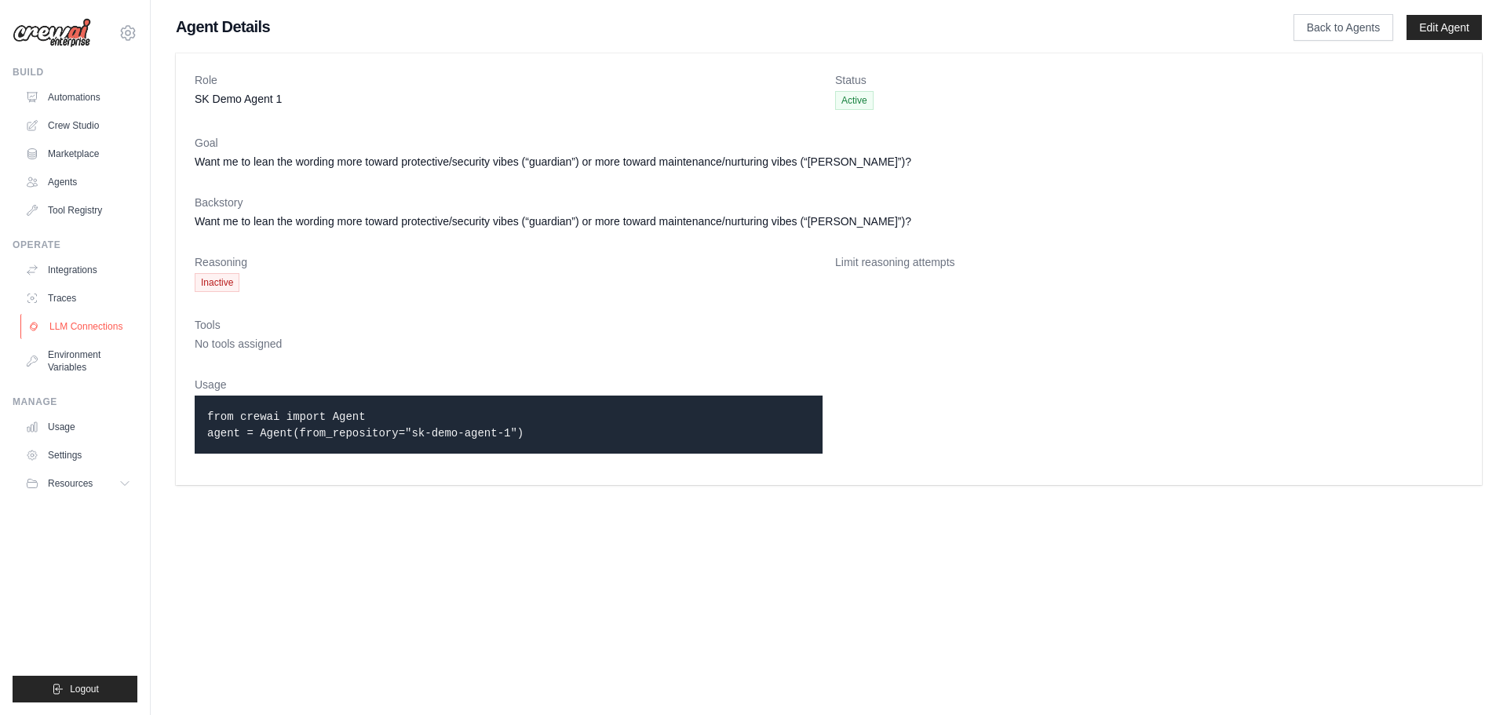
click at [84, 330] on link "LLM Connections" at bounding box center [79, 326] width 119 height 25
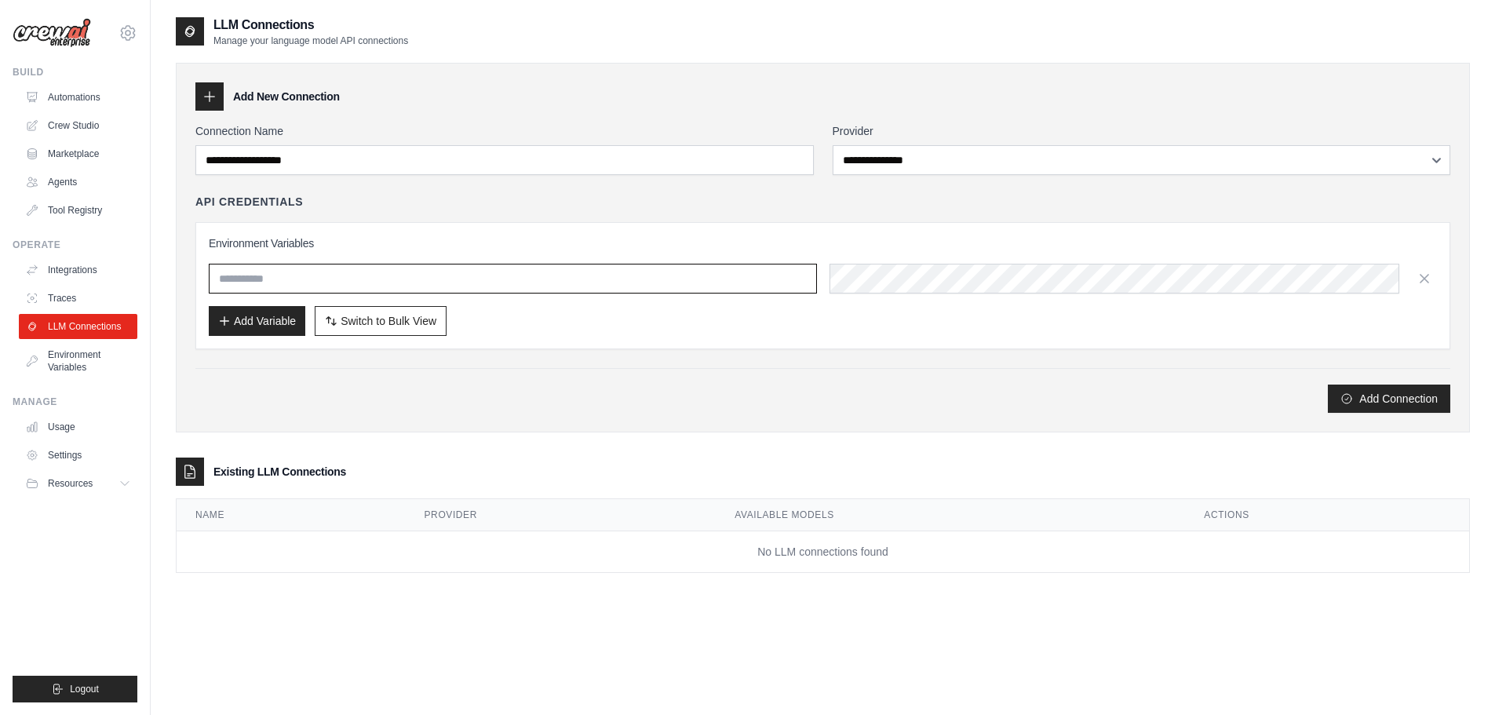
click at [363, 287] on input "text" at bounding box center [513, 279] width 608 height 30
click at [459, 290] on input "text" at bounding box center [513, 279] width 608 height 30
type input "**********"
click at [264, 320] on button "Add Variable" at bounding box center [257, 320] width 97 height 30
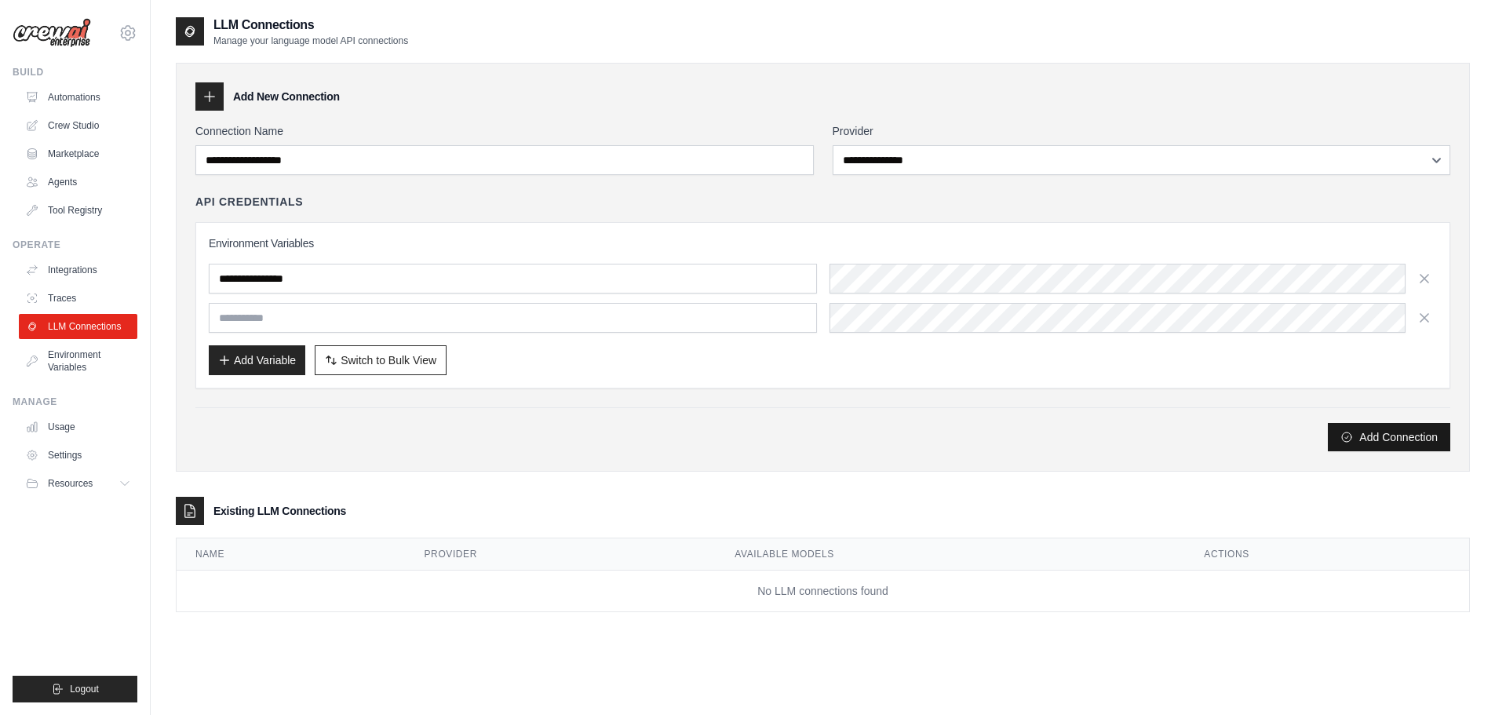
click at [1393, 437] on button "Add Connection" at bounding box center [1389, 437] width 122 height 28
click at [820, 492] on div "**********" at bounding box center [823, 329] width 1294 height 565
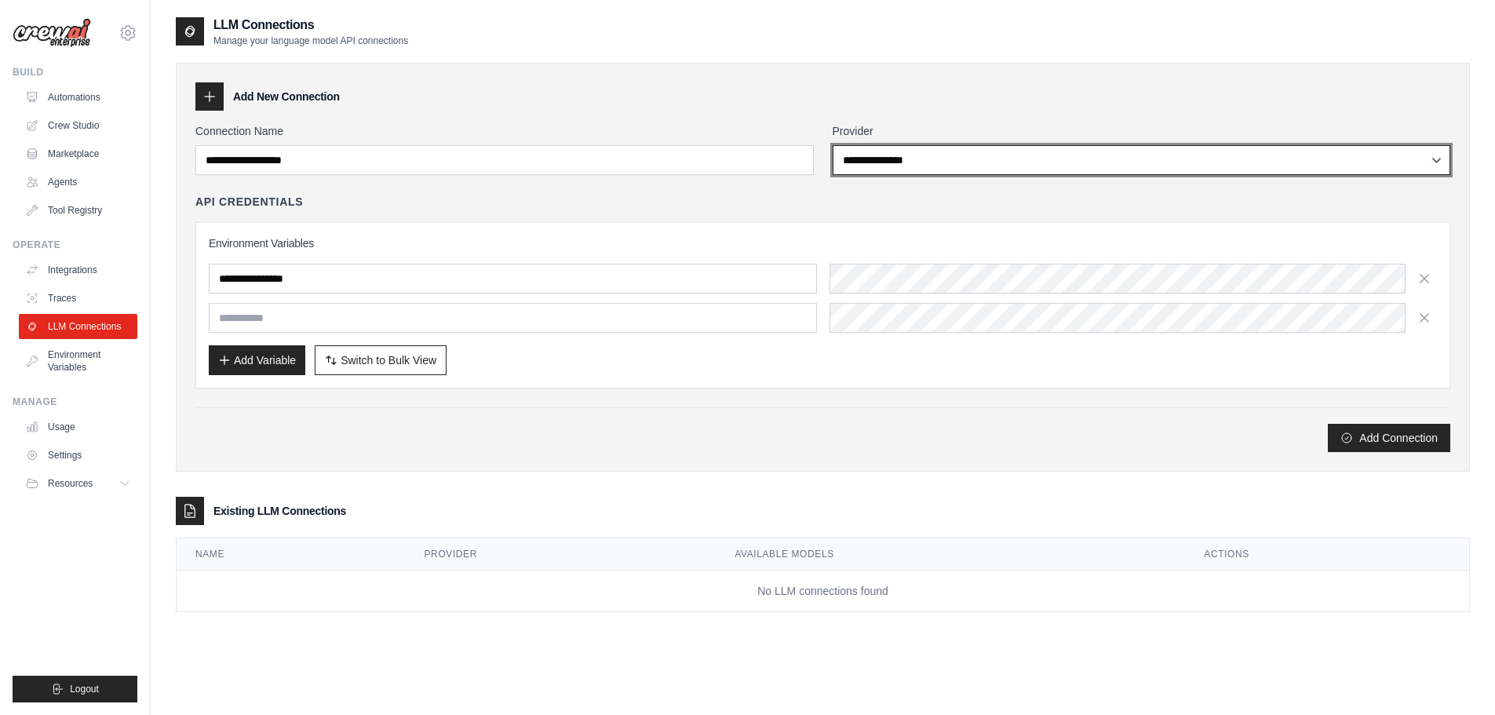
click at [943, 170] on select "**********" at bounding box center [1142, 160] width 619 height 30
click at [833, 145] on select "**********" at bounding box center [1142, 160] width 619 height 30
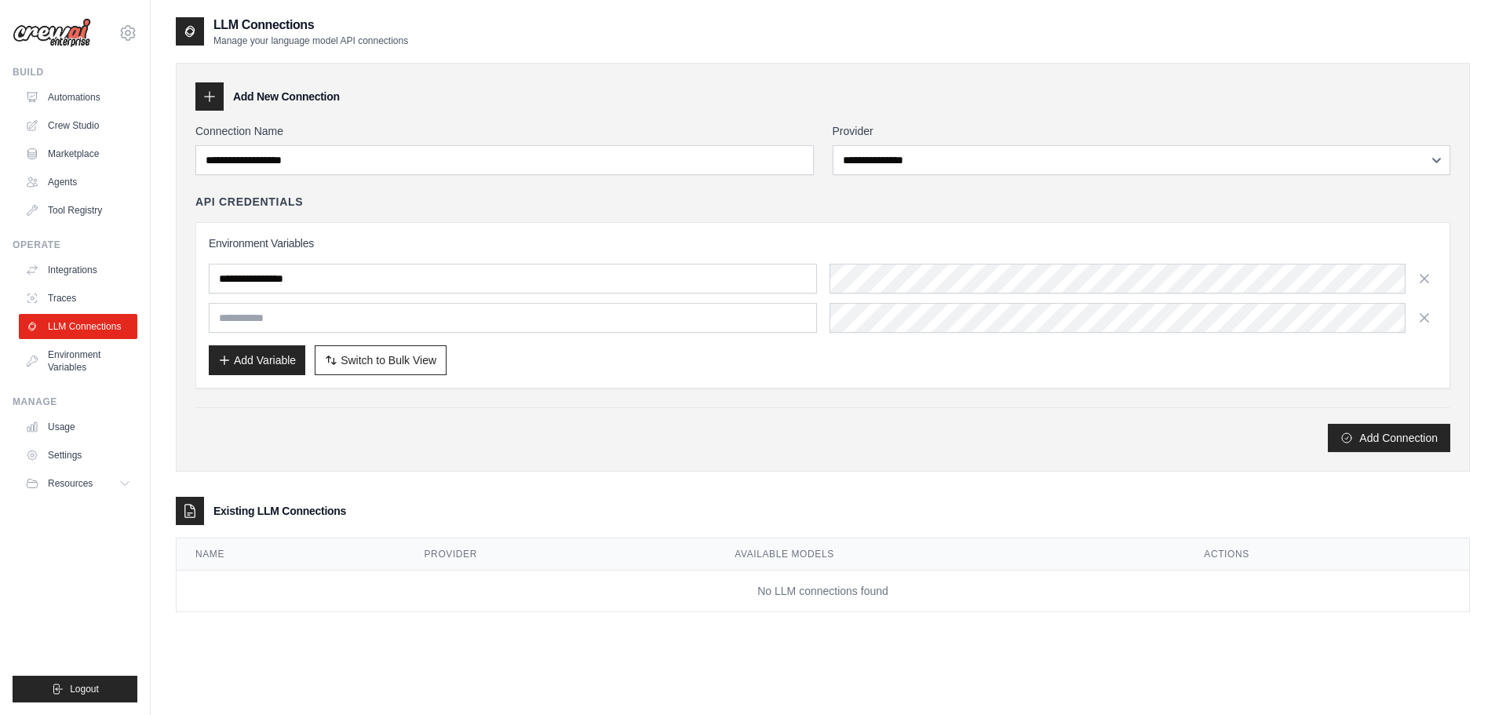
click at [860, 205] on div "API Credentials" at bounding box center [822, 202] width 1255 height 16
click at [66, 297] on link "Traces" at bounding box center [79, 298] width 119 height 25
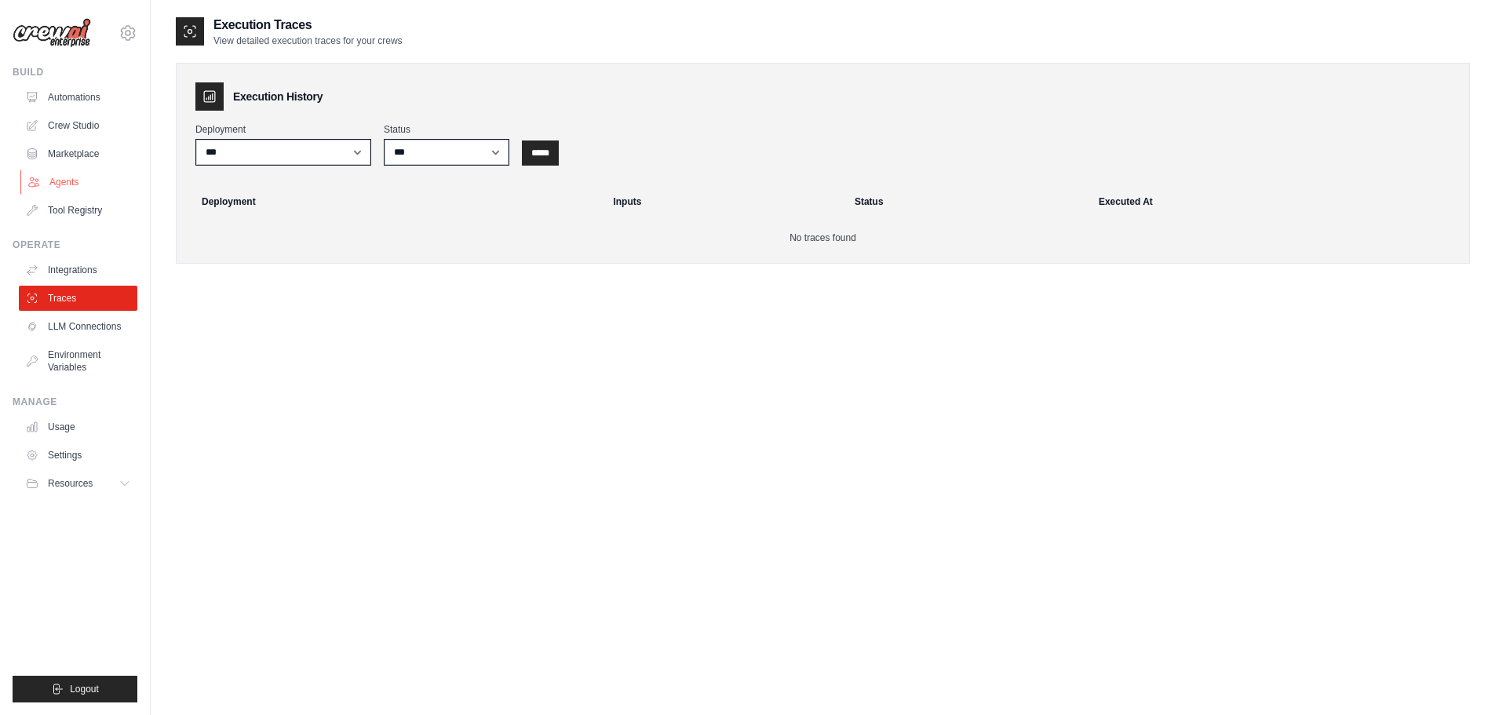
click at [66, 185] on link "Agents" at bounding box center [79, 182] width 119 height 25
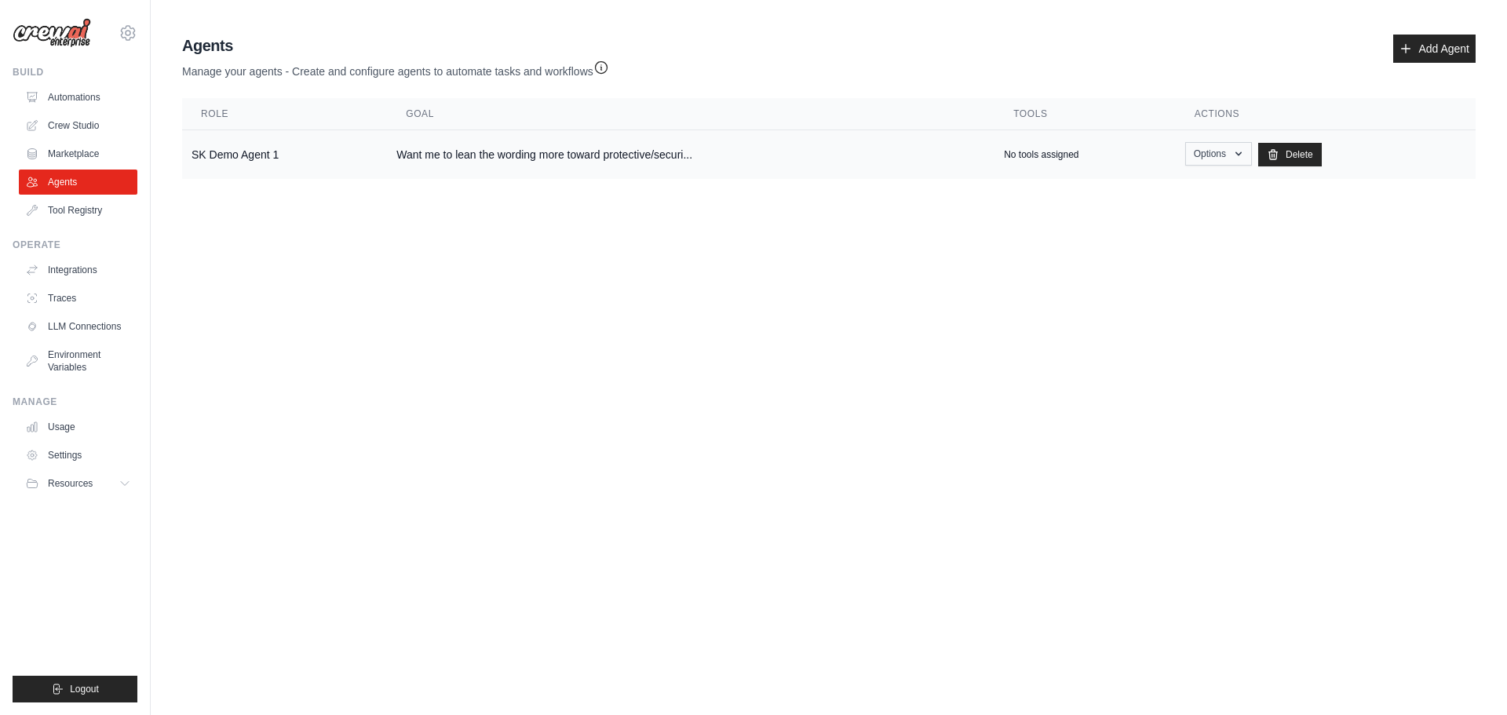
drag, startPoint x: 1021, startPoint y: 260, endPoint x: 1244, endPoint y: 155, distance: 247.2
click at [1024, 260] on body "[EMAIL_ADDRESS][DOMAIN_NAME] Settings Build Automations Crew Studio" at bounding box center [753, 357] width 1507 height 715
click at [1233, 145] on button "Options" at bounding box center [1218, 154] width 67 height 24
click at [1192, 214] on link "Edit" at bounding box center [1195, 218] width 113 height 28
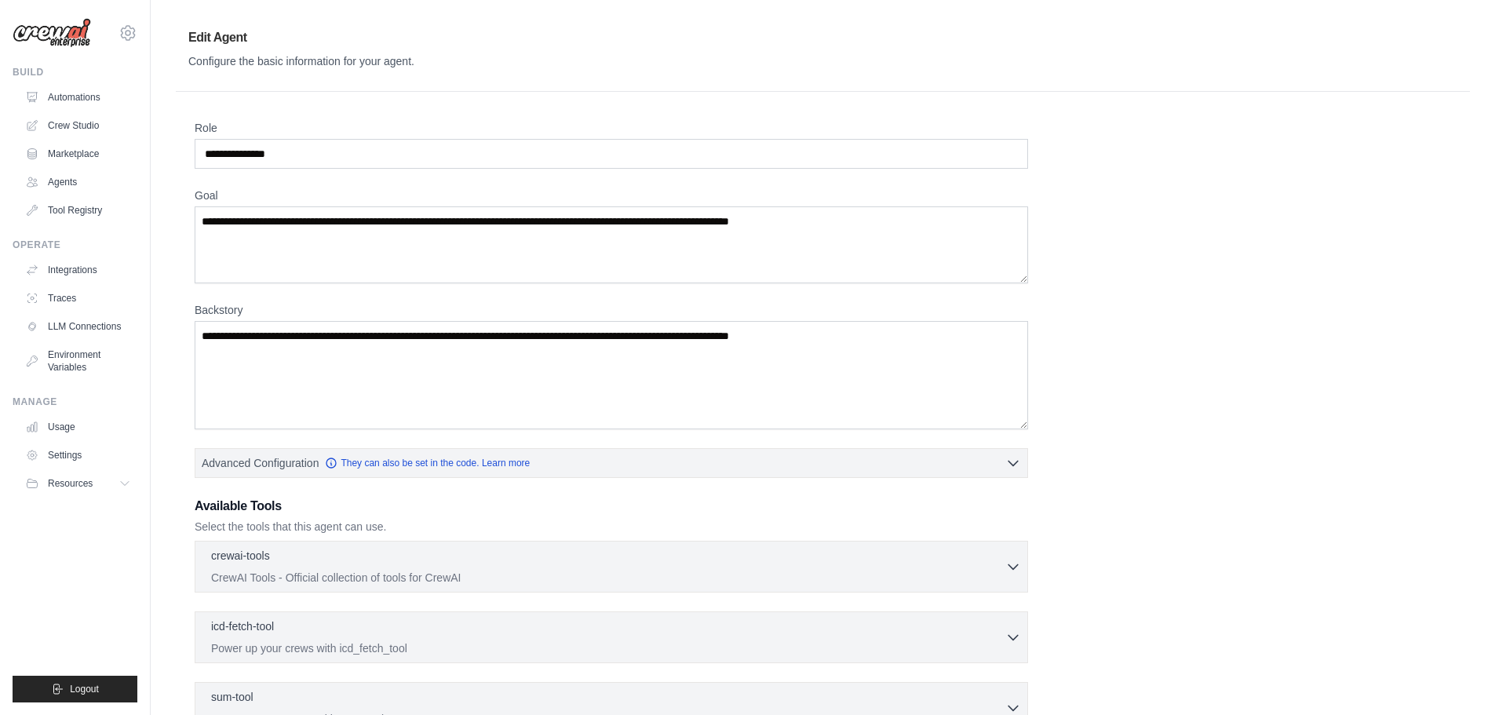
scroll to position [242, 0]
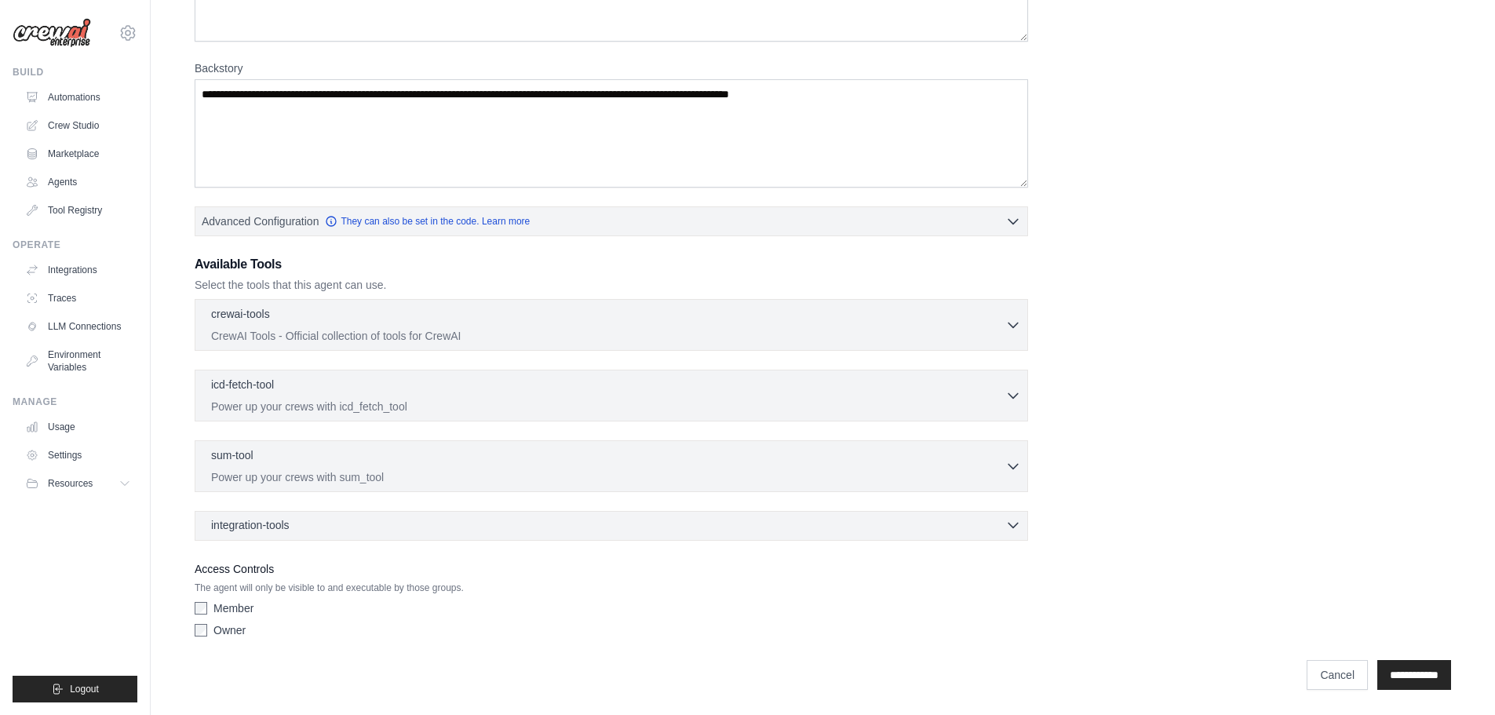
click at [420, 531] on div "integration-tools 0 selected" at bounding box center [616, 525] width 810 height 16
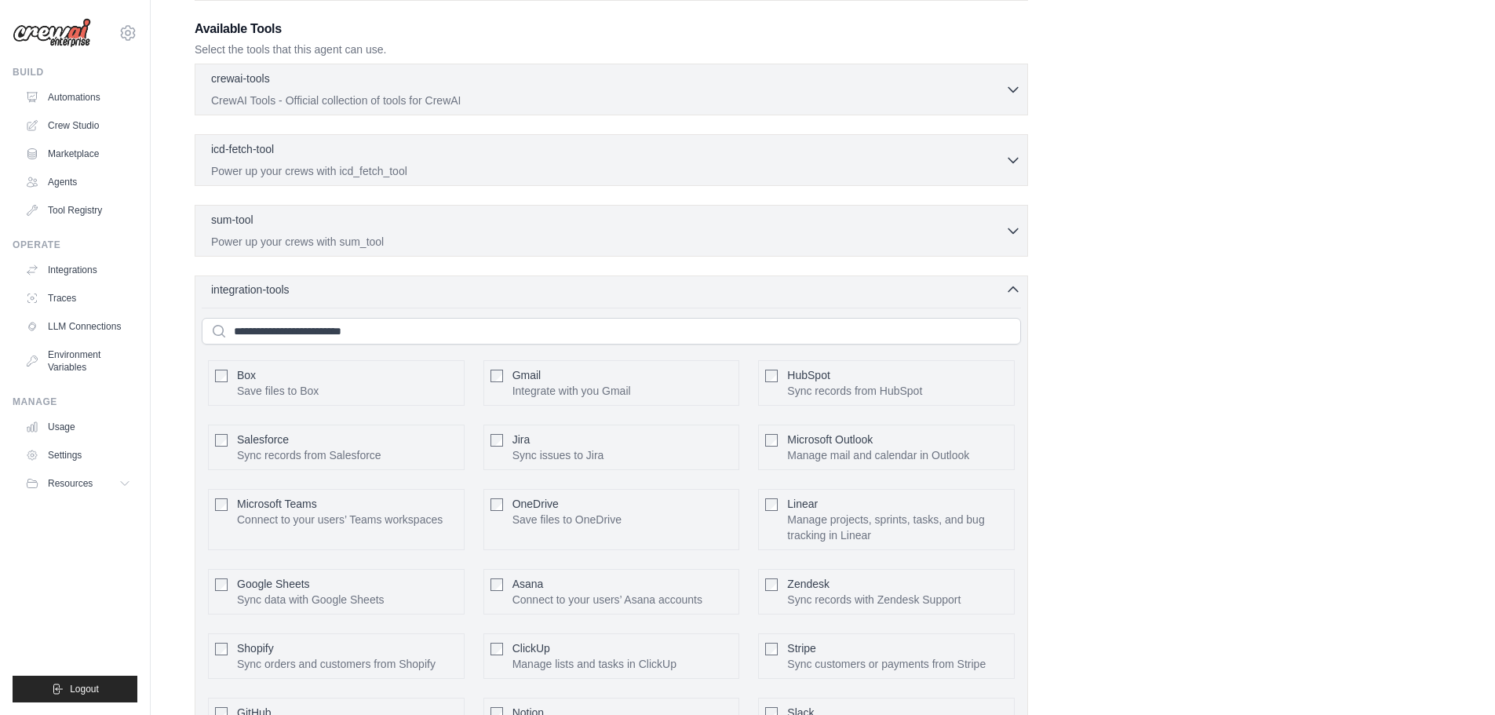
scroll to position [556, 0]
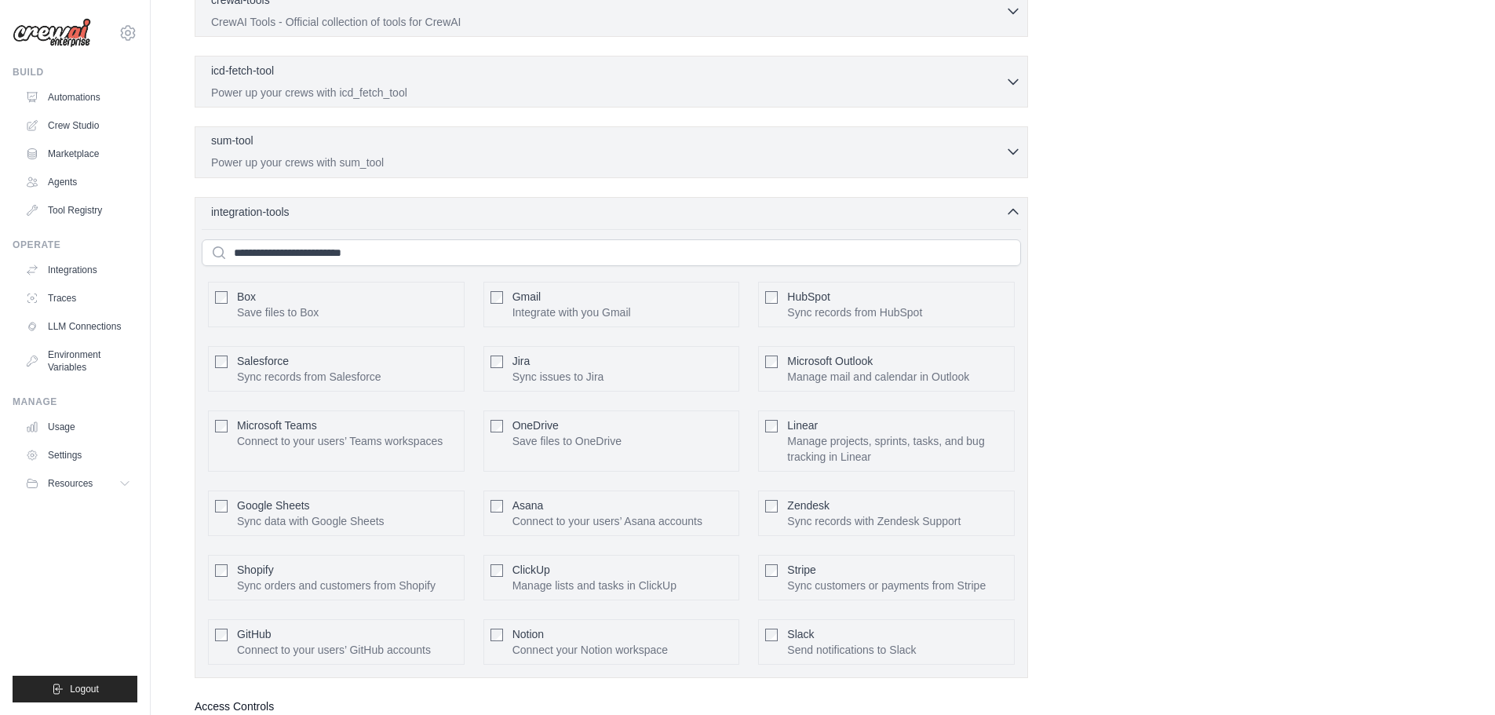
click at [360, 154] on div "sum-tool 0 selected Power up your crews with sum_tool" at bounding box center [608, 152] width 794 height 38
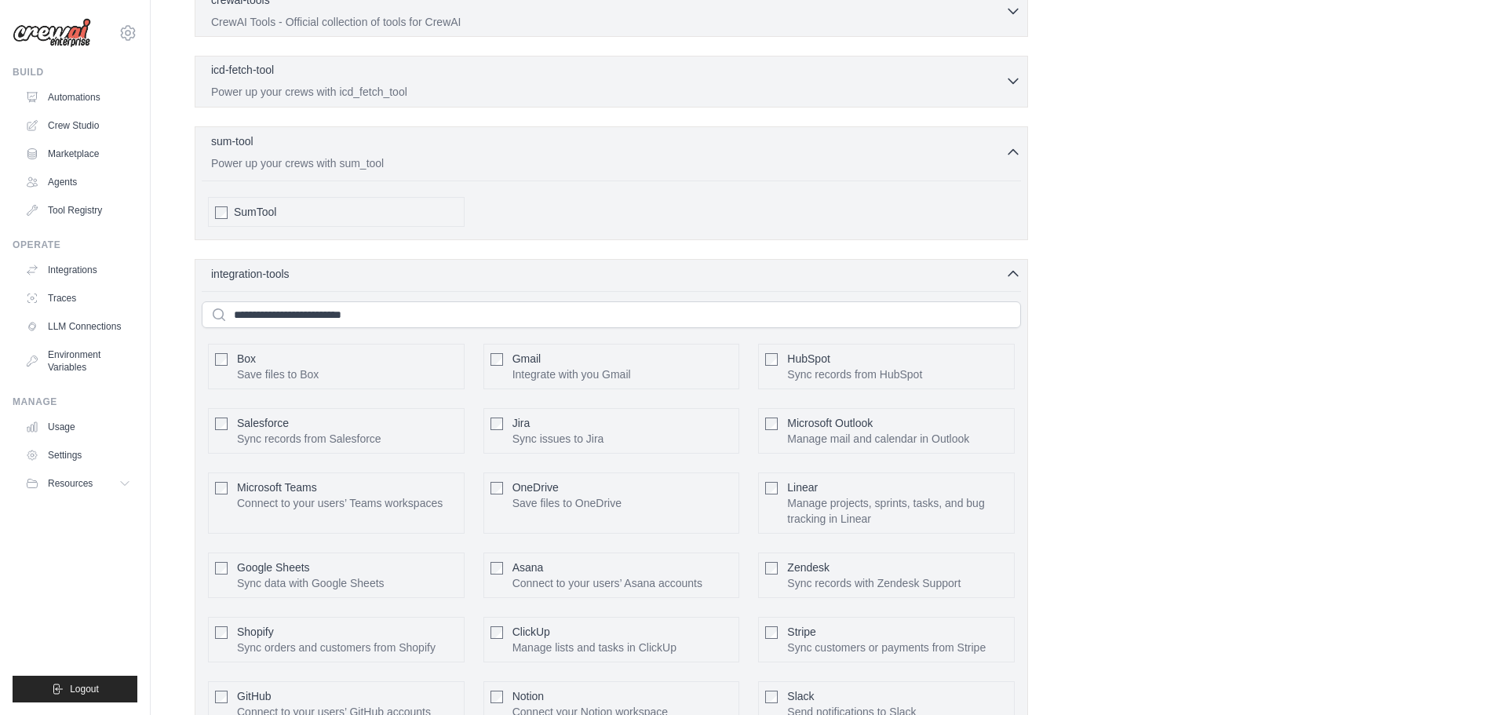
scroll to position [399, 0]
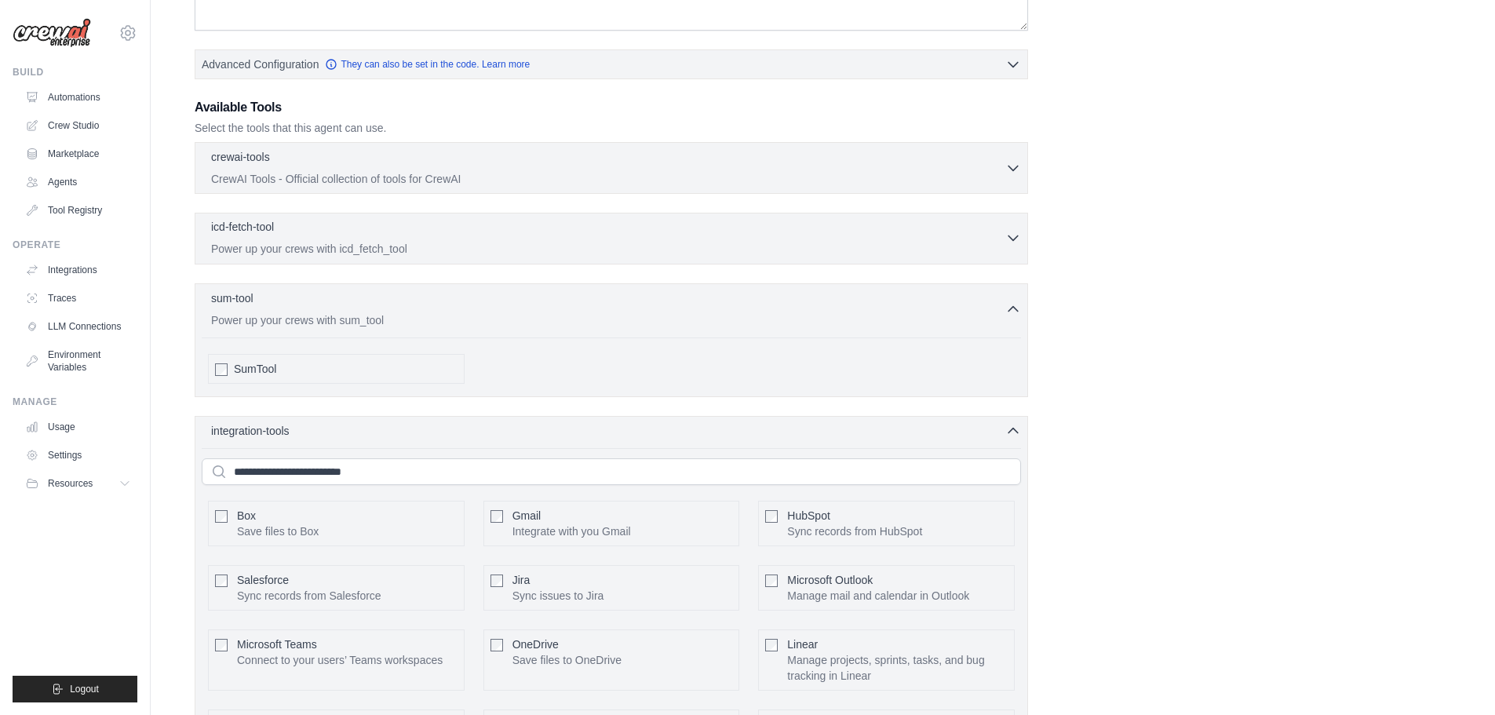
click at [351, 244] on p "Power up your crews with icd_fetch_tool" at bounding box center [608, 249] width 794 height 16
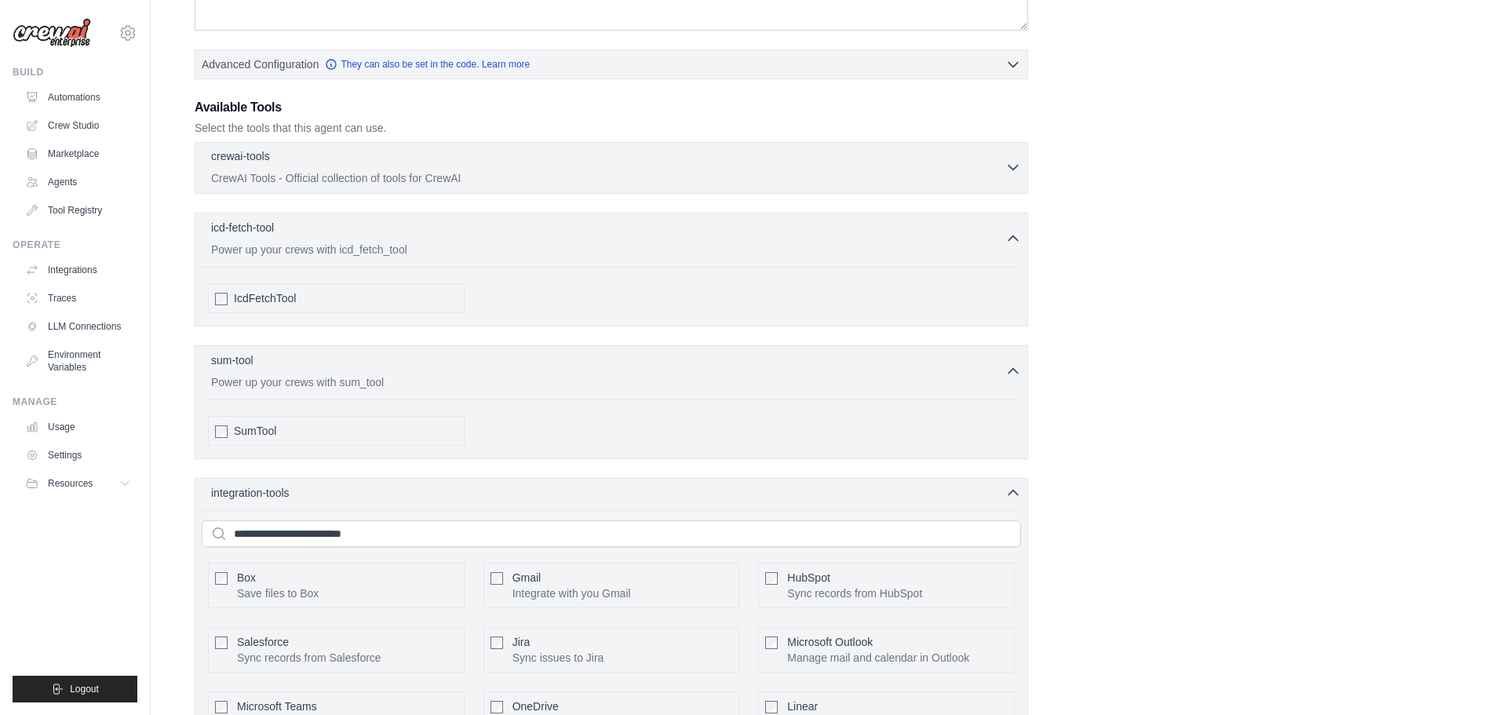
click at [351, 176] on p "CrewAI Tools - Official collection of tools for CrewAI" at bounding box center [608, 178] width 794 height 16
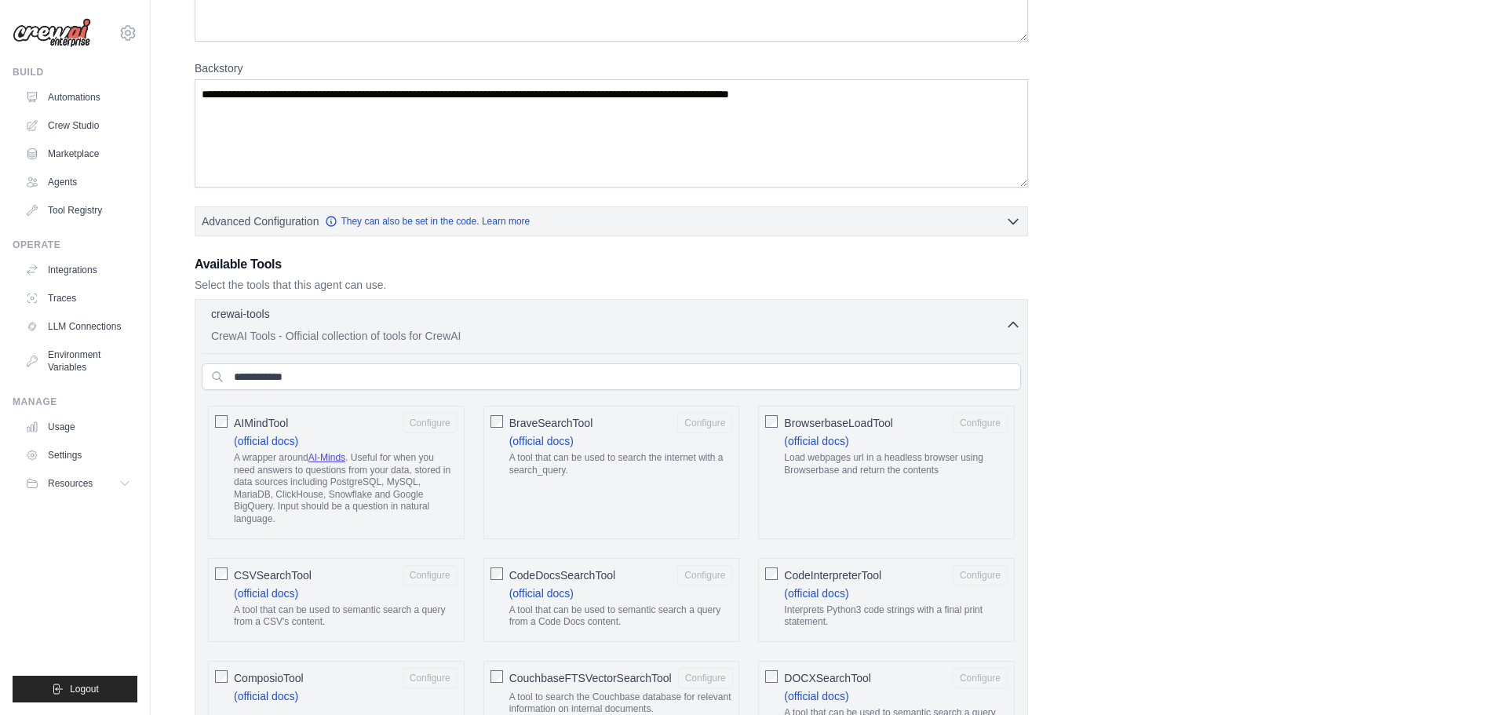
scroll to position [85, 0]
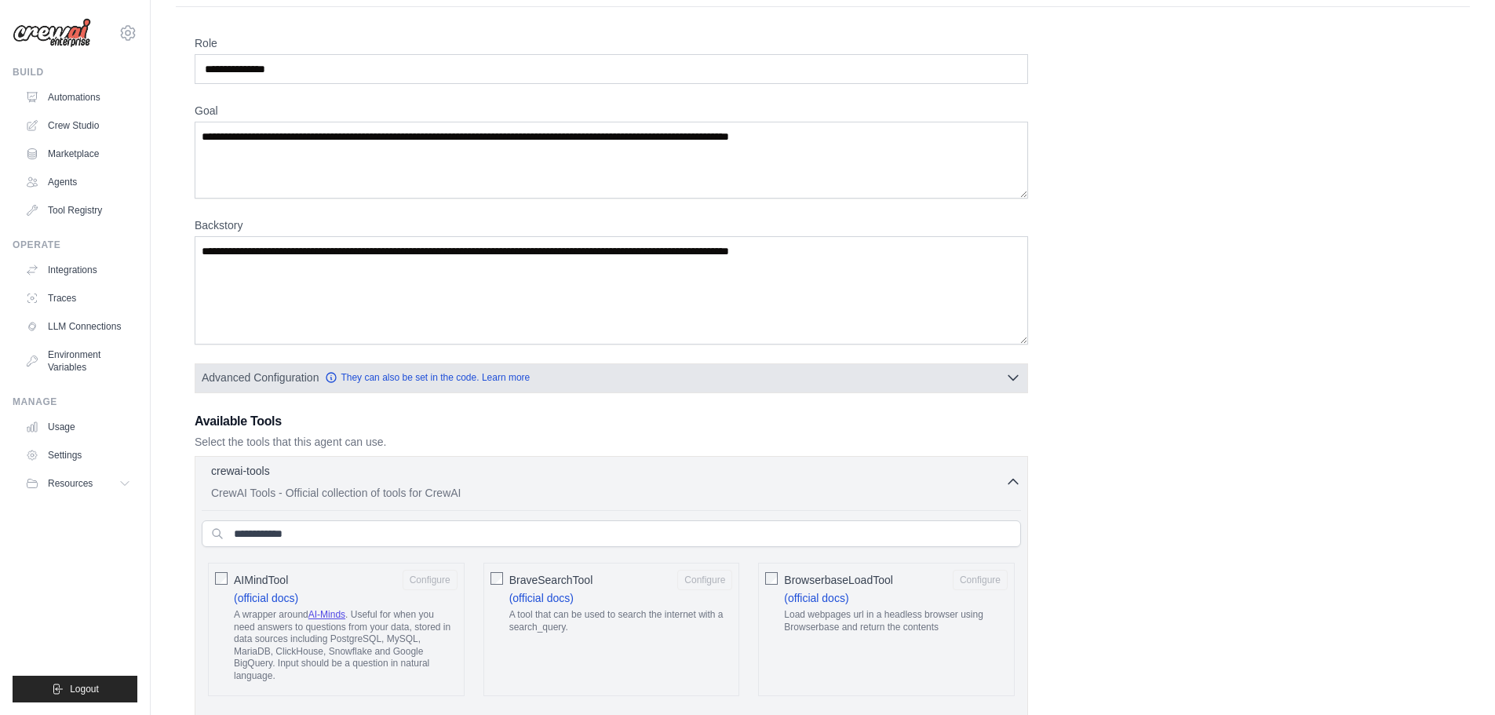
click at [560, 374] on button "Advanced Configuration They can also be set in the code. Learn more" at bounding box center [611, 377] width 832 height 28
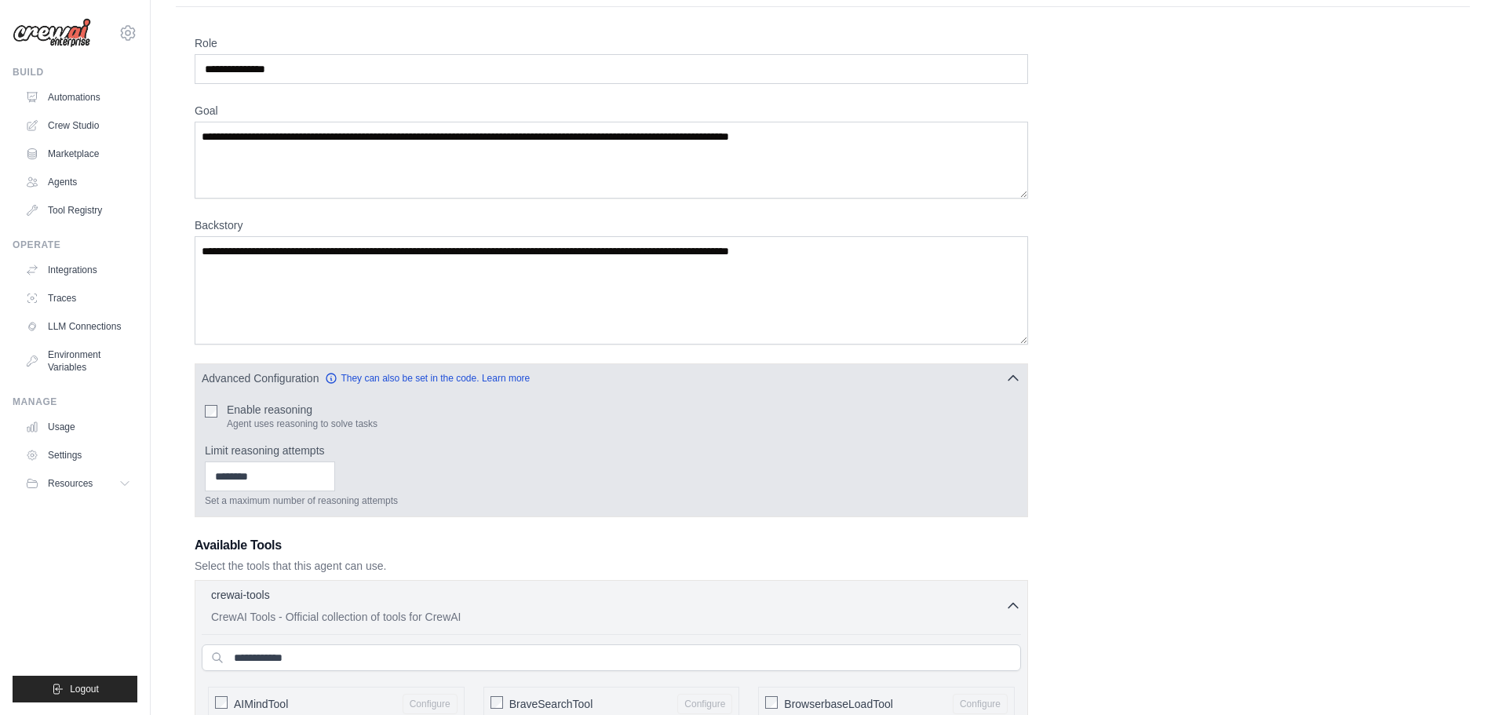
click at [199, 411] on div "Enable reasoning Agent uses reasoning to solve tasks Limit reasoning attempts S…" at bounding box center [611, 455] width 832 height 124
click at [311, 480] on input "Limit reasoning attempts" at bounding box center [270, 477] width 130 height 30
type input "*"
click at [335, 473] on input "*" at bounding box center [270, 477] width 130 height 30
click at [335, 481] on input "*" at bounding box center [270, 477] width 130 height 30
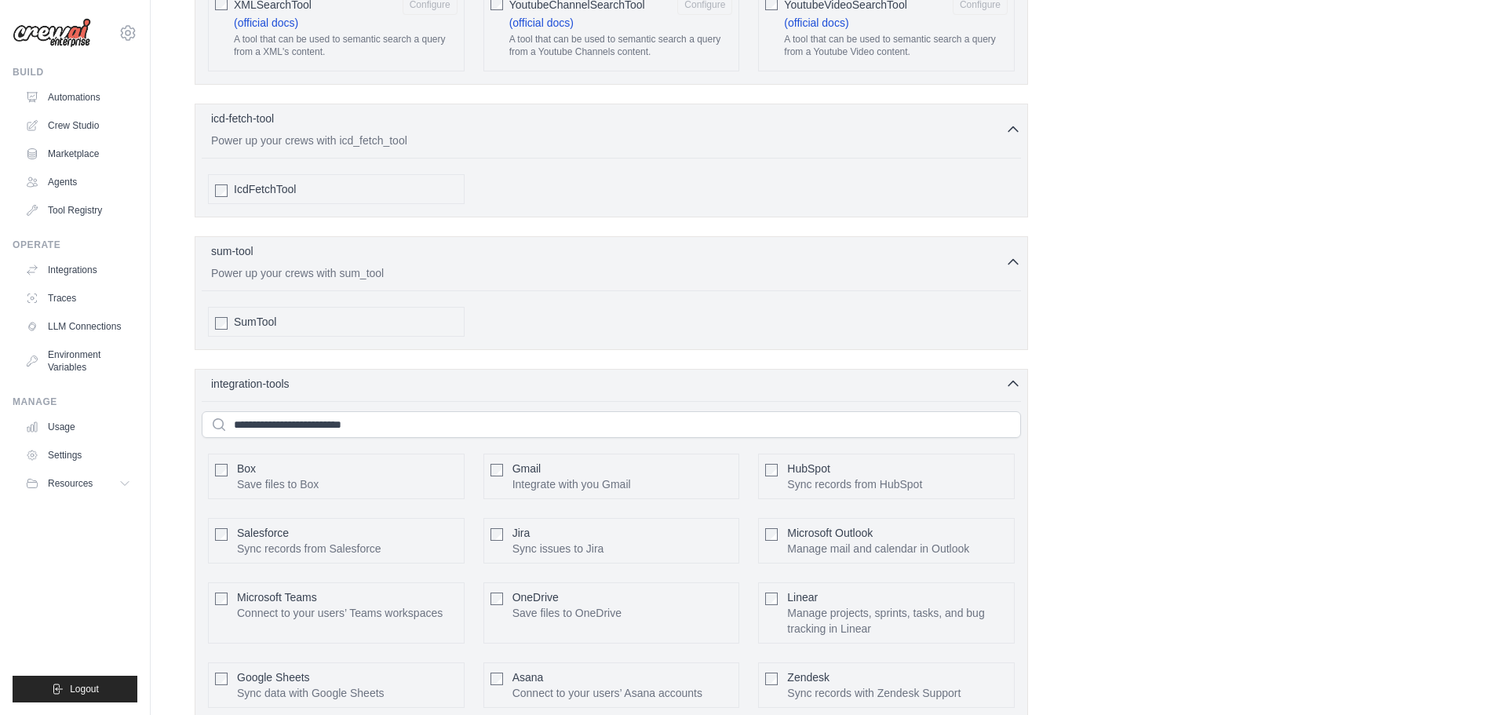
scroll to position [3588, 0]
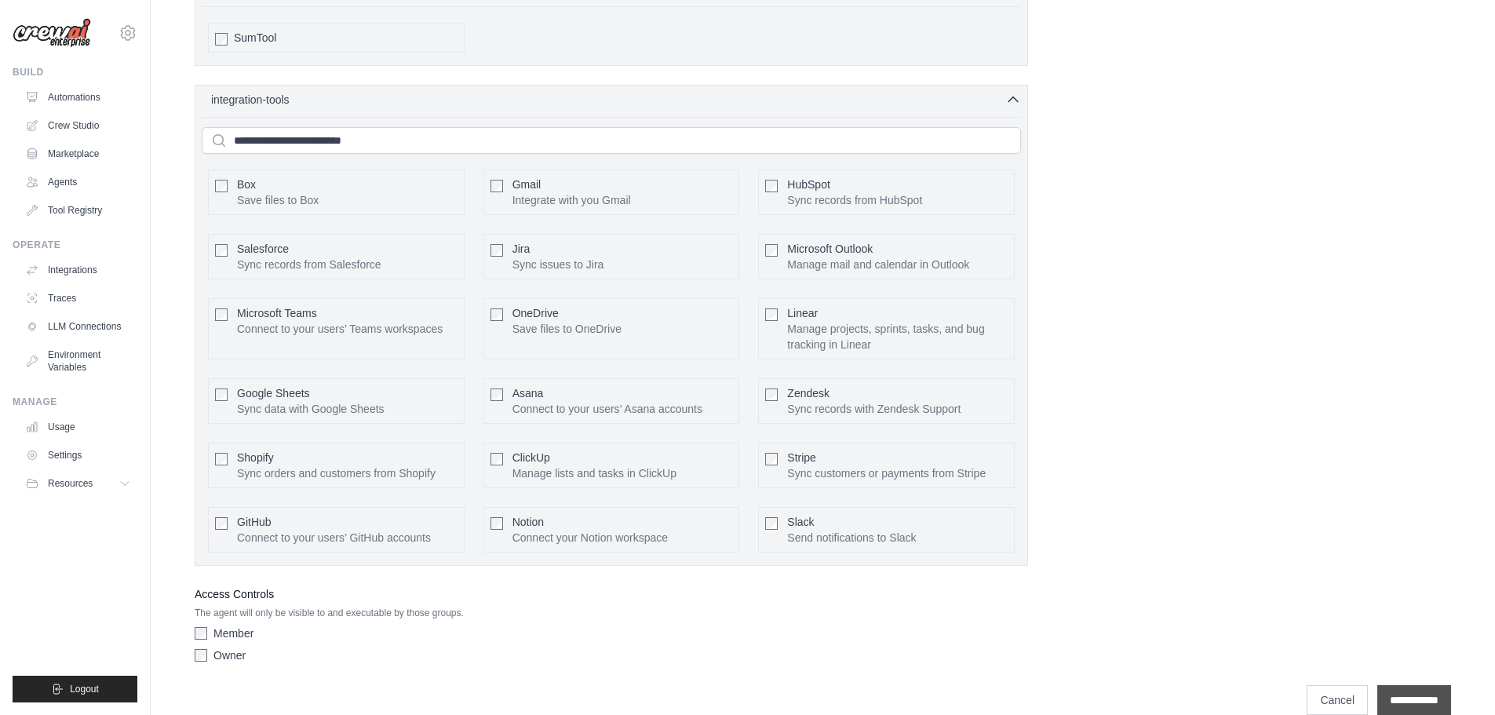
click at [1426, 685] on input "**********" at bounding box center [1415, 700] width 74 height 30
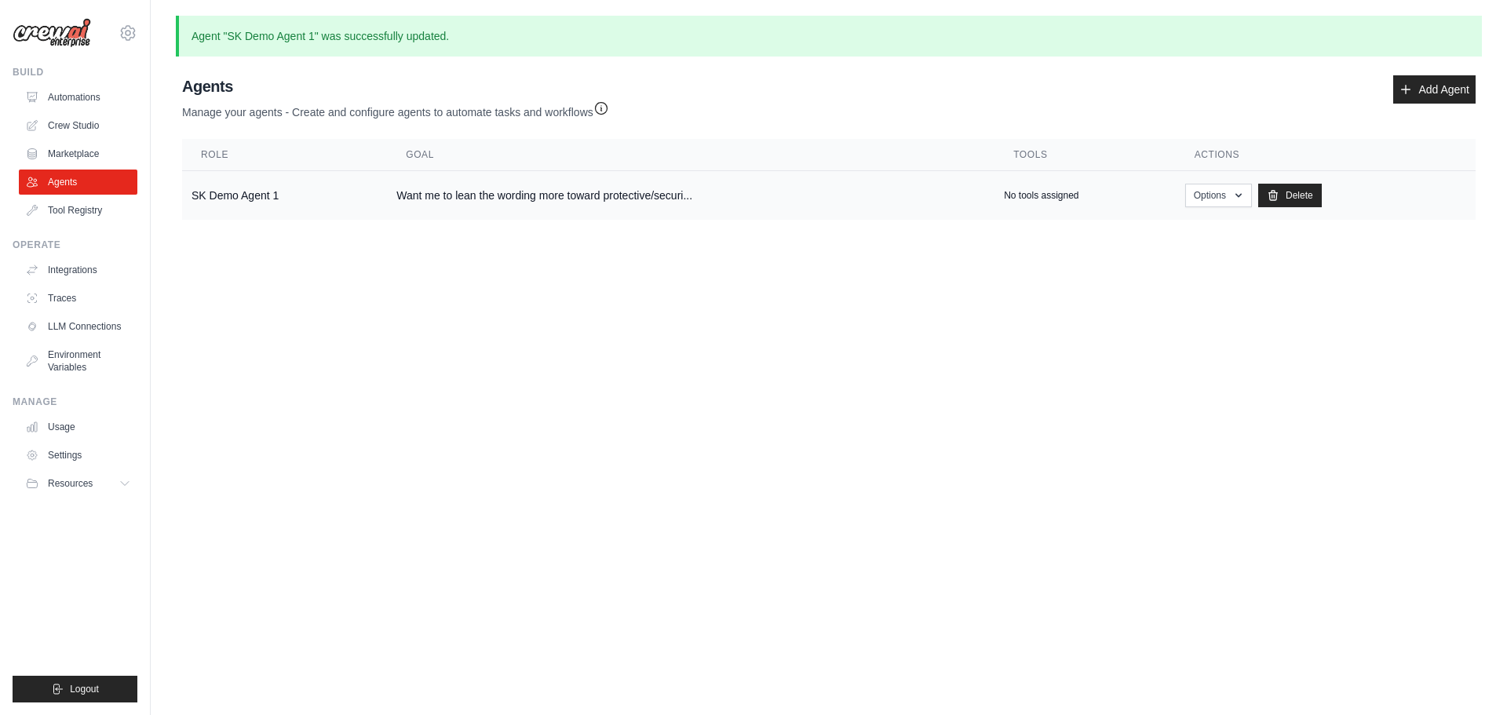
click at [468, 201] on td "Want me to lean the wording more toward protective/securi..." at bounding box center [691, 195] width 608 height 49
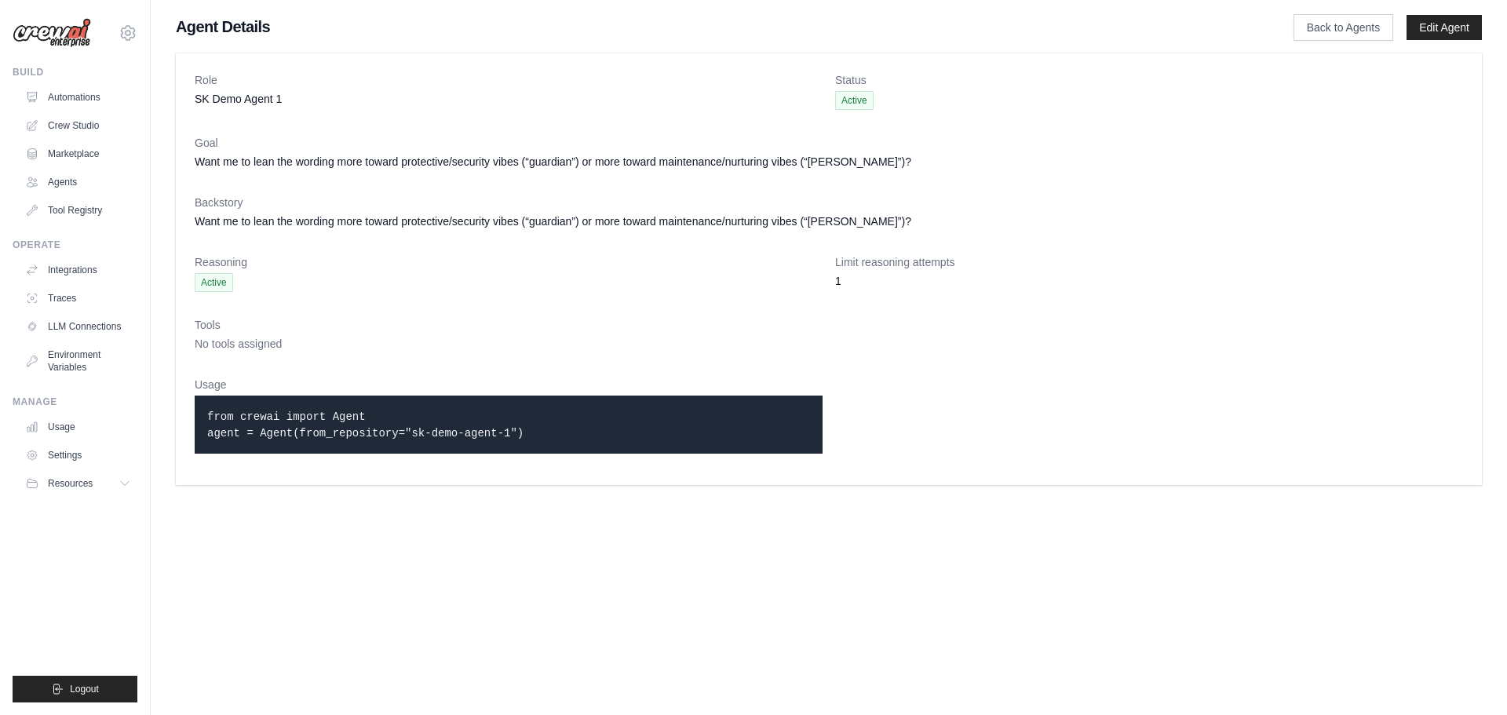
drag, startPoint x: 193, startPoint y: 275, endPoint x: 272, endPoint y: 294, distance: 80.9
click at [272, 293] on div "Role SK Demo Agent 1 Status Active Goal Want me to lean the wording more toward…" at bounding box center [829, 269] width 1306 height 432
click at [282, 301] on dl "Role SK Demo Agent 1 Status Active Goal Want me to lean the wording more toward…" at bounding box center [829, 269] width 1269 height 394
drag, startPoint x: 901, startPoint y: 108, endPoint x: 615, endPoint y: 112, distance: 286.6
click at [609, 97] on dl "Role SK Demo Agent 1 Status Active Goal Want me to lean the wording more toward…" at bounding box center [829, 269] width 1269 height 394
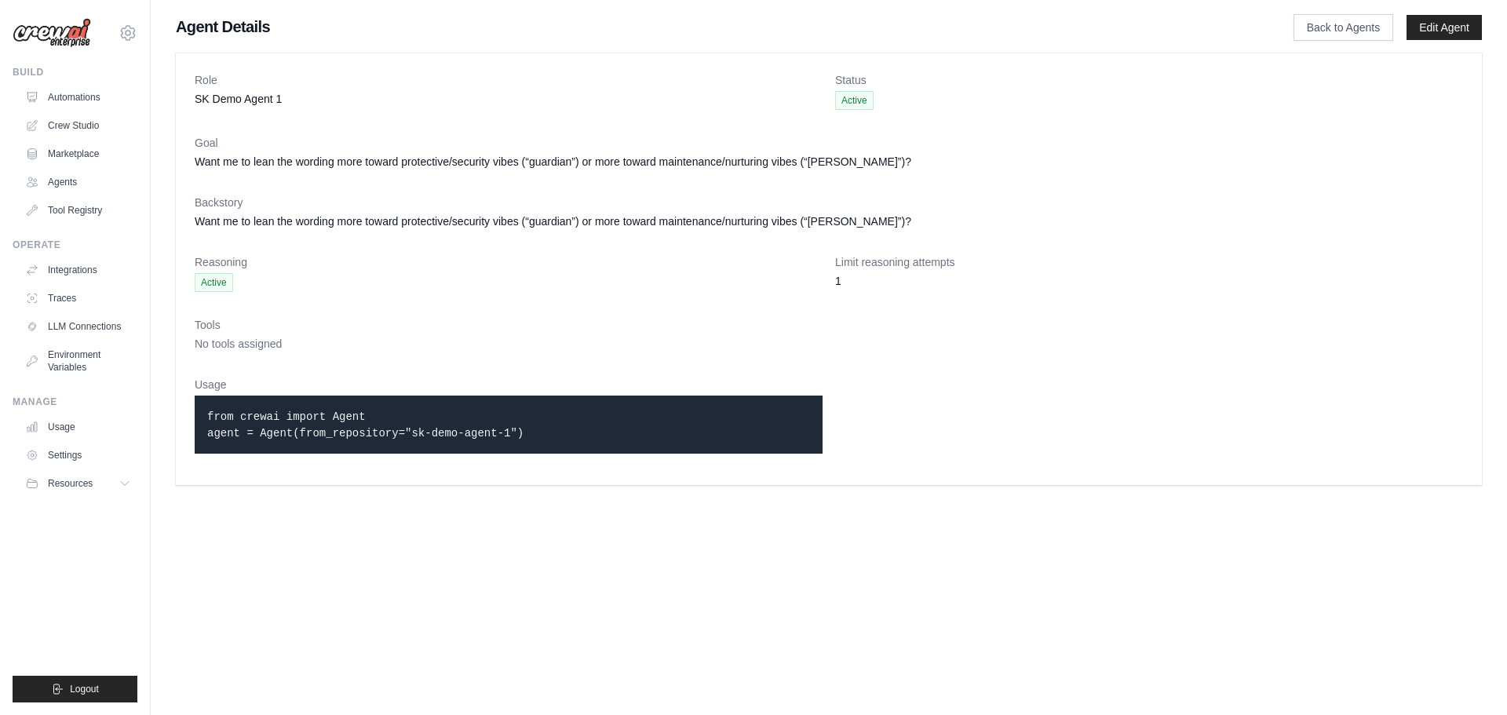
click at [390, 438] on p "from crewai import Agent agent = Agent(from_repository="sk-demo-agent-1")" at bounding box center [508, 424] width 603 height 33
drag, startPoint x: 389, startPoint y: 415, endPoint x: 539, endPoint y: 426, distance: 151.1
click at [539, 426] on p "from crewai import Agent agent = Agent(from_repository="sk-demo-agent-1")" at bounding box center [508, 424] width 603 height 33
click at [537, 427] on p "from crewai import Agent agent = Agent(from_repository="sk-demo-agent-1")" at bounding box center [508, 424] width 603 height 33
click at [525, 441] on div "from crewai import Agent agent = Agent(from_repository="sk-demo-agent-1")" at bounding box center [509, 425] width 628 height 58
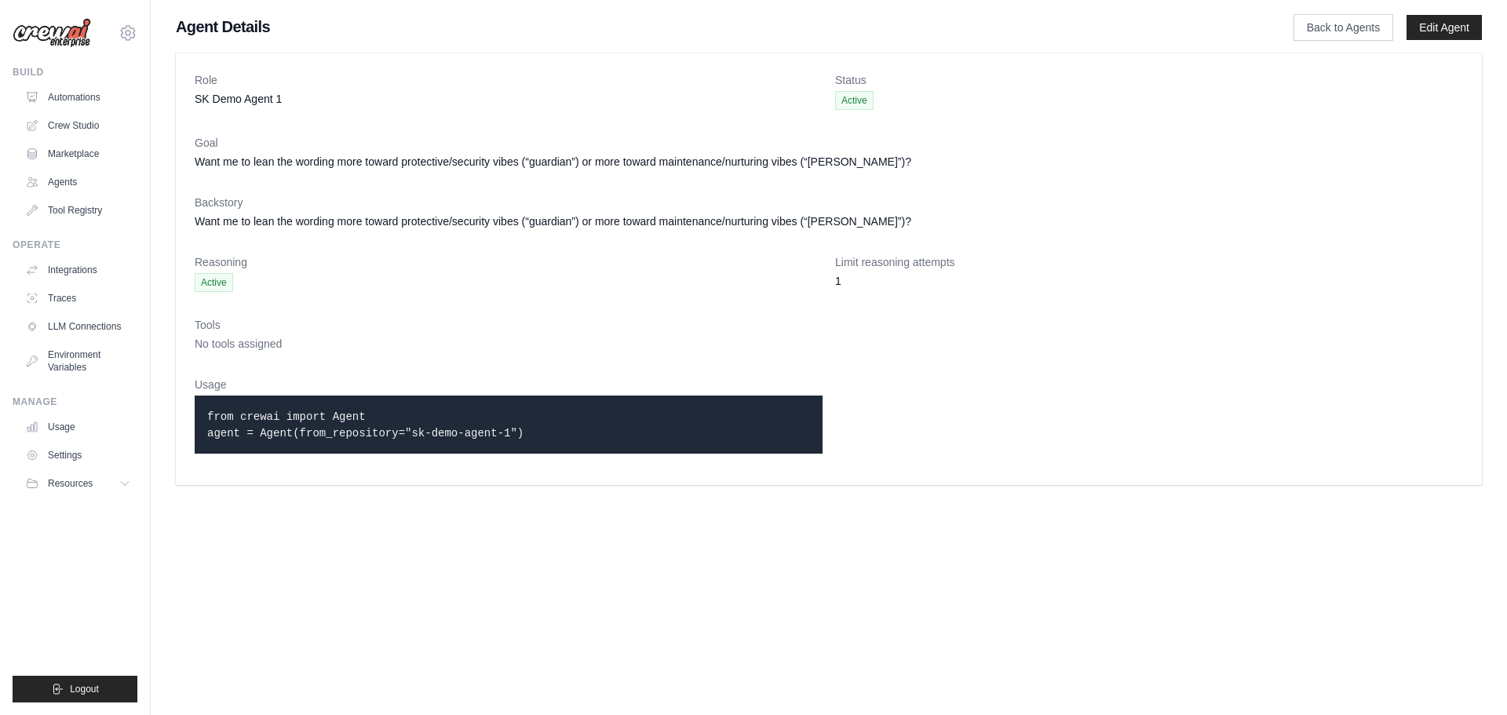
drag, startPoint x: 513, startPoint y: 441, endPoint x: 173, endPoint y: 383, distance: 345.6
click at [173, 383] on div "Role SK Demo Agent 1 Status Active Goal Want me to lean the wording more toward…" at bounding box center [829, 269] width 1357 height 444
click at [263, 450] on div "from crewai import Agent agent = Agent(from_repository="sk-demo-agent-1")" at bounding box center [509, 425] width 628 height 58
drag, startPoint x: 582, startPoint y: 436, endPoint x: 174, endPoint y: 411, distance: 408.9
click at [173, 411] on div "Role SK Demo Agent 1 Status Active Goal Want me to lean the wording more toward…" at bounding box center [829, 269] width 1357 height 444
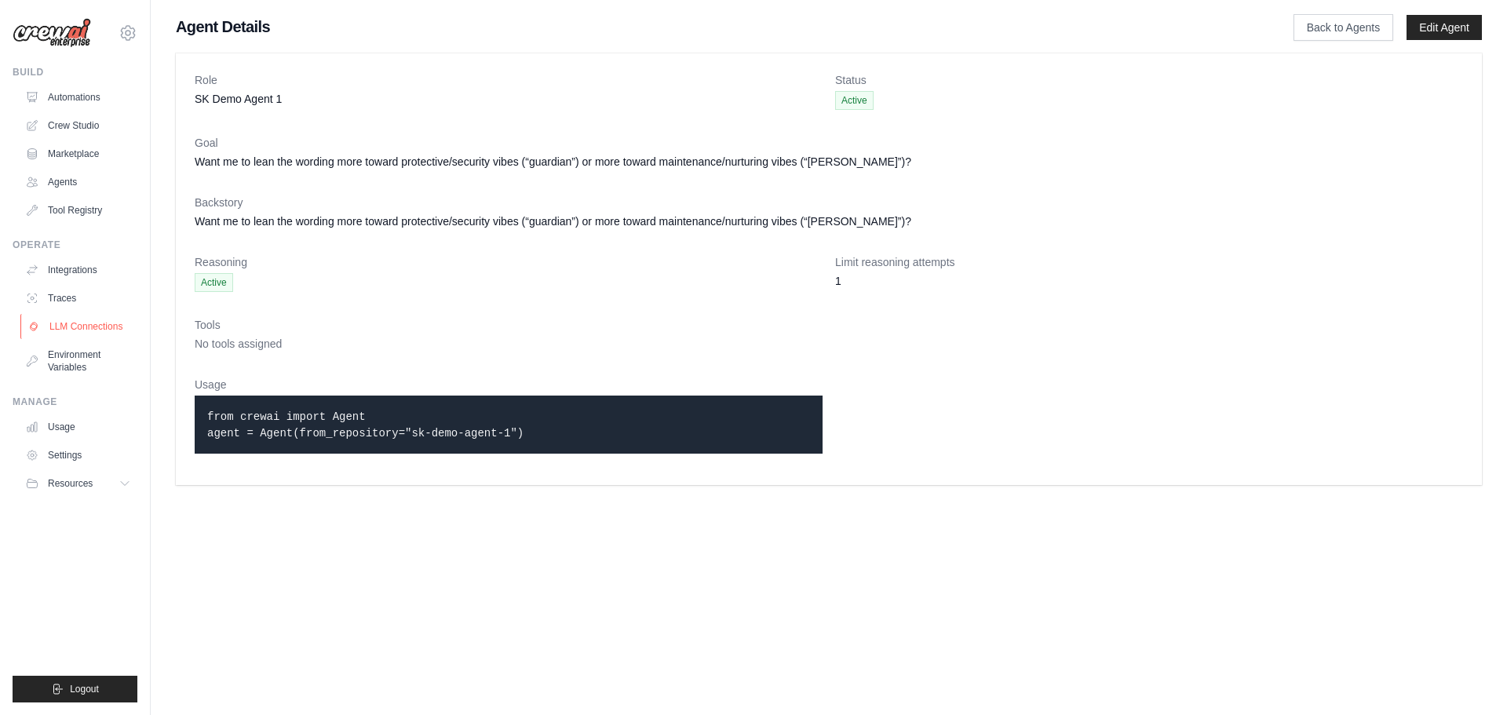
click at [95, 324] on link "LLM Connections" at bounding box center [79, 326] width 119 height 25
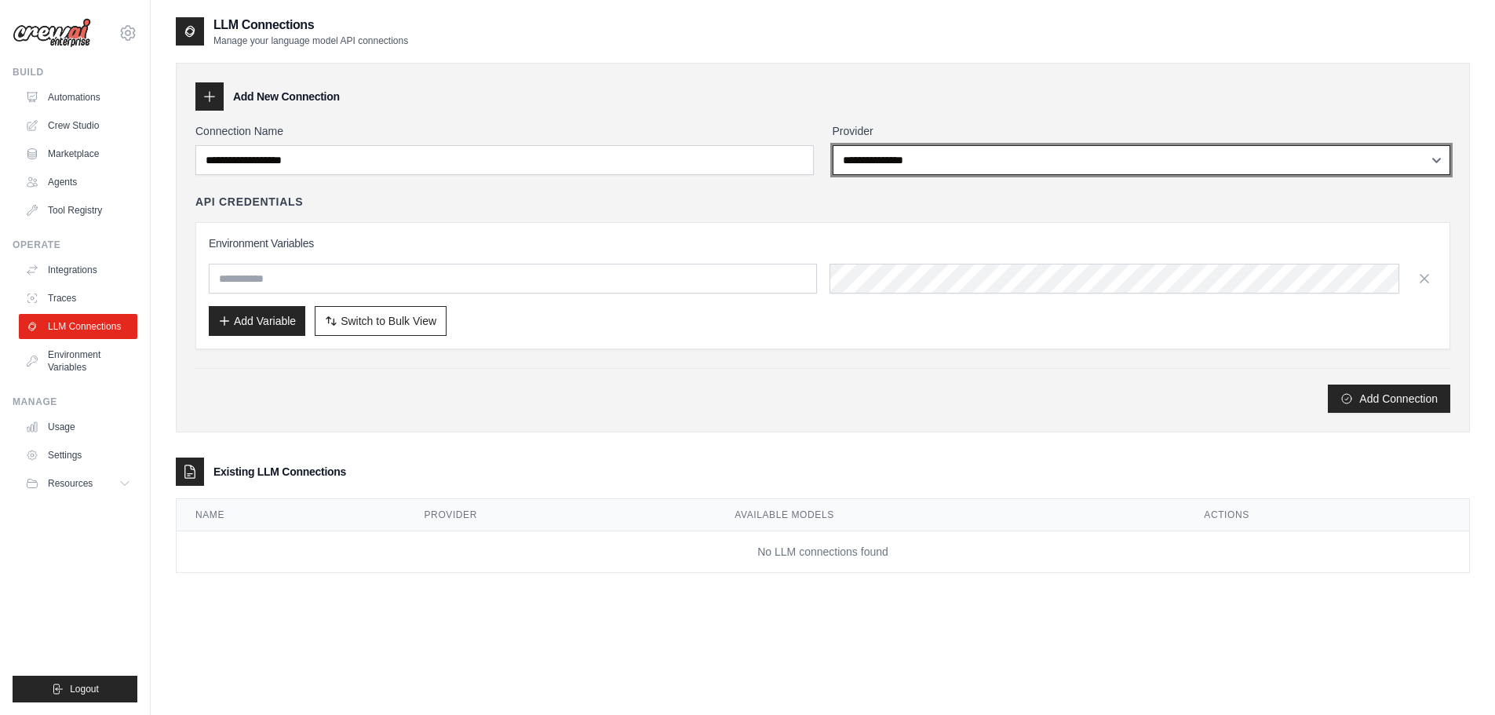
click at [922, 156] on select "**********" at bounding box center [1142, 160] width 619 height 30
select select "******"
click at [833, 145] on select "**********" at bounding box center [1142, 160] width 619 height 30
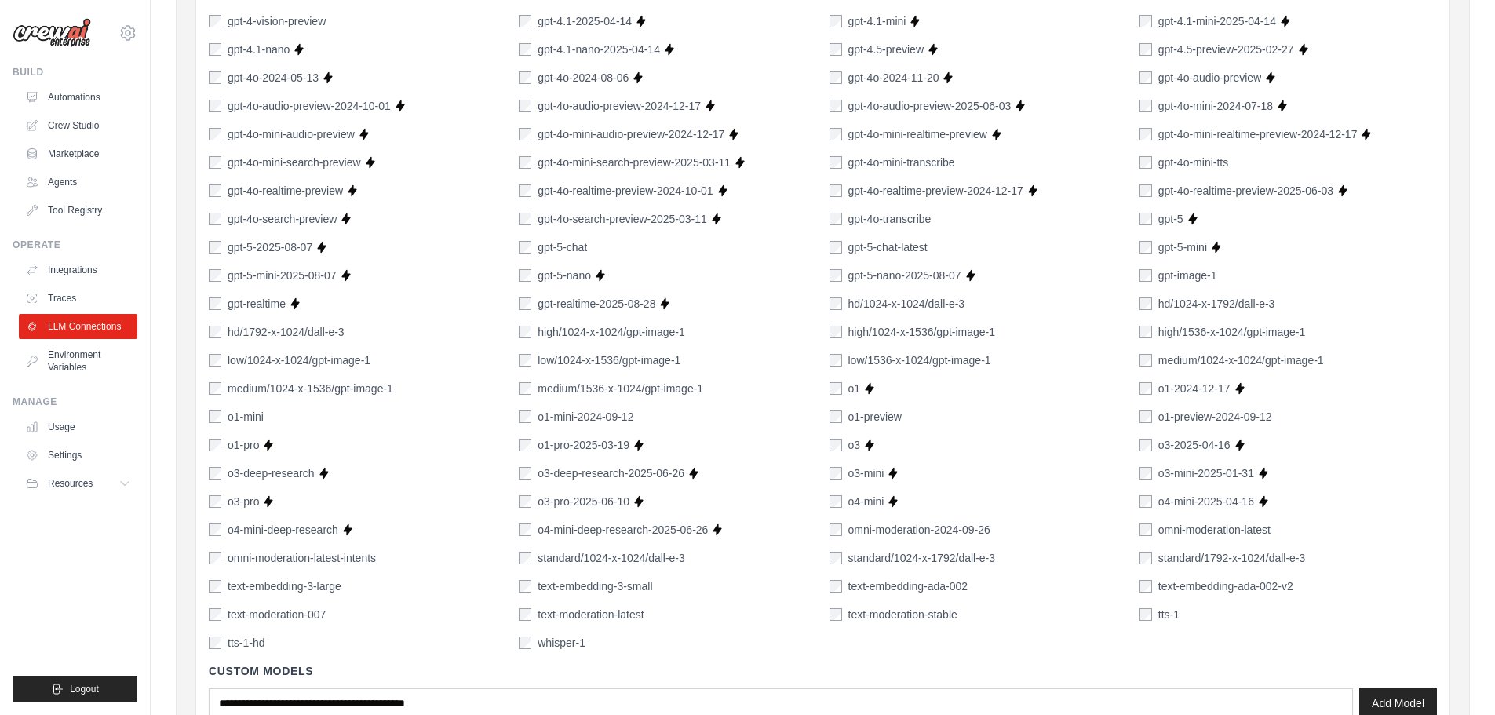
scroll to position [1000, 0]
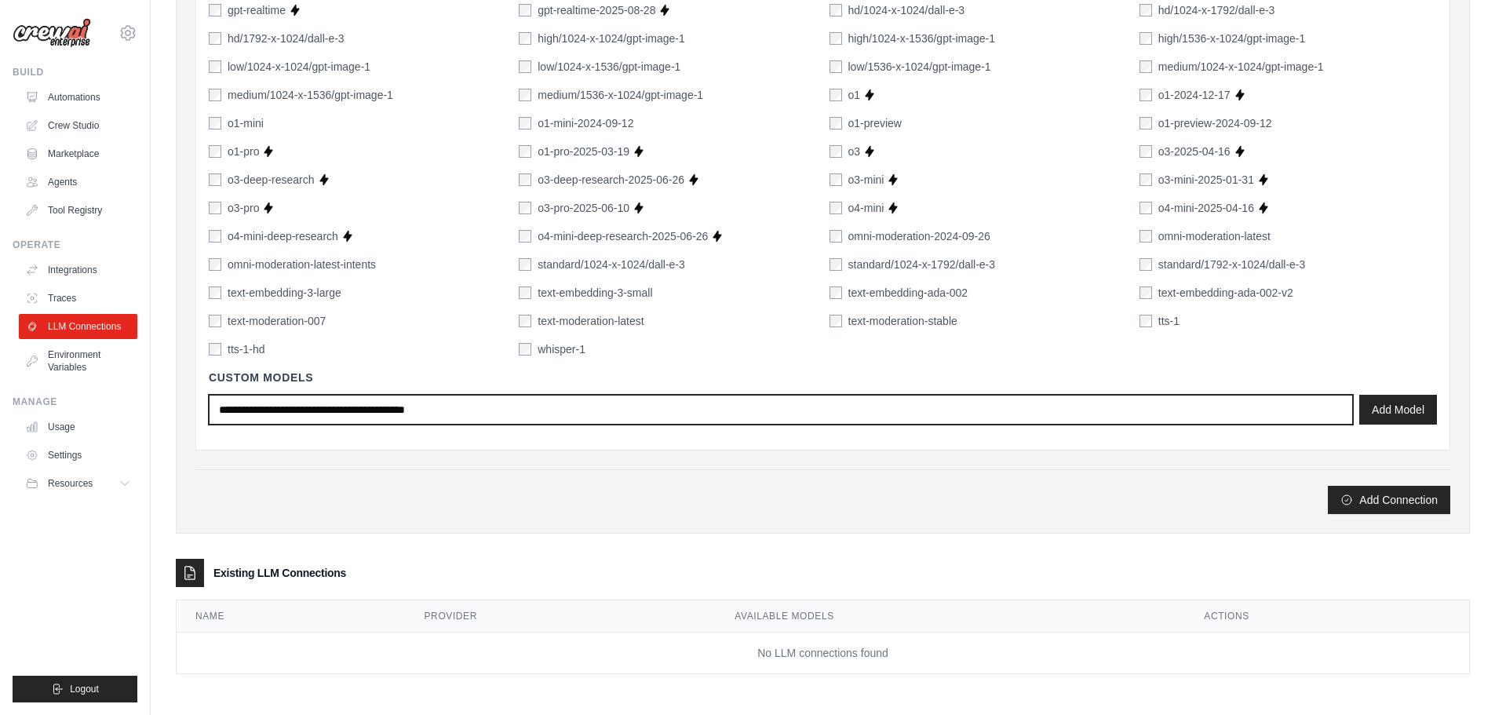
click at [802, 420] on input "text" at bounding box center [781, 410] width 1145 height 30
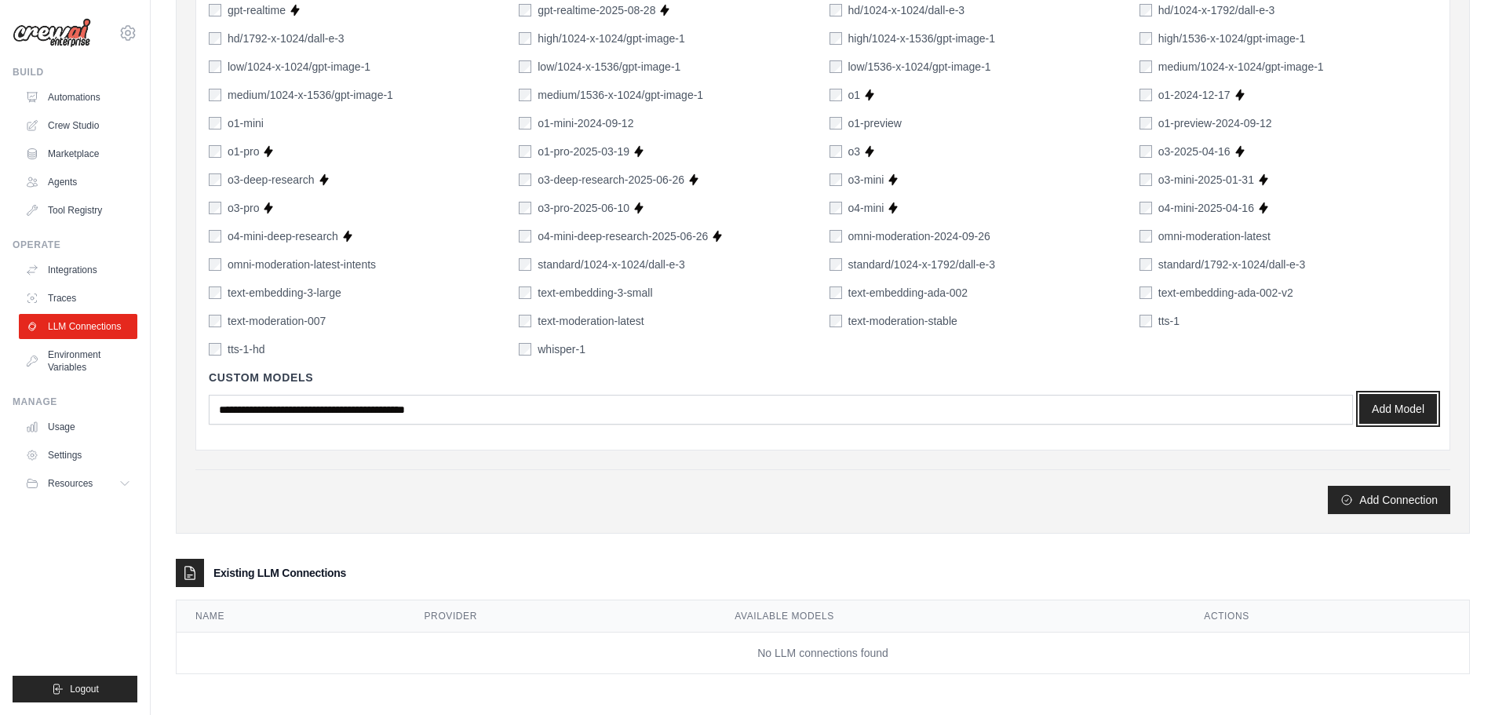
click at [1399, 408] on button "Add Model" at bounding box center [1399, 409] width 78 height 30
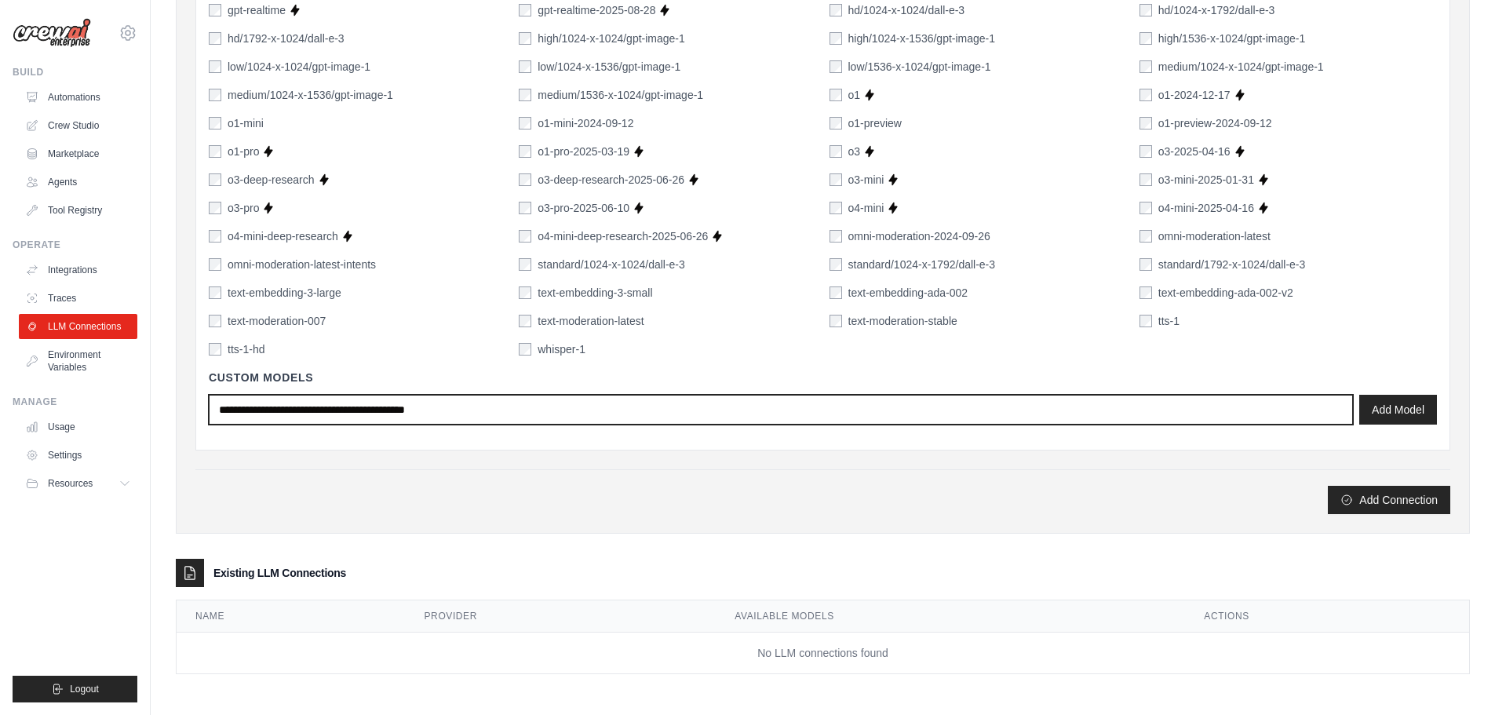
click at [370, 413] on input "text" at bounding box center [781, 410] width 1145 height 30
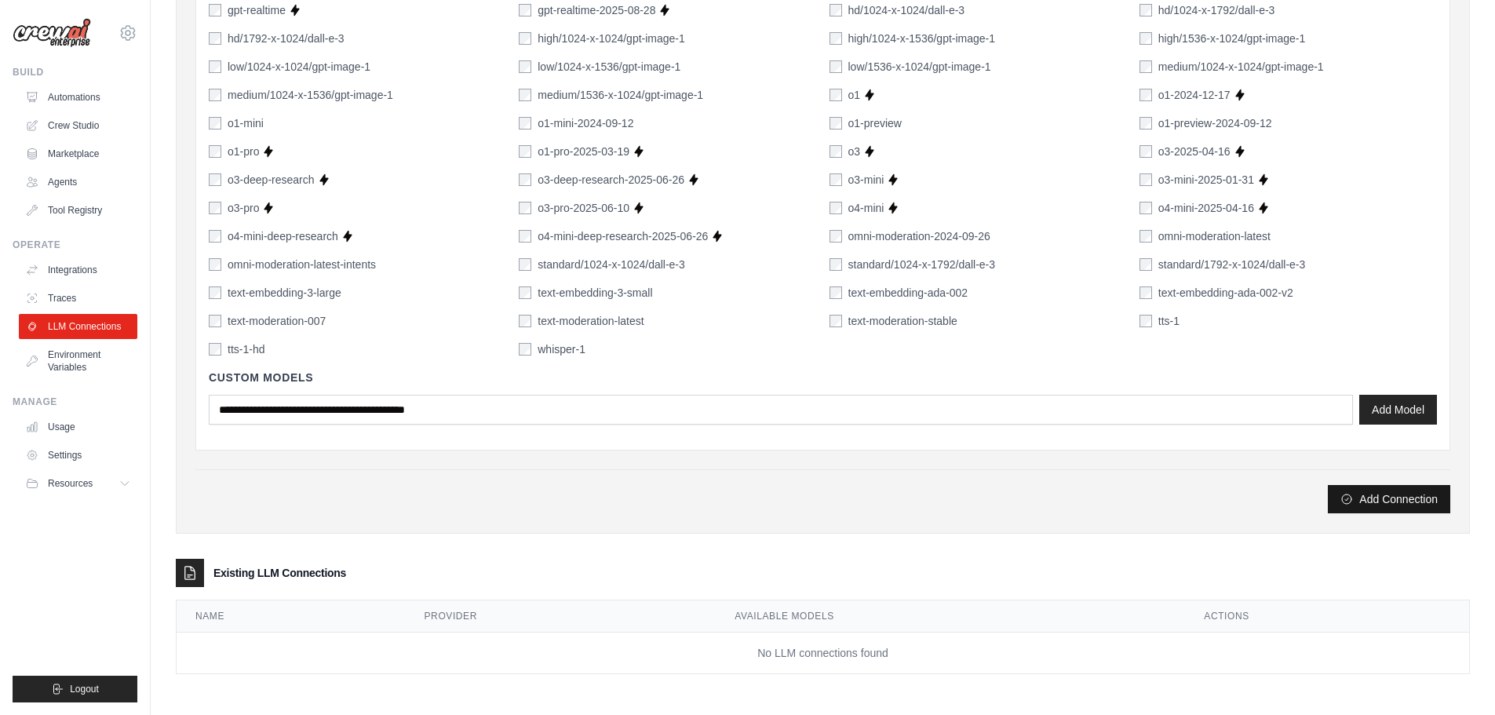
click at [1361, 494] on button "Add Connection" at bounding box center [1389, 499] width 122 height 28
type input "******"
click at [1394, 491] on button "Add Connection" at bounding box center [1389, 499] width 122 height 28
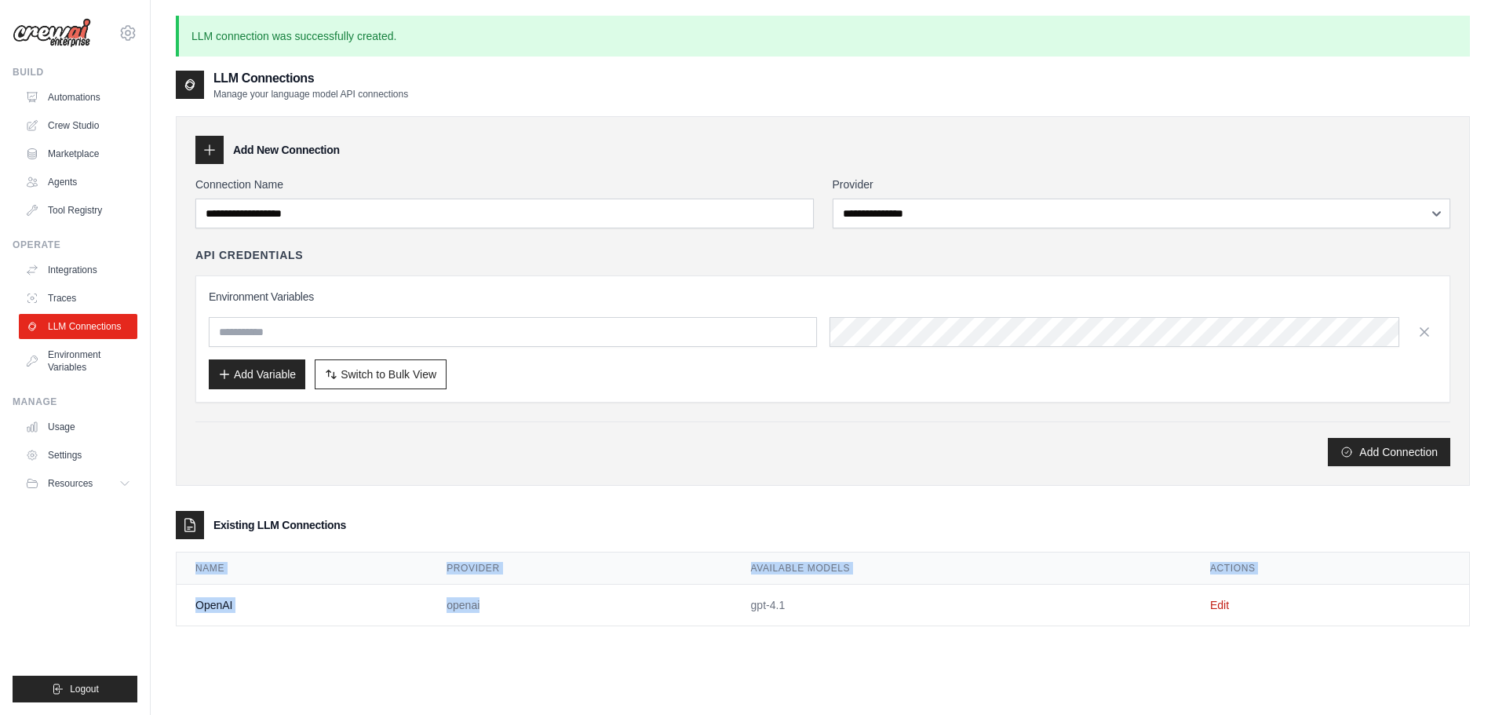
drag, startPoint x: 665, startPoint y: 607, endPoint x: 1309, endPoint y: 628, distance: 644.1
click at [1309, 628] on div "**********" at bounding box center [823, 360] width 1294 height 582
click at [1305, 628] on div "**********" at bounding box center [823, 360] width 1294 height 582
click at [77, 363] on link "Environment Variables" at bounding box center [79, 361] width 119 height 38
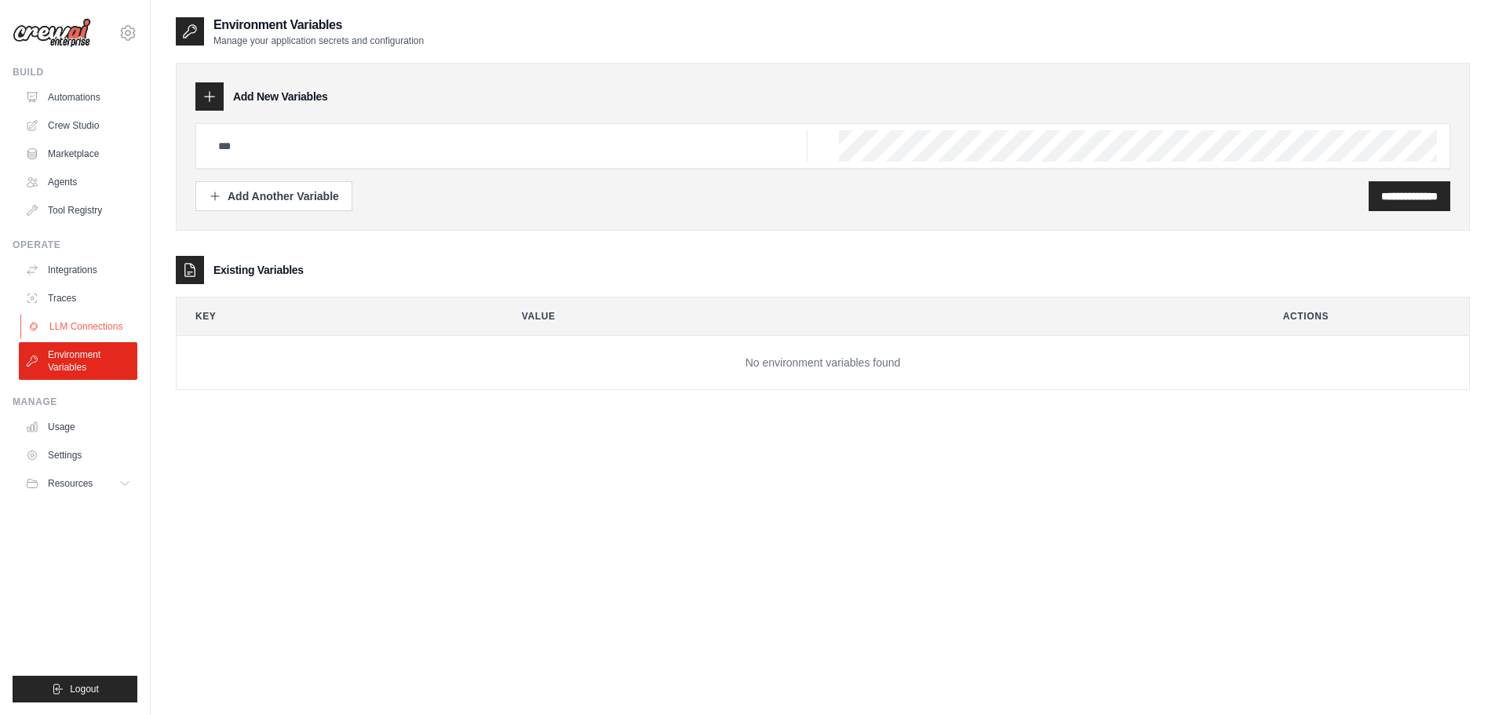
click at [89, 325] on link "LLM Connections" at bounding box center [79, 326] width 119 height 25
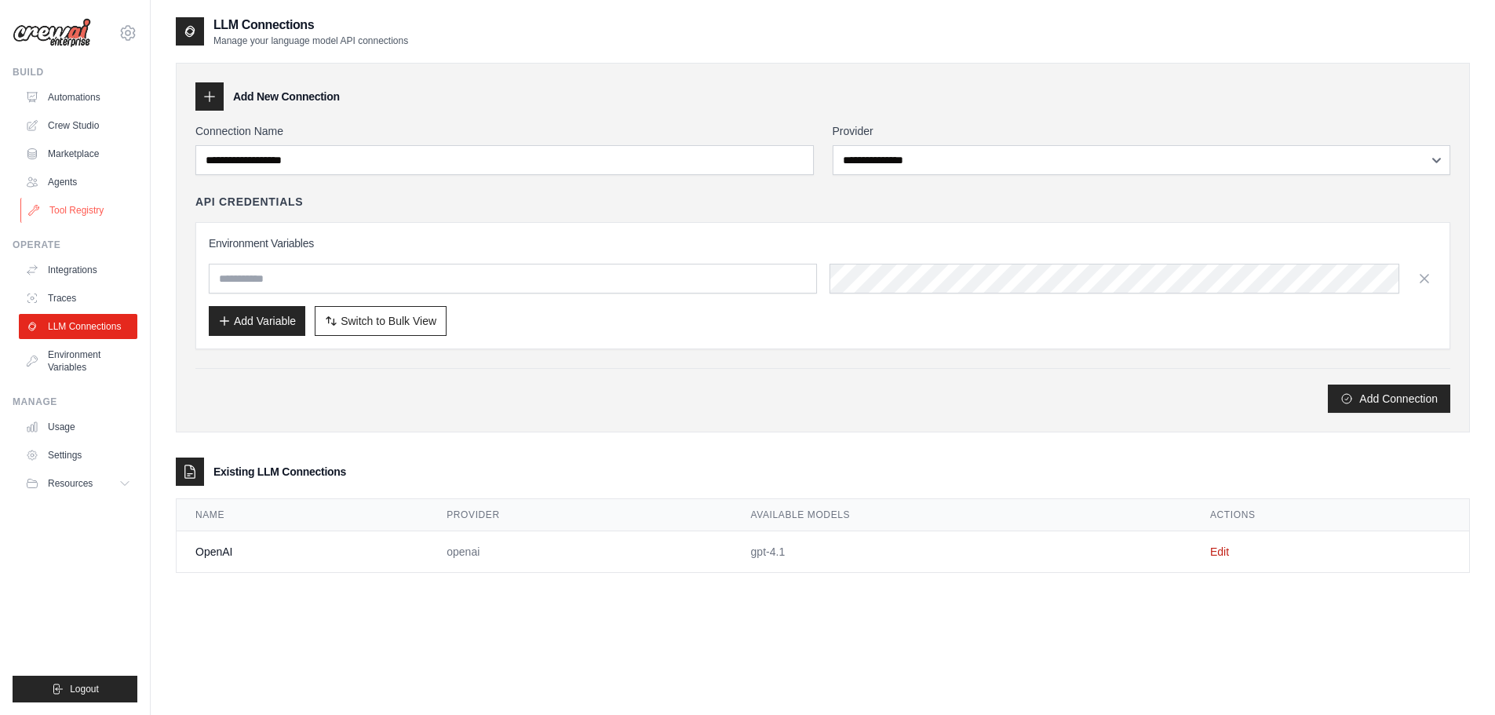
click at [101, 214] on link "Tool Registry" at bounding box center [79, 210] width 119 height 25
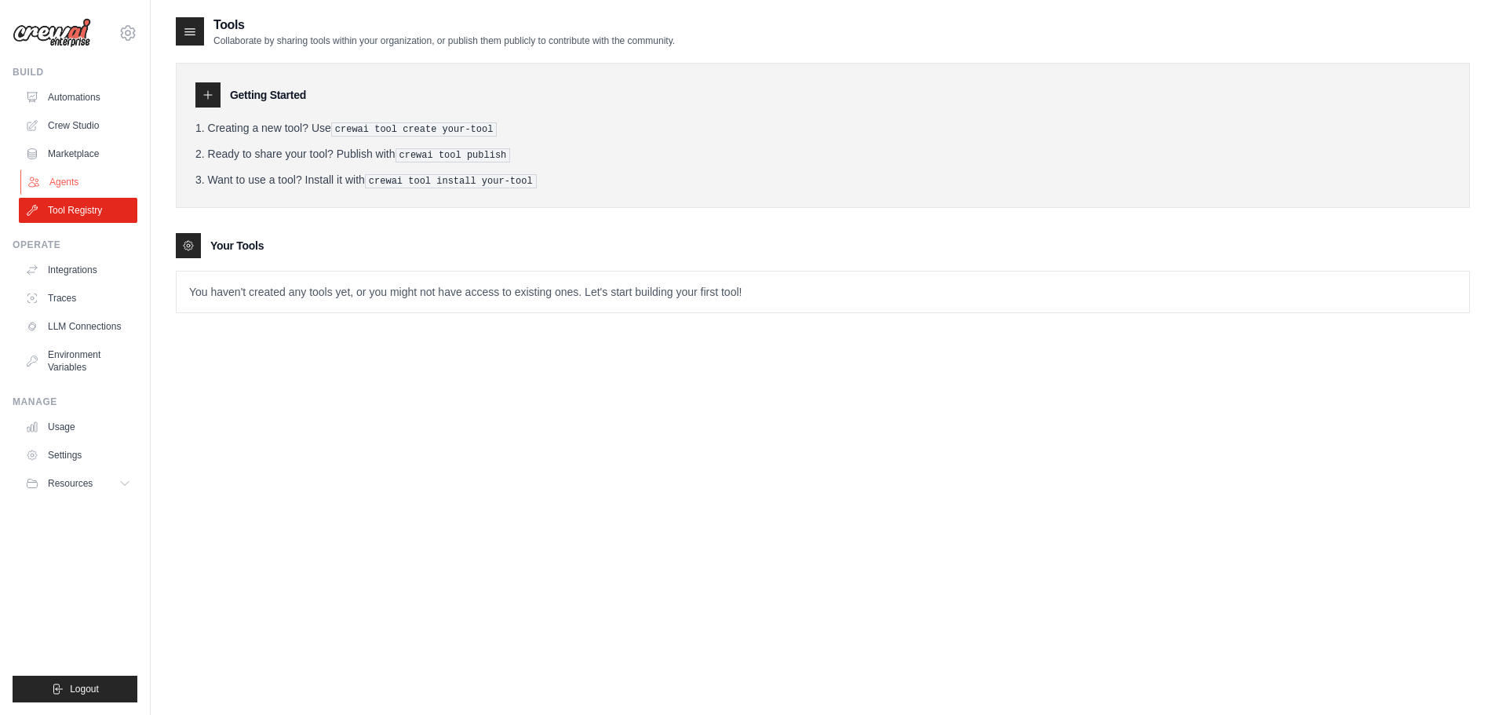
click at [60, 183] on link "Agents" at bounding box center [79, 182] width 119 height 25
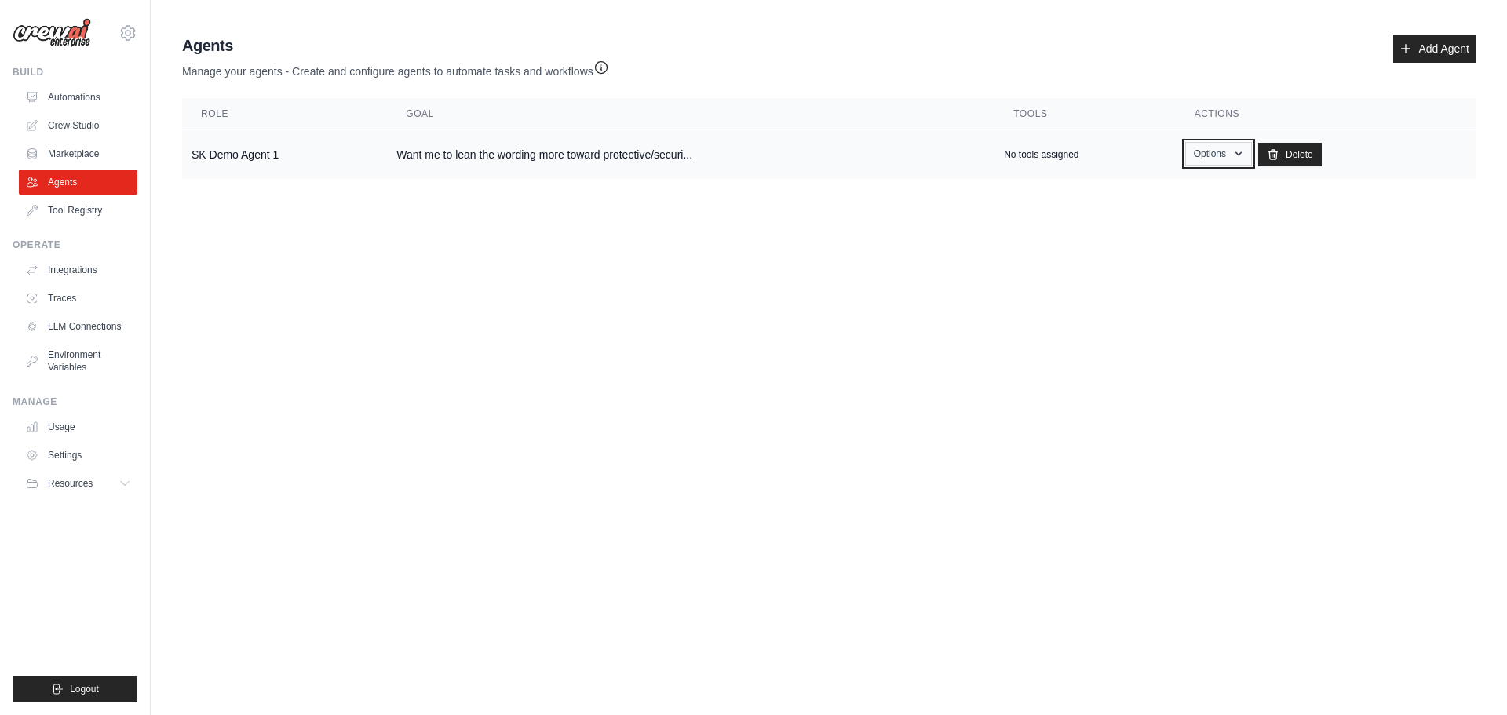
click at [1196, 154] on button "Options" at bounding box center [1218, 154] width 67 height 24
click at [1189, 190] on link "Show" at bounding box center [1195, 190] width 113 height 28
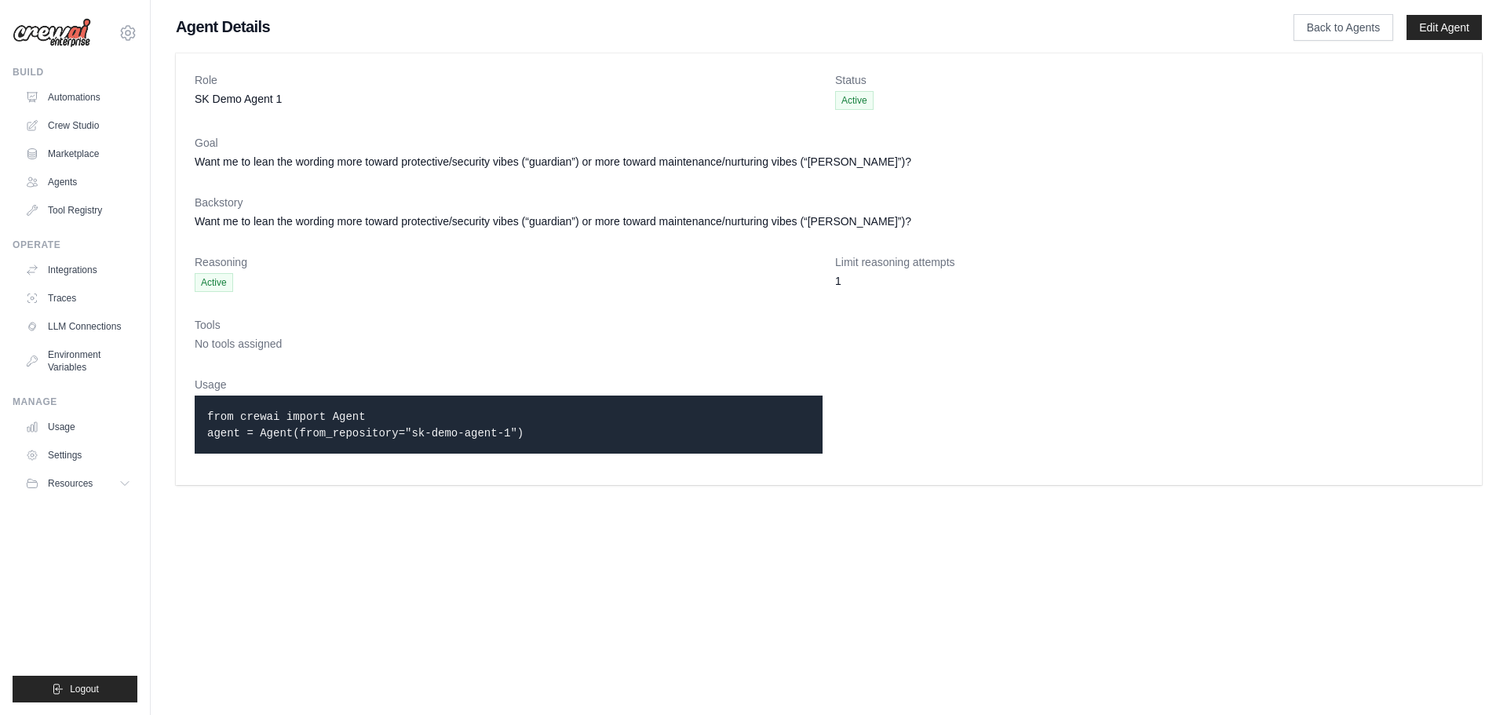
drag, startPoint x: 567, startPoint y: 442, endPoint x: 239, endPoint y: 395, distance: 330.7
click at [239, 395] on div "Usage from crewai import Agent agent = Agent(from_repository="sk-demo-agent-1")" at bounding box center [509, 421] width 628 height 89
click at [324, 423] on p "from crewai import Agent agent = Agent(from_repository="sk-demo-agent-1")" at bounding box center [508, 424] width 603 height 33
drag, startPoint x: 348, startPoint y: 430, endPoint x: 150, endPoint y: 425, distance: 197.9
click at [150, 425] on div "[EMAIL_ADDRESS][DOMAIN_NAME] Settings Build Automations Crew Studio" at bounding box center [753, 250] width 1507 height 501
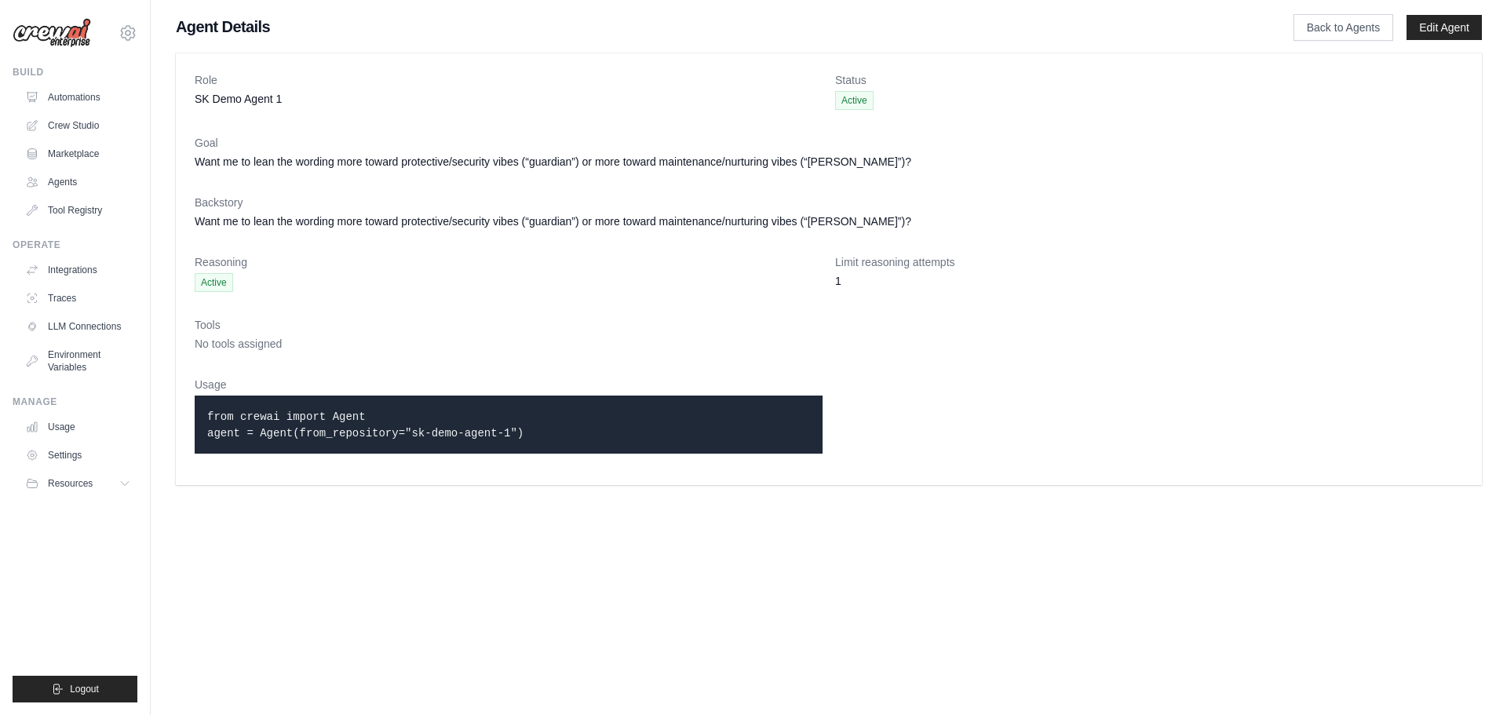
click at [383, 426] on code "from crewai import Agent agent = Agent(from_repository="sk-demo-agent-1")" at bounding box center [365, 425] width 316 height 29
click at [70, 429] on link "Usage" at bounding box center [79, 426] width 119 height 25
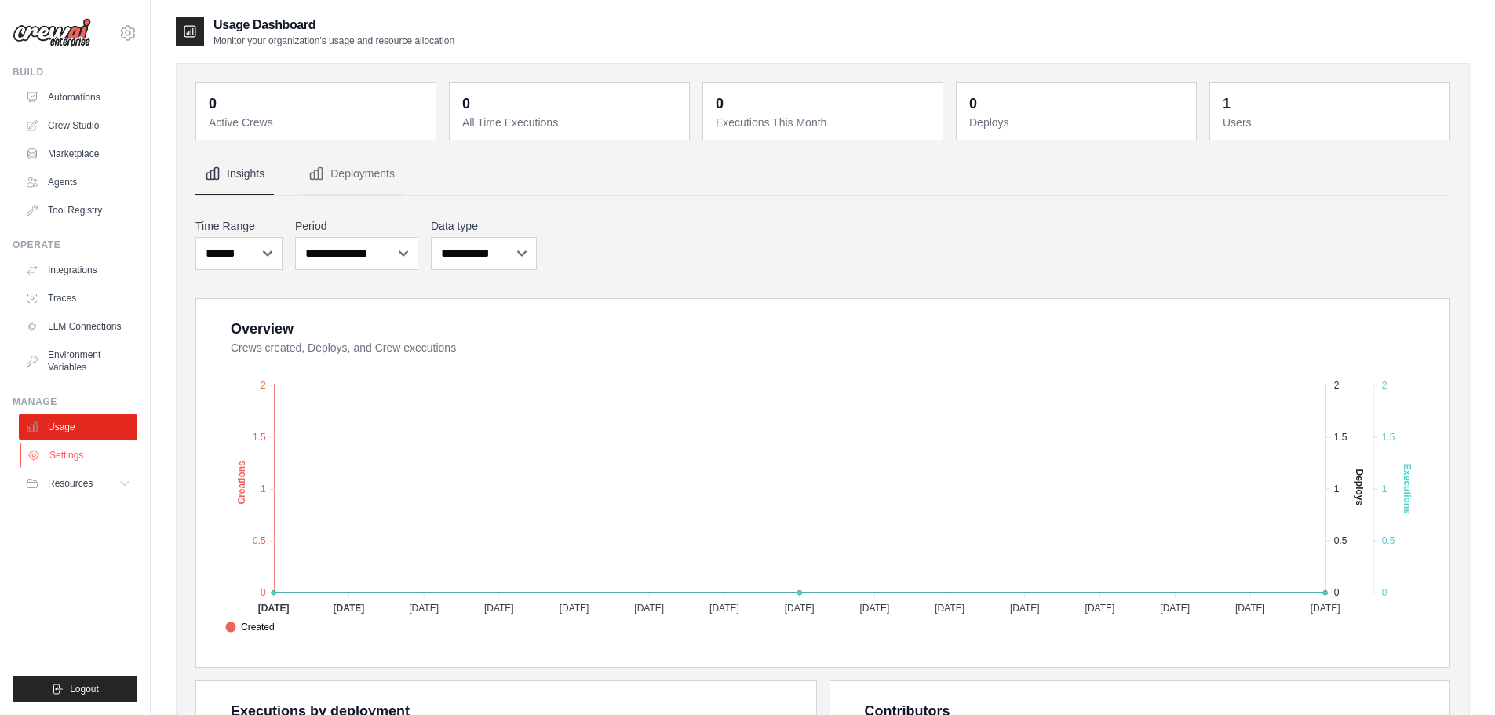
click at [49, 459] on link "Settings" at bounding box center [79, 455] width 119 height 25
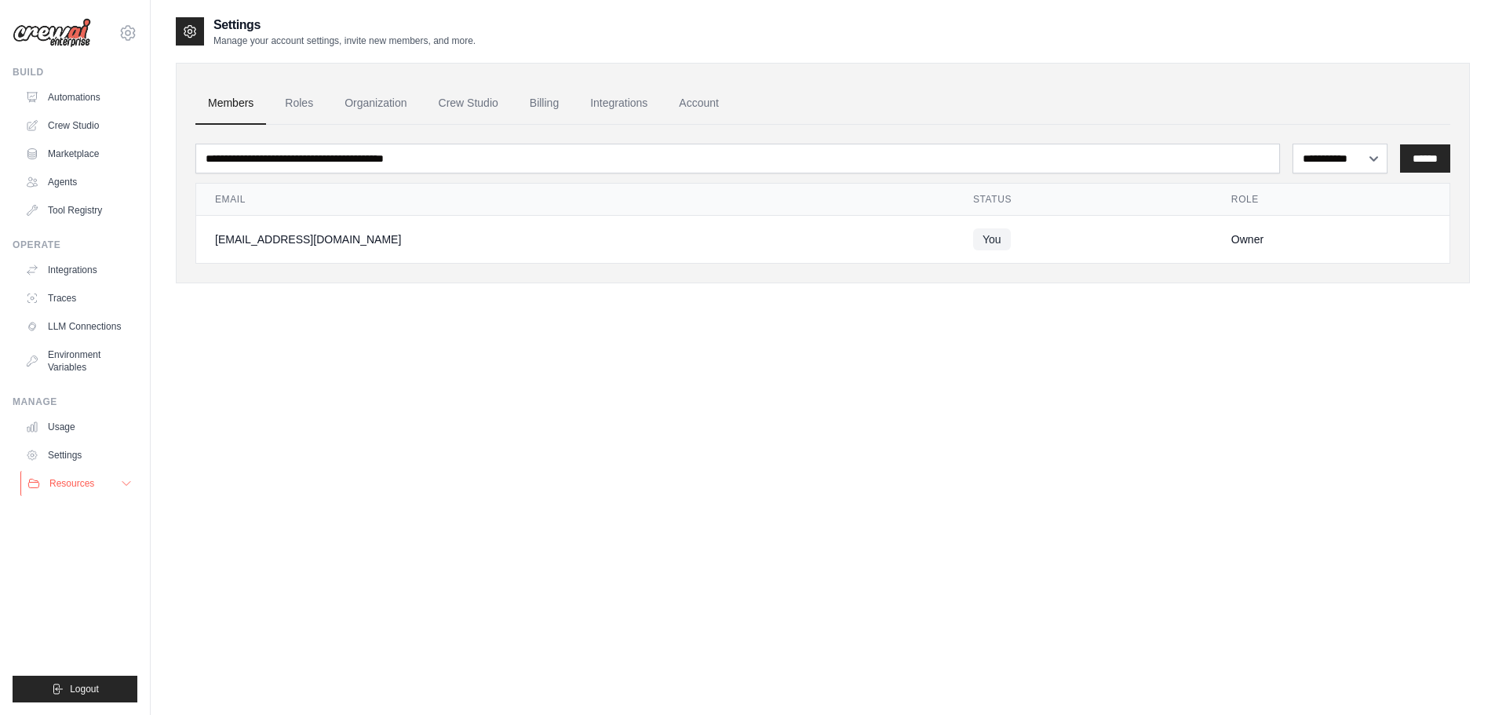
click at [63, 479] on span "Resources" at bounding box center [71, 483] width 45 height 13
click at [82, 563] on link "Blog" at bounding box center [84, 561] width 109 height 22
click at [1342, 544] on div "**********" at bounding box center [823, 373] width 1294 height 715
